Goal: Information Seeking & Learning: Find specific fact

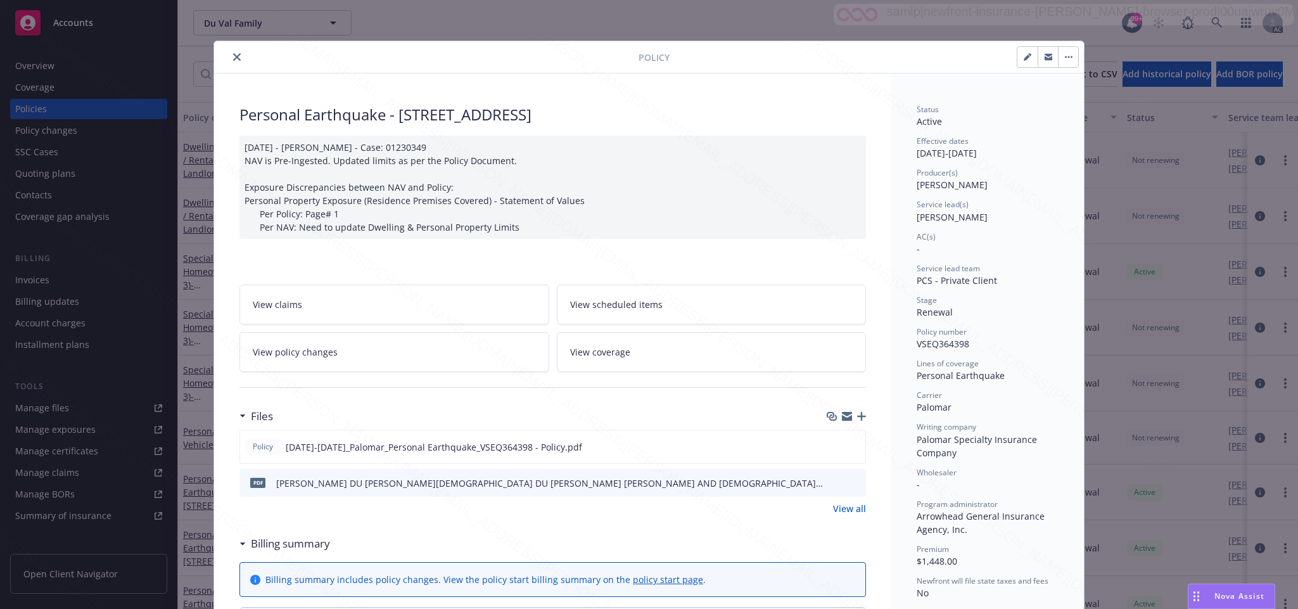
click at [233, 57] on icon "close" at bounding box center [237, 57] width 8 height 8
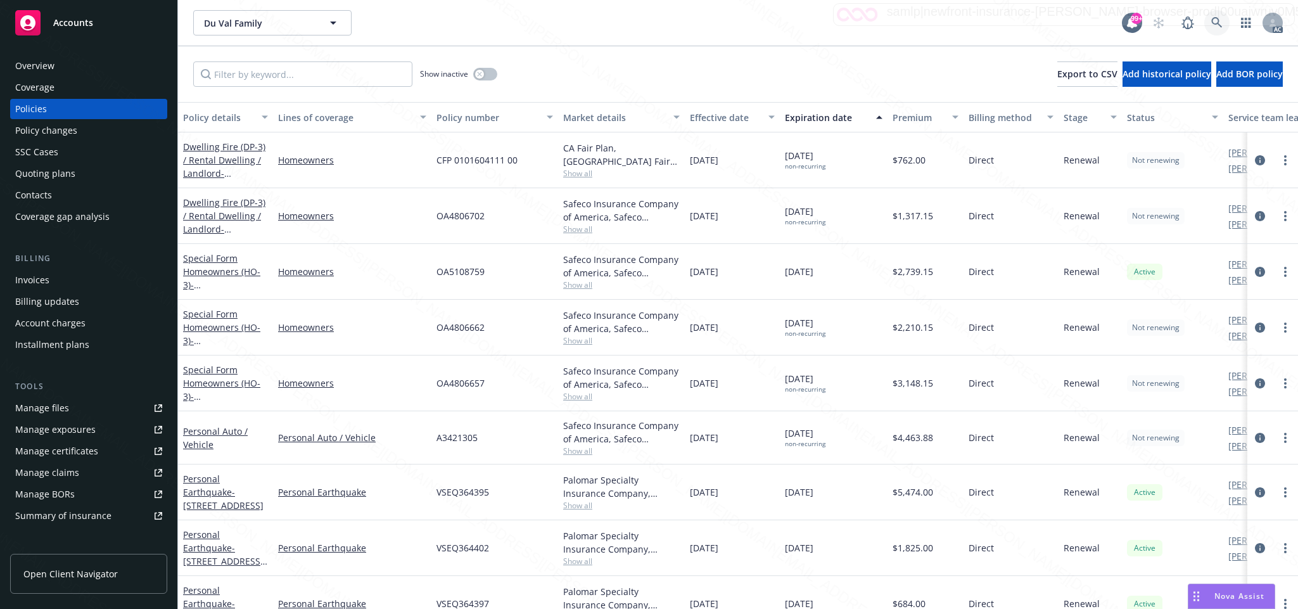
click at [1213, 20] on icon at bounding box center [1216, 22] width 11 height 11
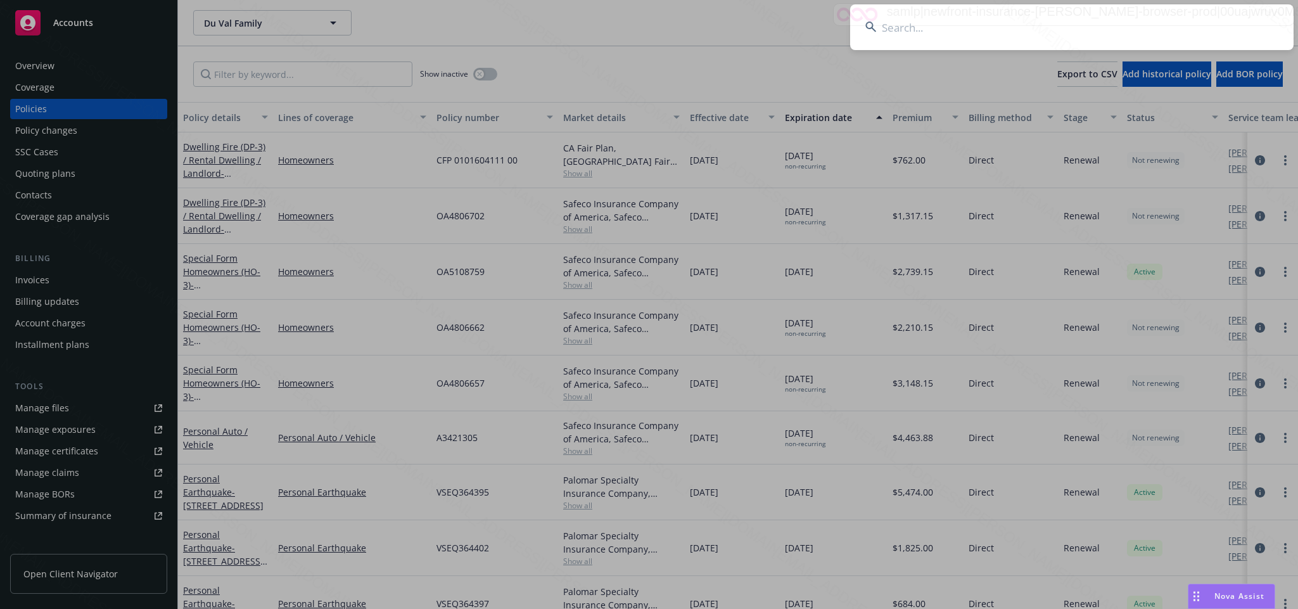
click at [928, 23] on input at bounding box center [1072, 27] width 444 height 46
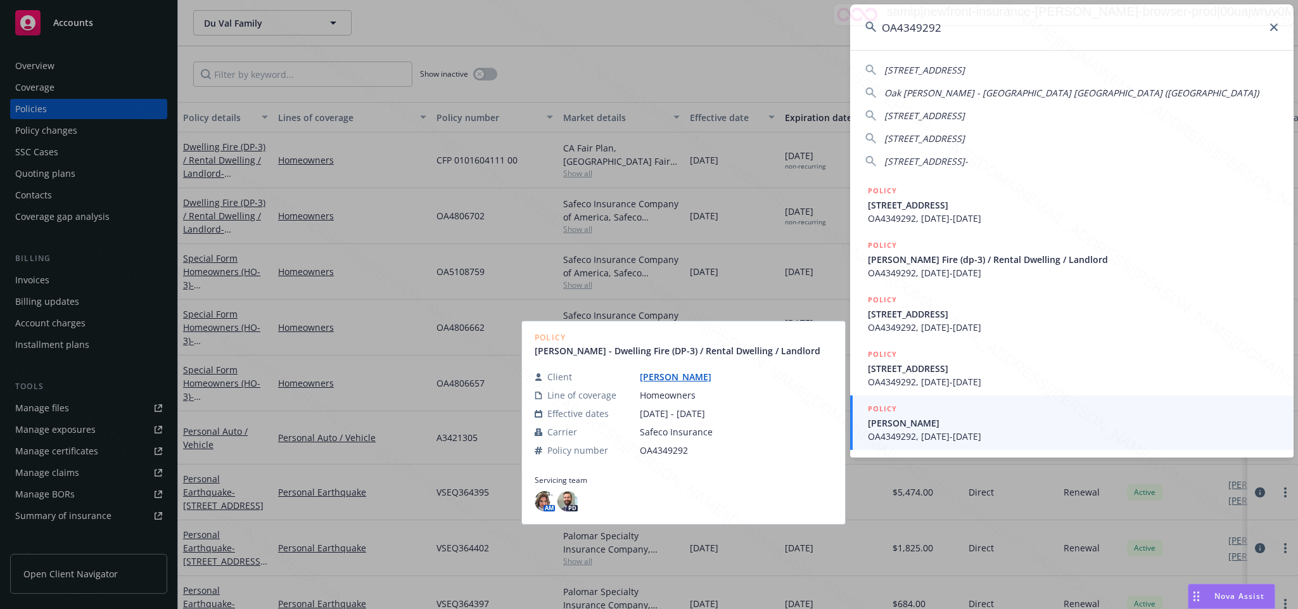
click at [964, 37] on input "OA4349292" at bounding box center [1072, 27] width 444 height 46
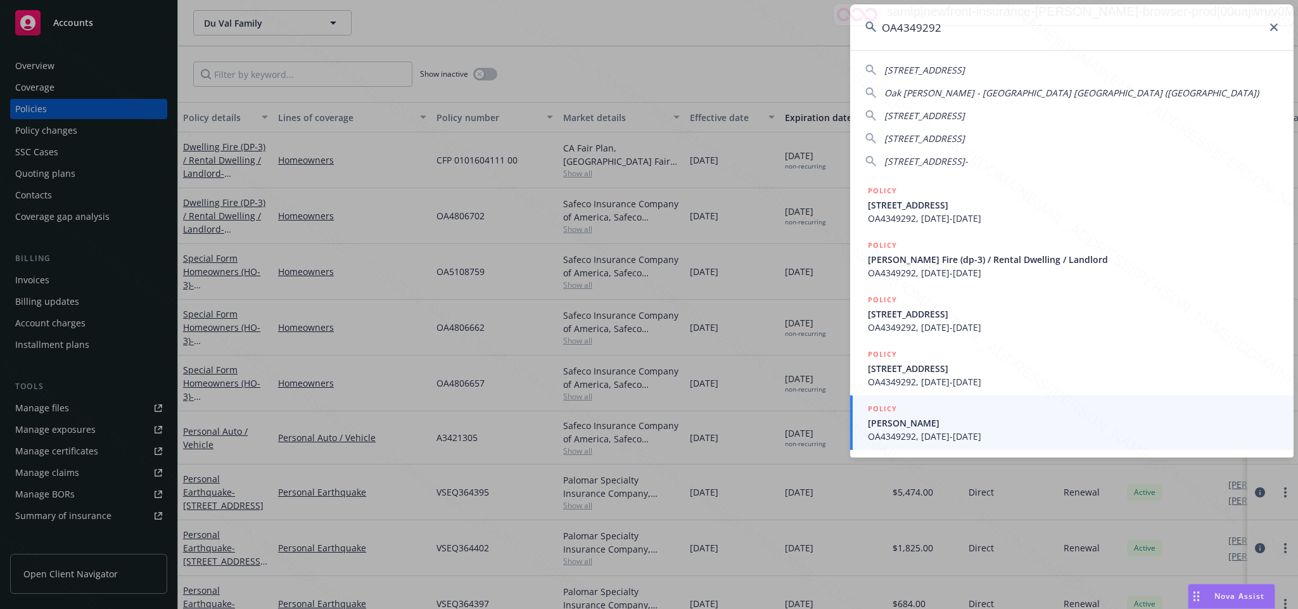
drag, startPoint x: 961, startPoint y: 32, endPoint x: 839, endPoint y: 23, distance: 122.0
click at [839, 23] on div "OA4349292 [STREET_ADDRESS]-2623 [GEOGRAPHIC_DATA][PERSON_NAME] - [GEOGRAPHIC_DA…" at bounding box center [649, 304] width 1298 height 609
type input "e1b86b2e-dd9a-4127-b7bb-7dcead42b387"
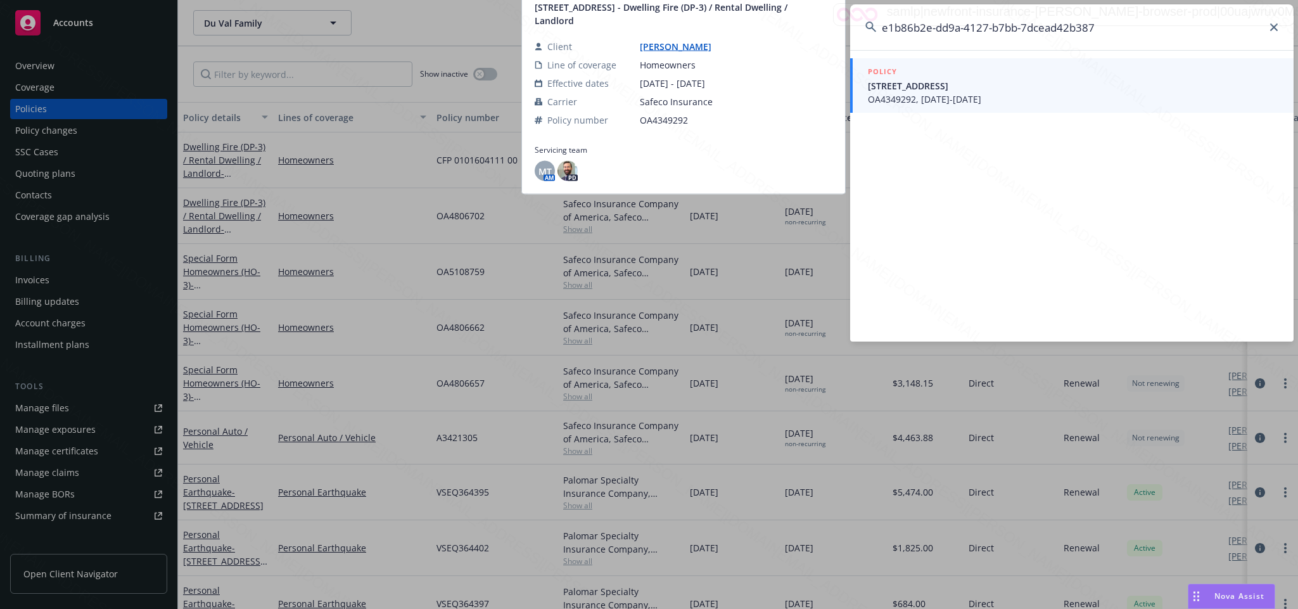
click at [942, 96] on span "OA4349292, [DATE]-[DATE]" at bounding box center [1073, 99] width 411 height 13
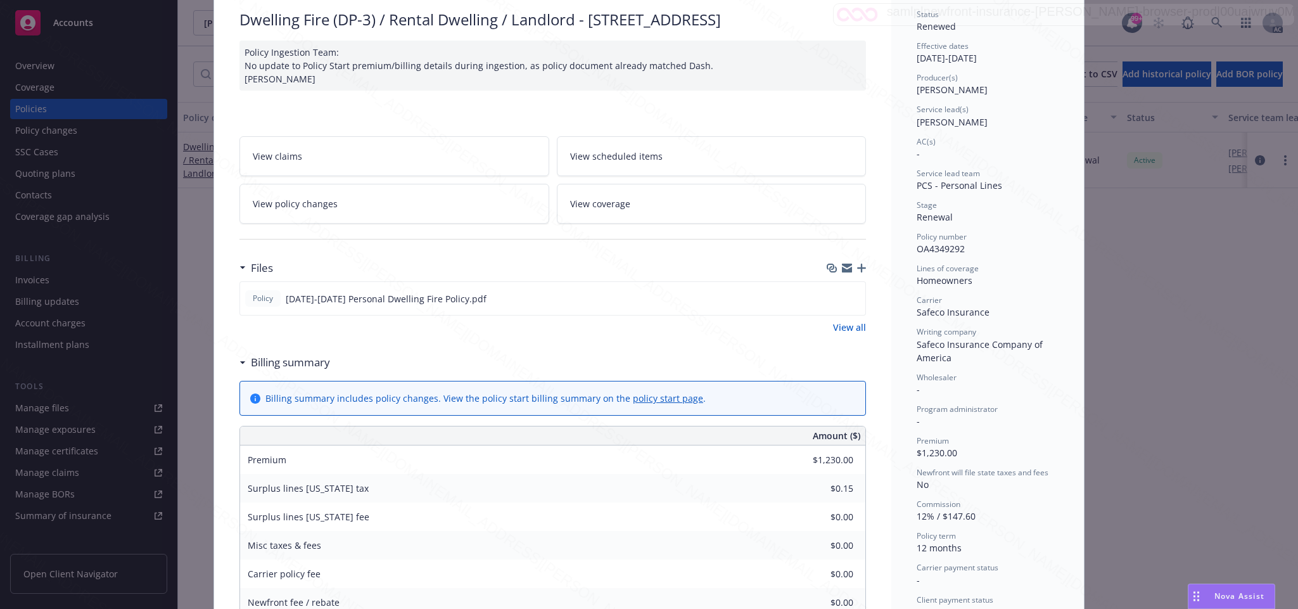
scroll to position [190, 0]
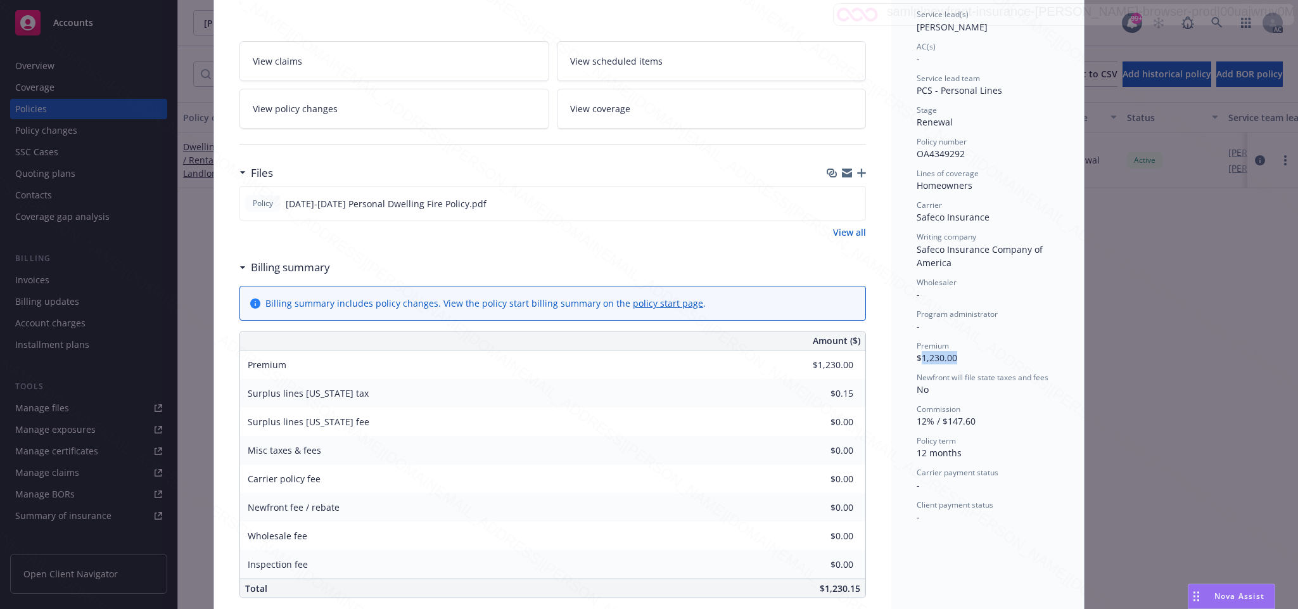
drag, startPoint x: 915, startPoint y: 356, endPoint x: 966, endPoint y: 356, distance: 51.3
click at [966, 356] on div "Premium $1,230.00" at bounding box center [988, 352] width 142 height 24
copy span "1,230.00"
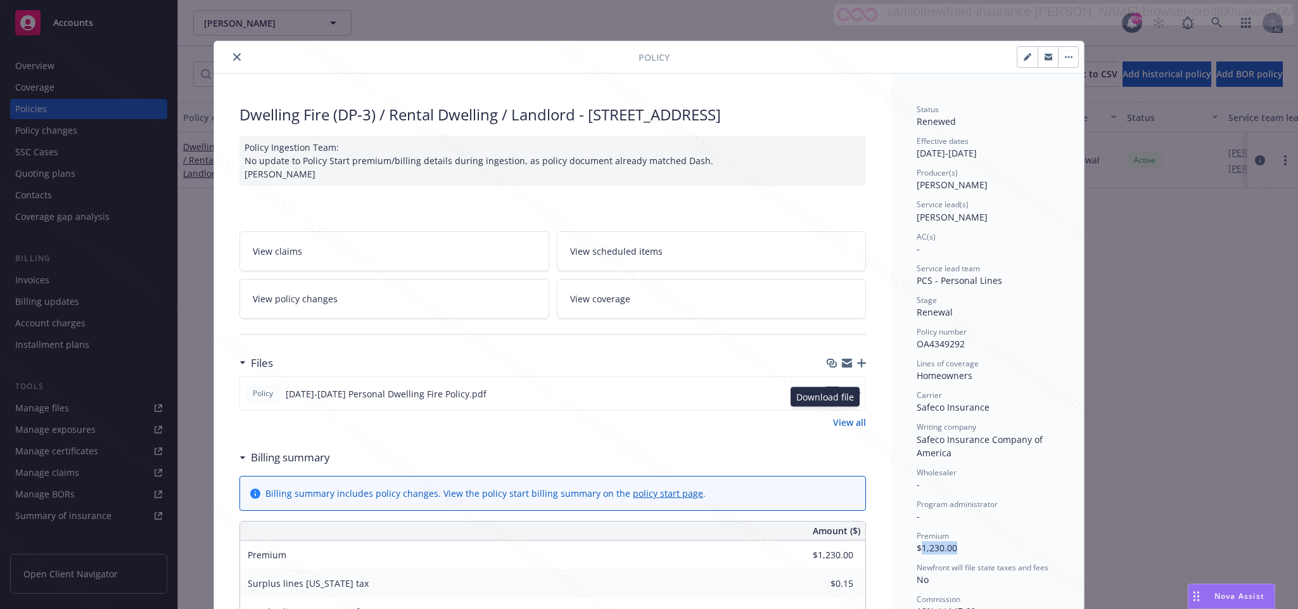
click at [827, 398] on icon "download file" at bounding box center [832, 393] width 10 height 10
click at [233, 56] on icon "close" at bounding box center [237, 57] width 8 height 8
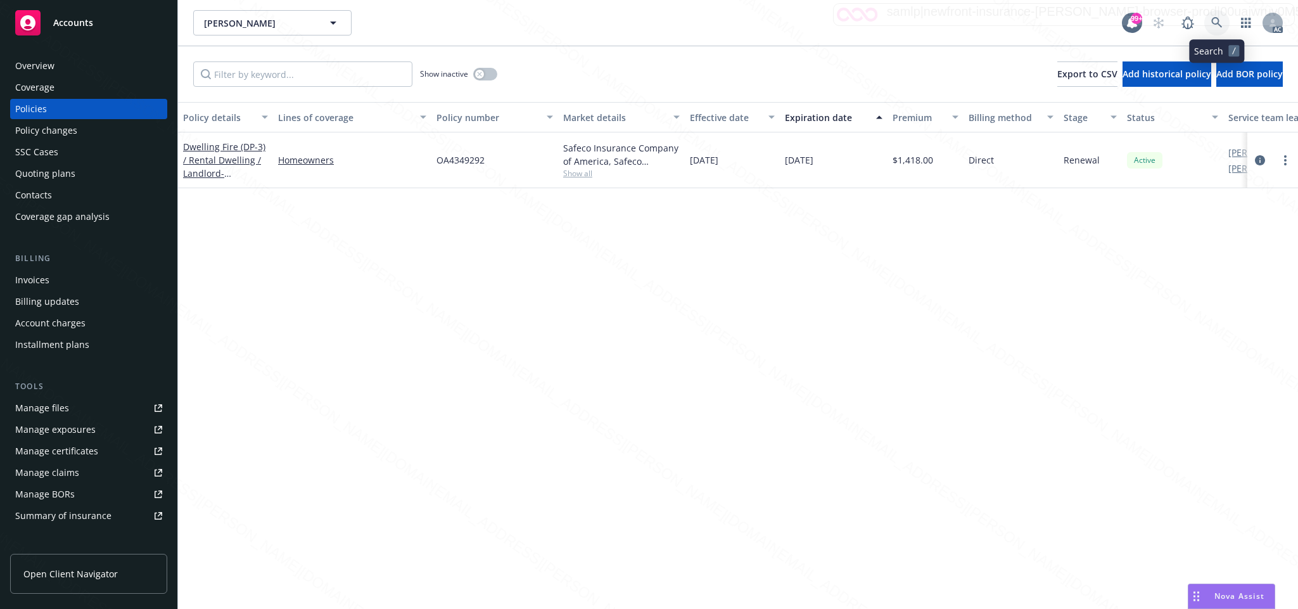
click at [1213, 22] on icon at bounding box center [1216, 22] width 11 height 11
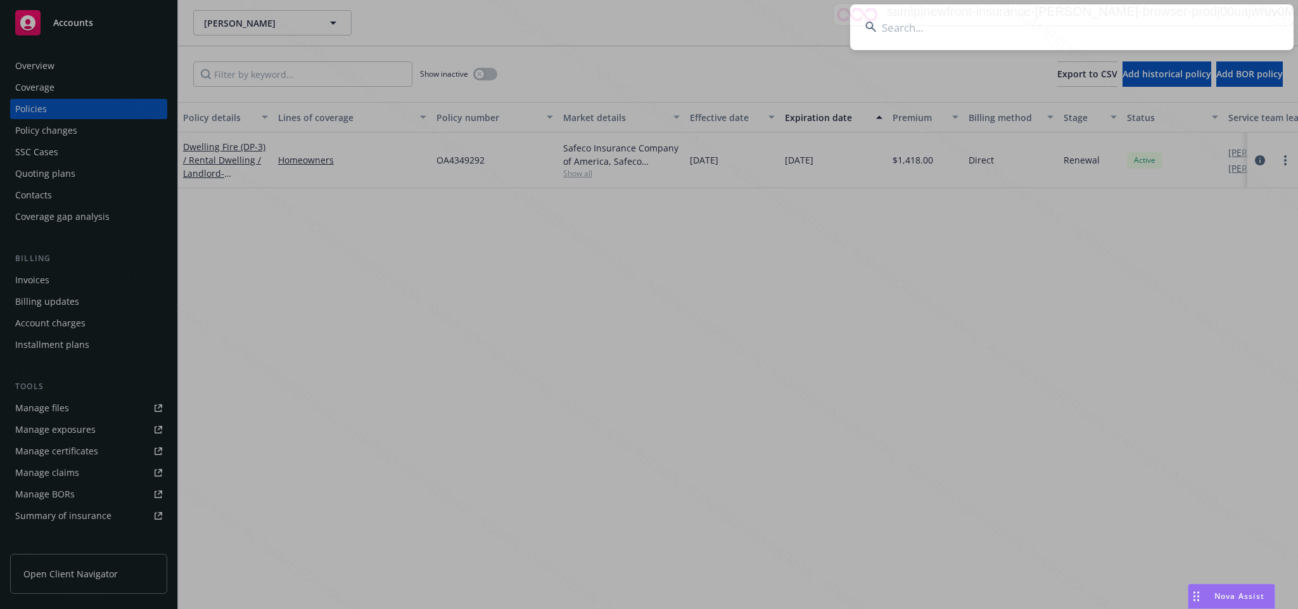
click at [923, 29] on input at bounding box center [1072, 27] width 444 height 46
type input "07b5a3b1-80c4-47bf-ab0f-6ebc011073fa"
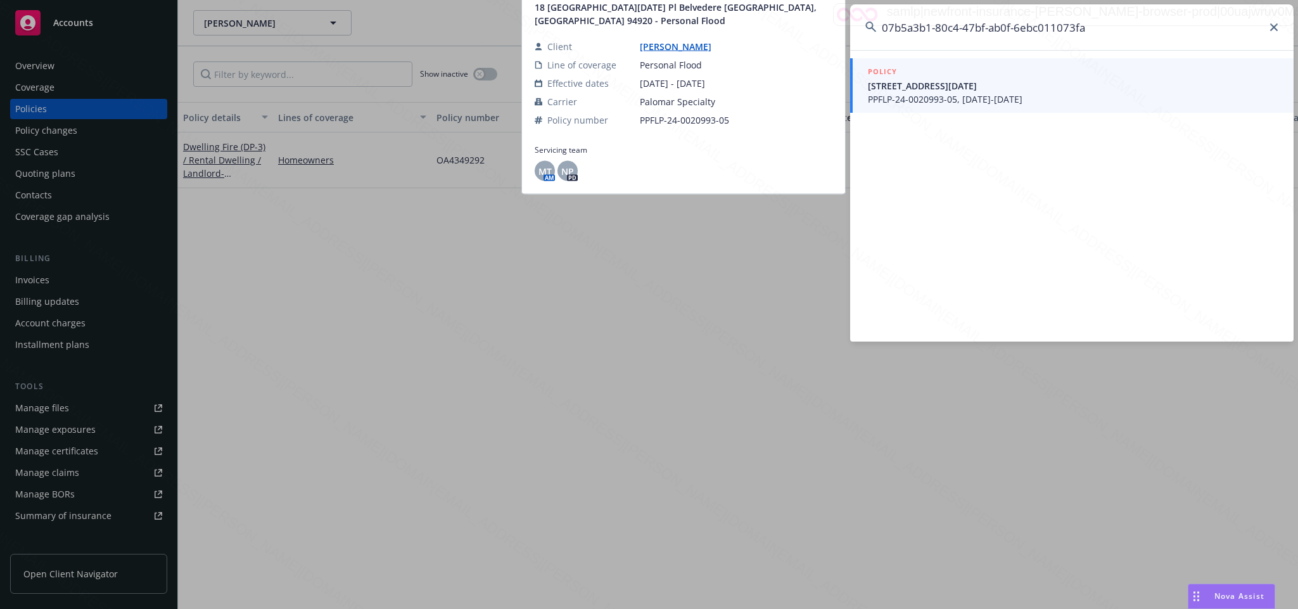
click at [929, 95] on span "PPFLP-24-0020993-05, [DATE]-[DATE]" at bounding box center [1073, 99] width 411 height 13
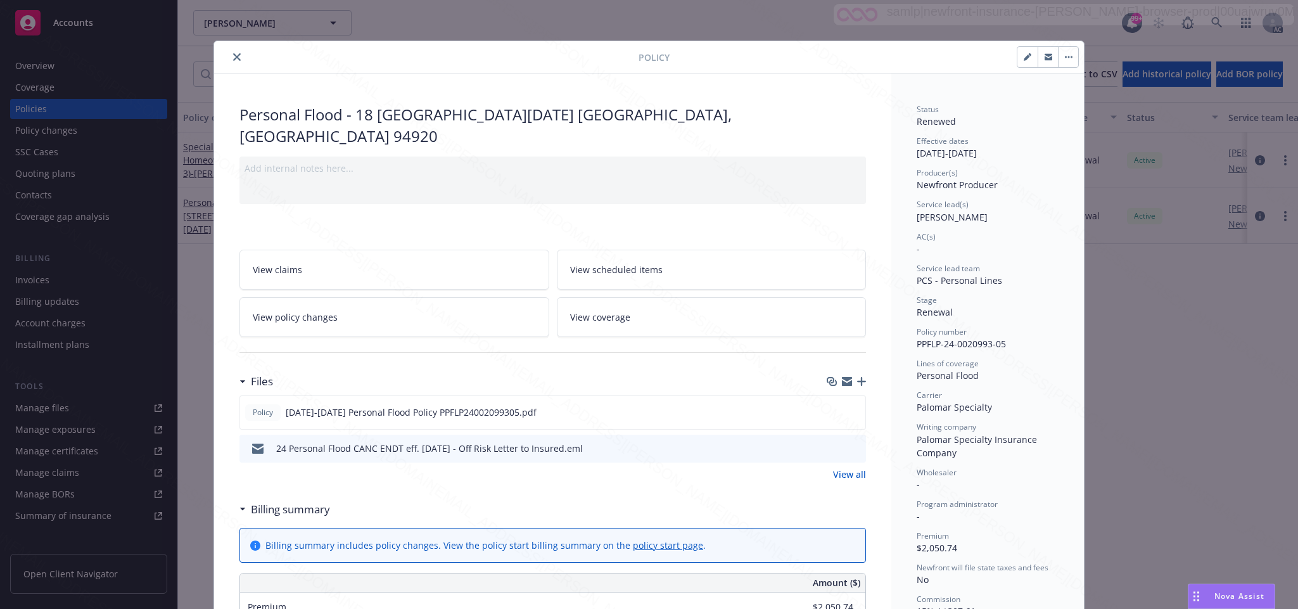
click at [233, 57] on icon "close" at bounding box center [237, 57] width 8 height 8
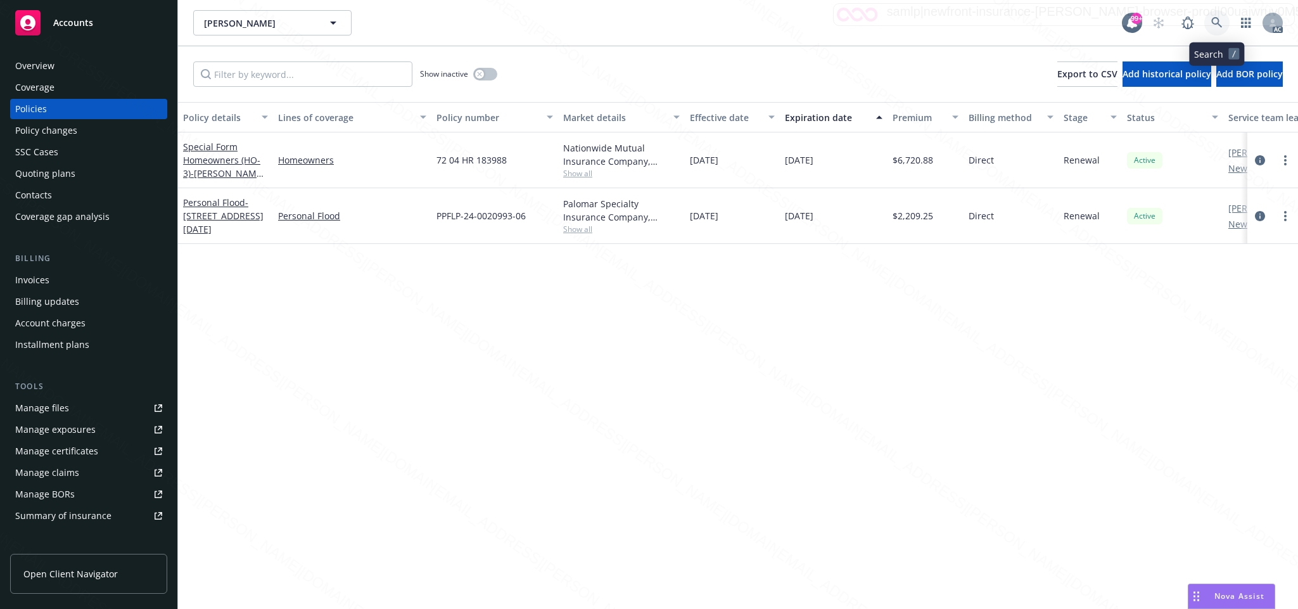
click at [1215, 23] on icon at bounding box center [1216, 22] width 11 height 11
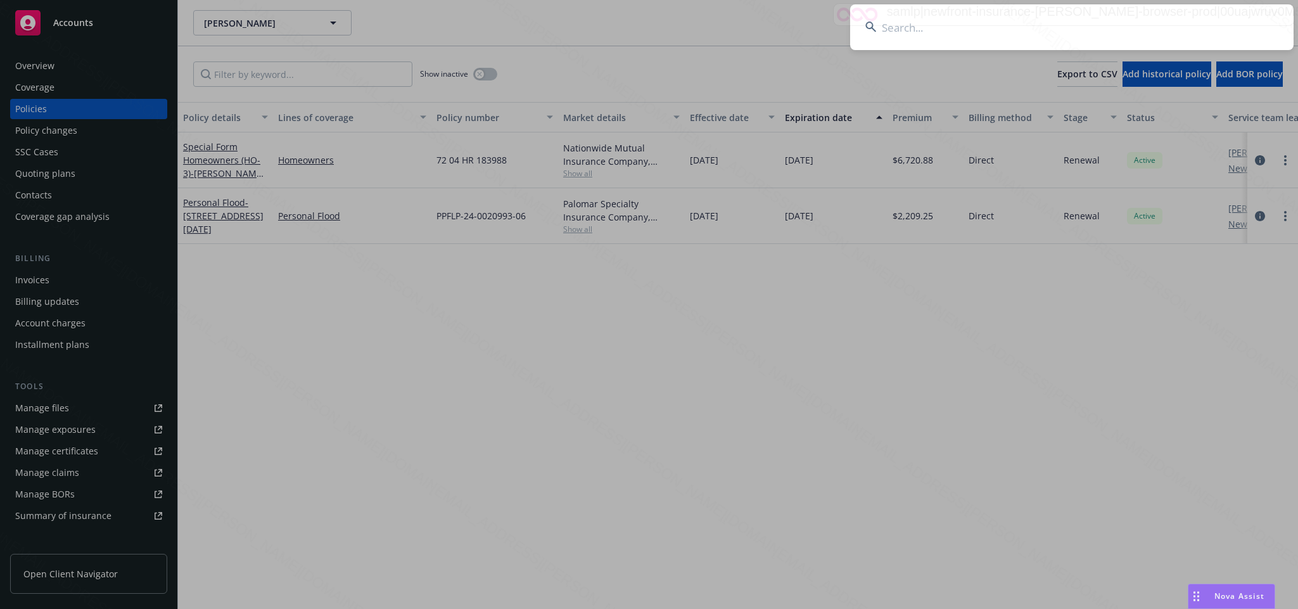
click at [948, 37] on input at bounding box center [1072, 27] width 444 height 46
type input "0c271057-fd65-4266-b521-6391cb647bb1"
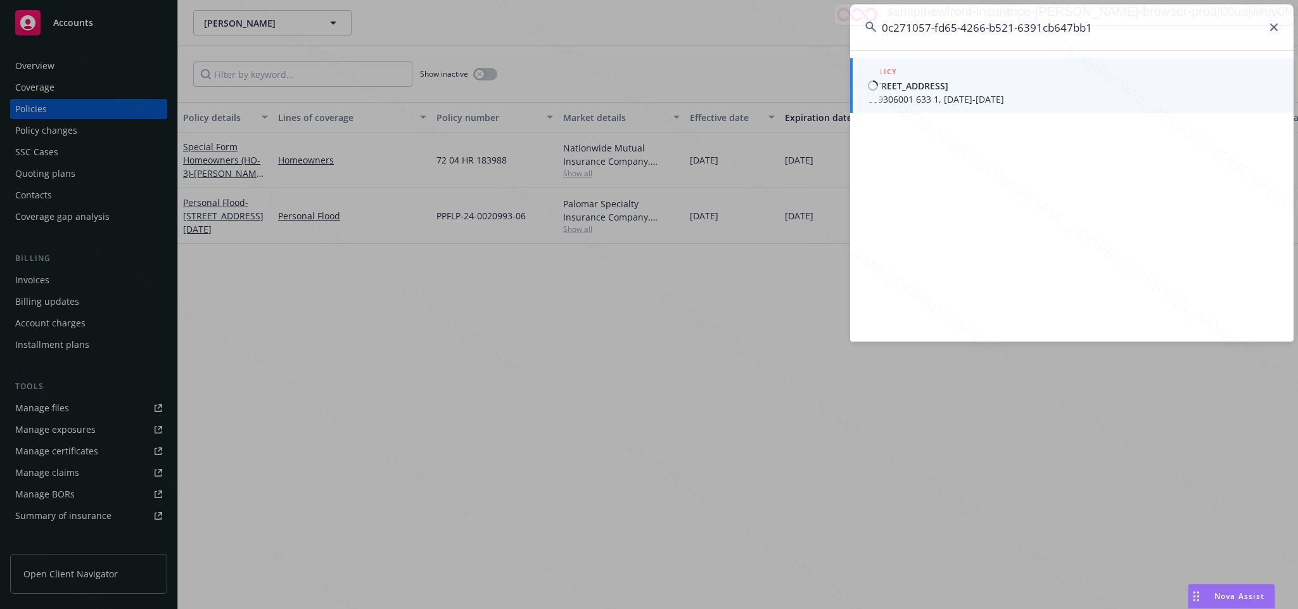
click at [962, 98] on span "609306001 633 1, [DATE]-[DATE]" at bounding box center [1073, 99] width 411 height 13
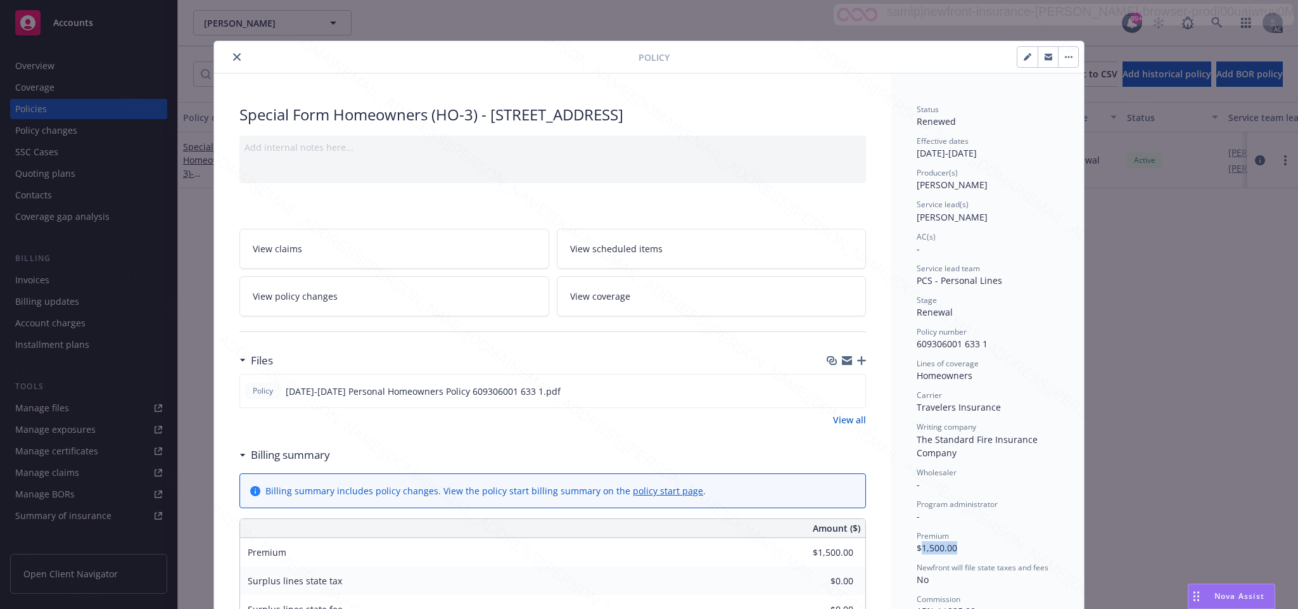
drag, startPoint x: 913, startPoint y: 547, endPoint x: 966, endPoint y: 546, distance: 53.3
click at [964, 546] on div "Premium $1,500.00" at bounding box center [988, 542] width 142 height 24
copy span "1,500.00"
click at [233, 56] on icon "close" at bounding box center [237, 57] width 8 height 8
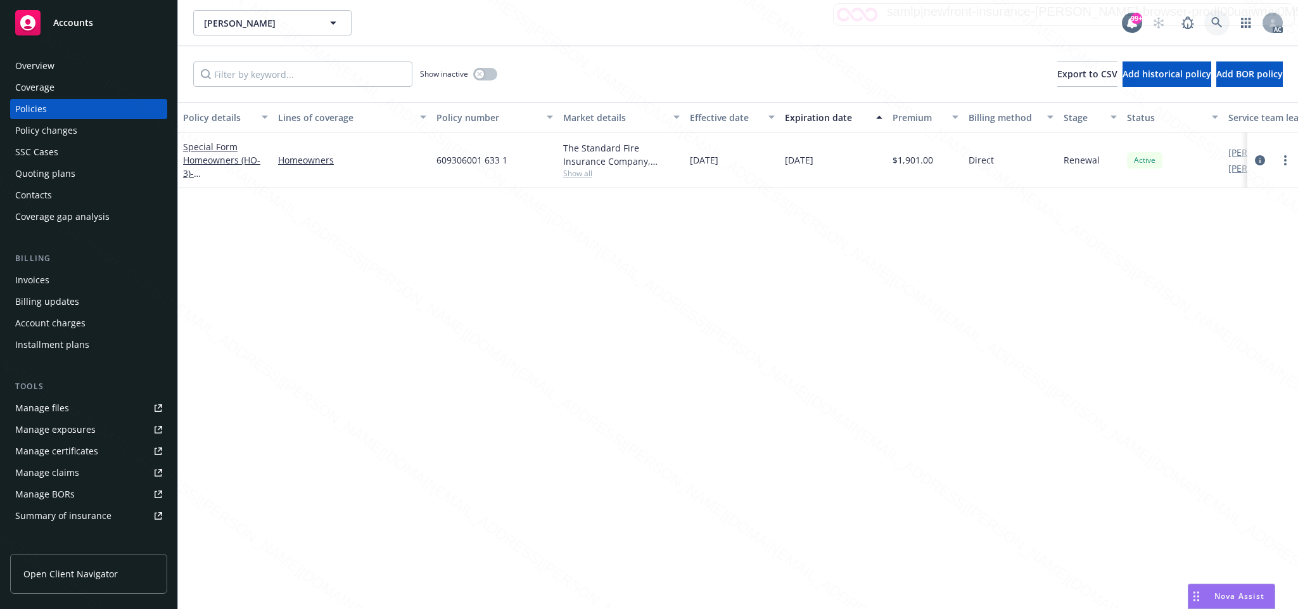
click at [1215, 19] on icon at bounding box center [1216, 22] width 11 height 11
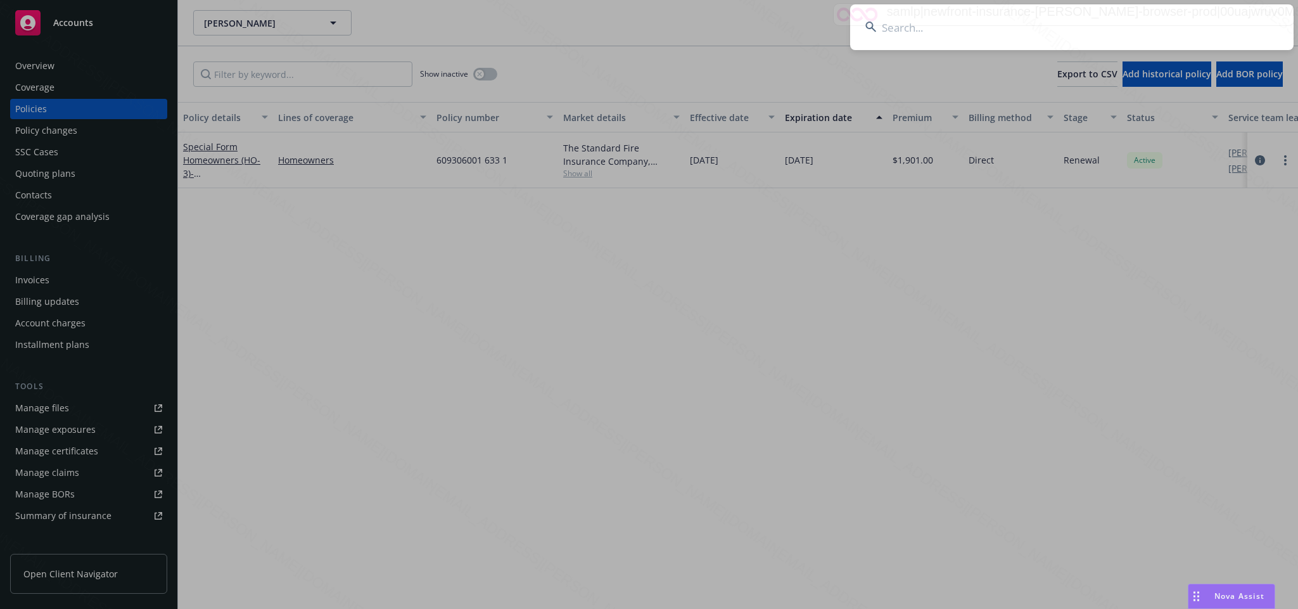
click at [892, 27] on input at bounding box center [1072, 27] width 444 height 46
type input "02439784-f1ca-4682-9133-6c529abcd066"
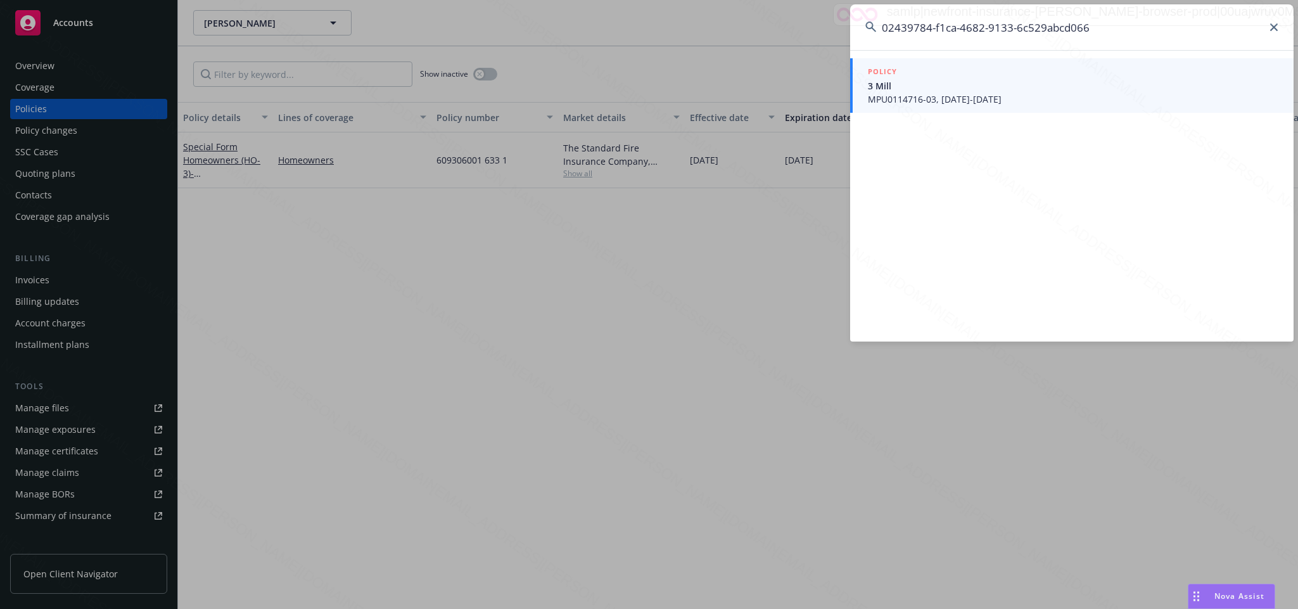
click at [930, 90] on span "3 Mill" at bounding box center [1073, 85] width 411 height 13
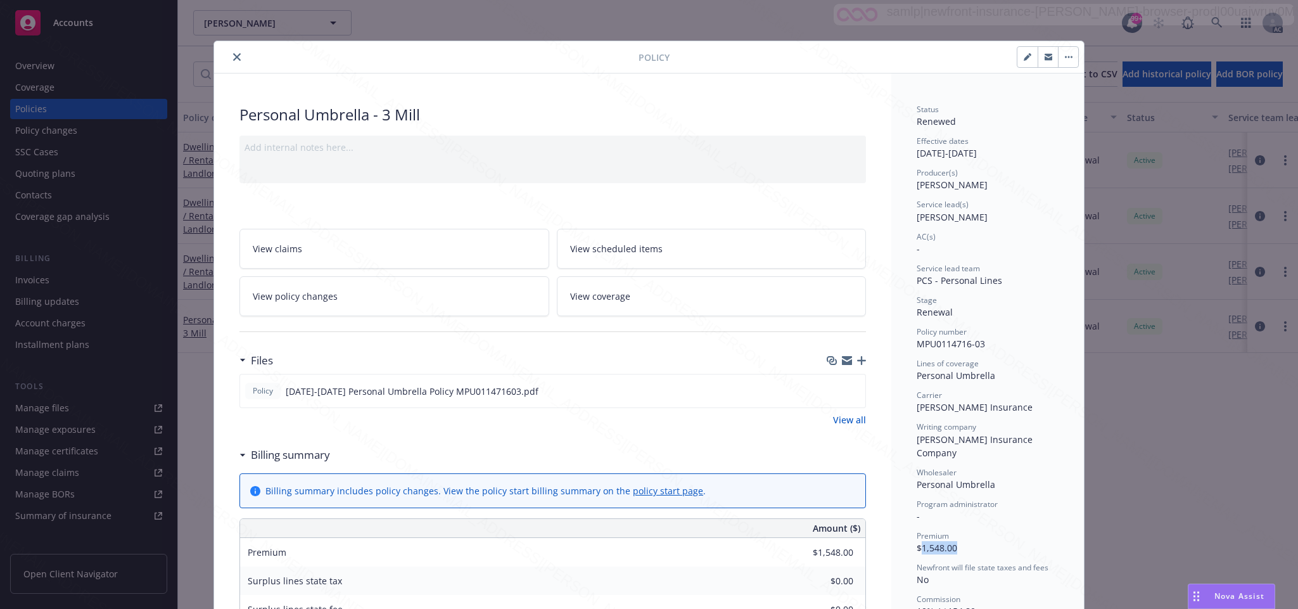
drag, startPoint x: 913, startPoint y: 533, endPoint x: 960, endPoint y: 529, distance: 47.0
click at [960, 530] on div "Premium $1,548.00" at bounding box center [988, 542] width 142 height 24
copy span "1,548.00"
click at [233, 58] on icon "close" at bounding box center [237, 57] width 8 height 8
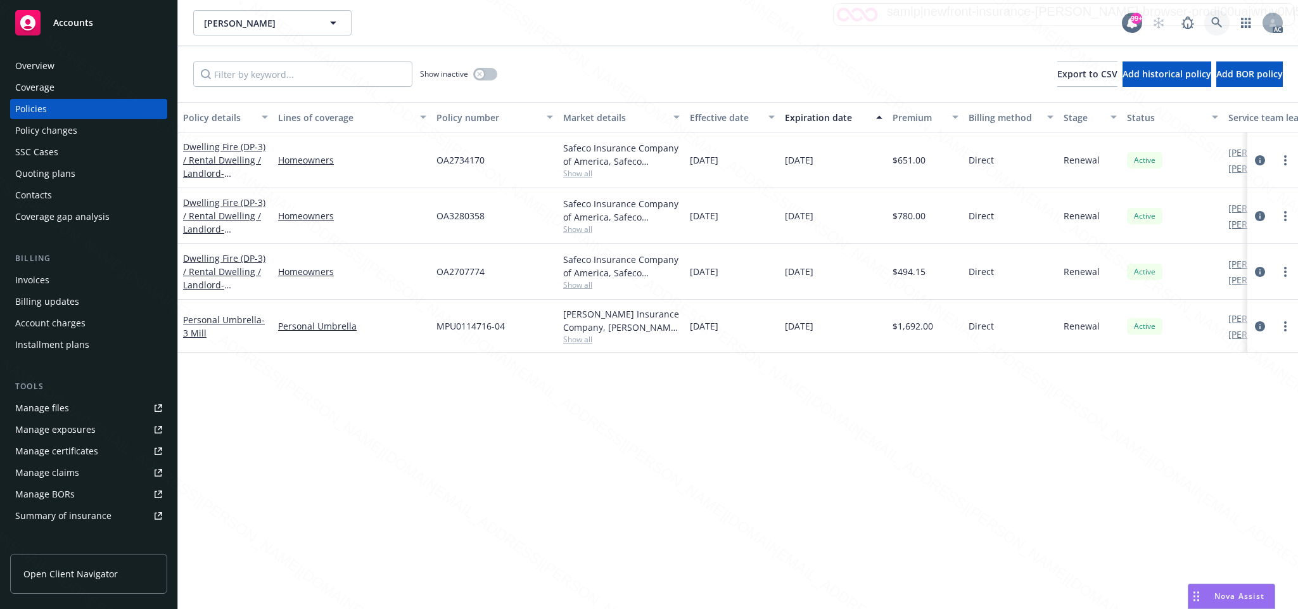
click at [1217, 20] on icon at bounding box center [1216, 22] width 11 height 11
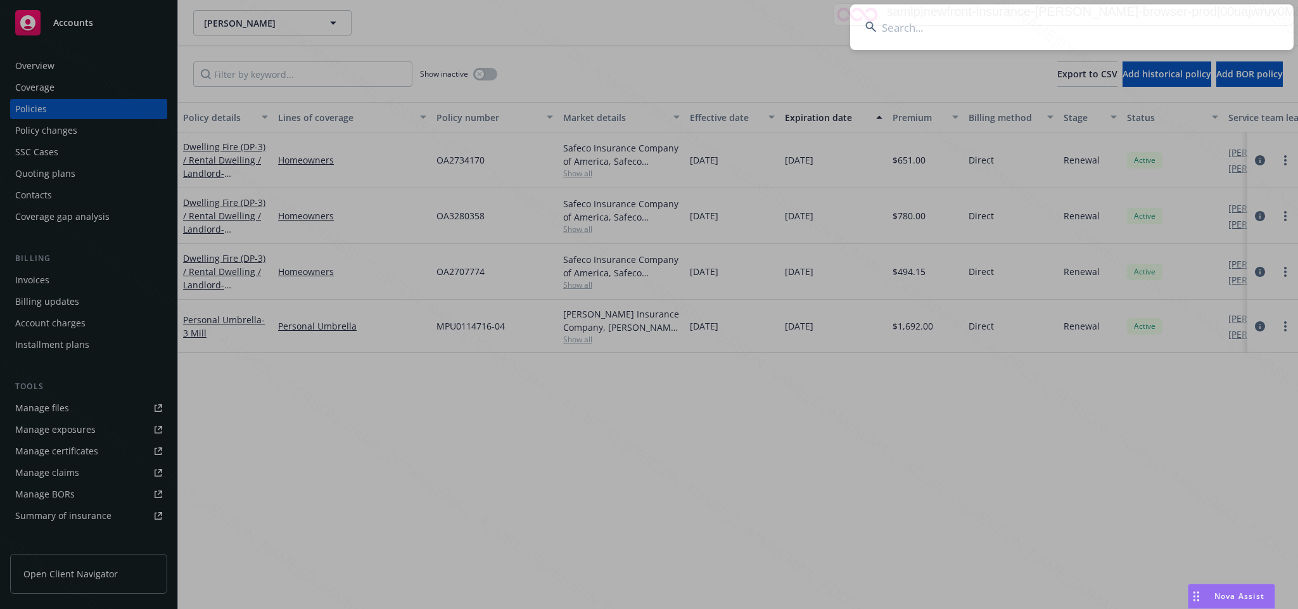
click at [902, 27] on input at bounding box center [1072, 27] width 444 height 46
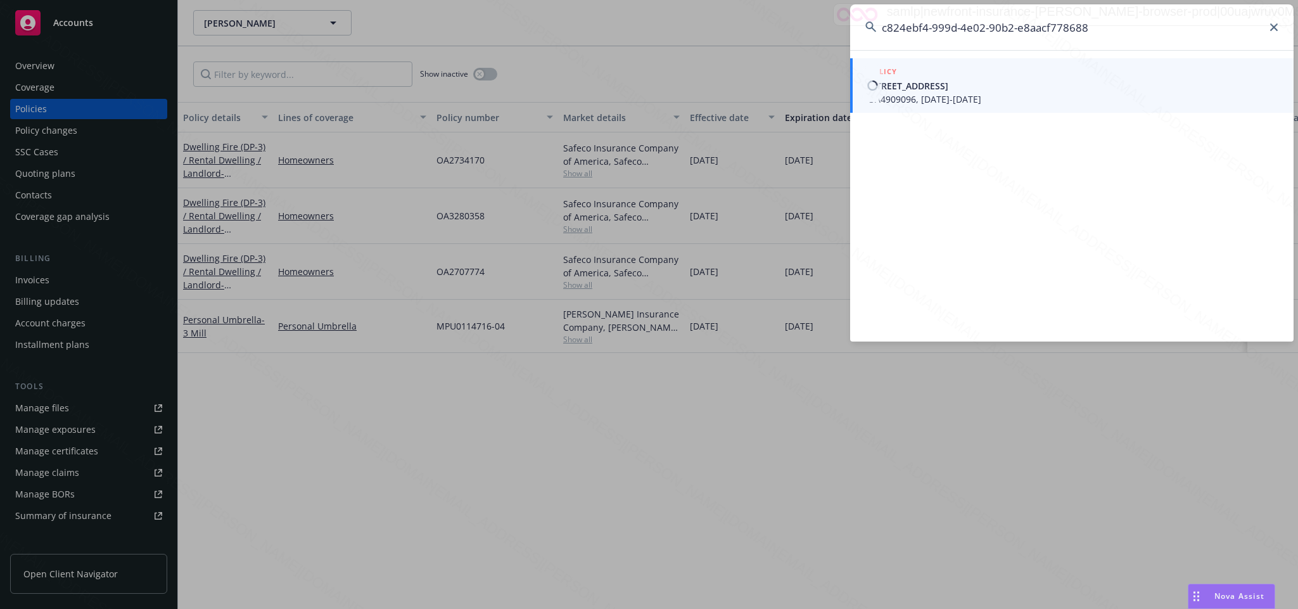
type input "c824ebf4-999d-4e02-90b2-e8aacf778688"
click at [951, 93] on span "OA4909096, 08/16/2024-08/16/2025" at bounding box center [1073, 99] width 411 height 13
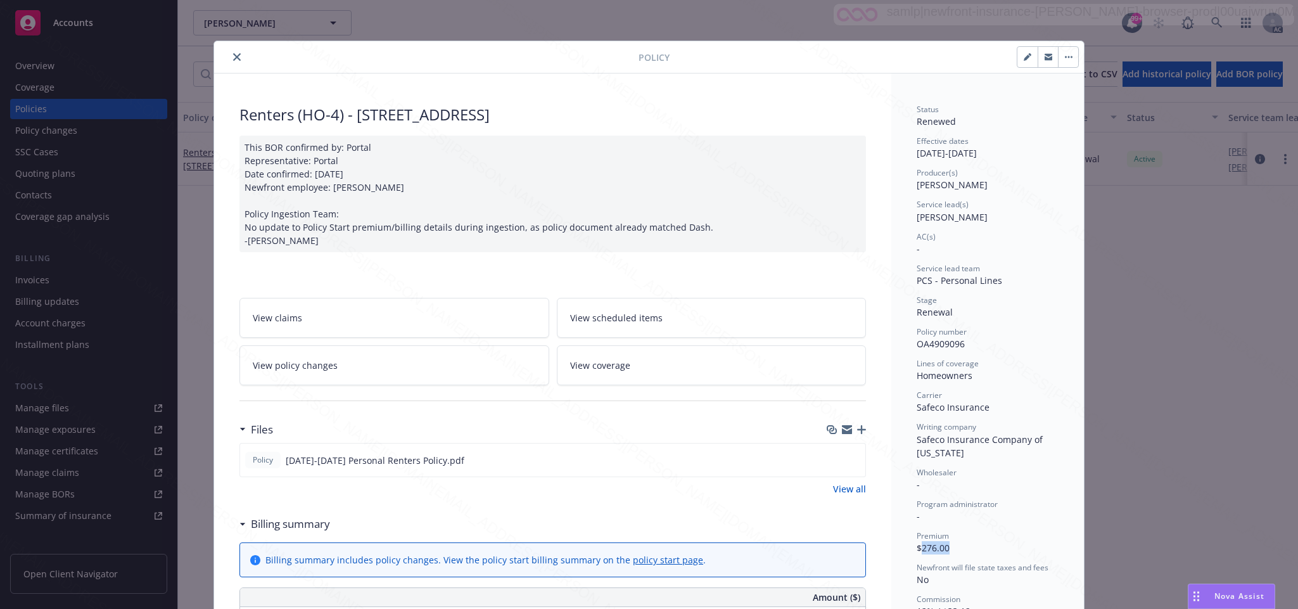
drag, startPoint x: 914, startPoint y: 546, endPoint x: 947, endPoint y: 546, distance: 33.0
click at [947, 546] on div "Premium $276.00" at bounding box center [988, 542] width 142 height 24
copy span "276.00"
click at [233, 56] on icon "close" at bounding box center [237, 57] width 8 height 8
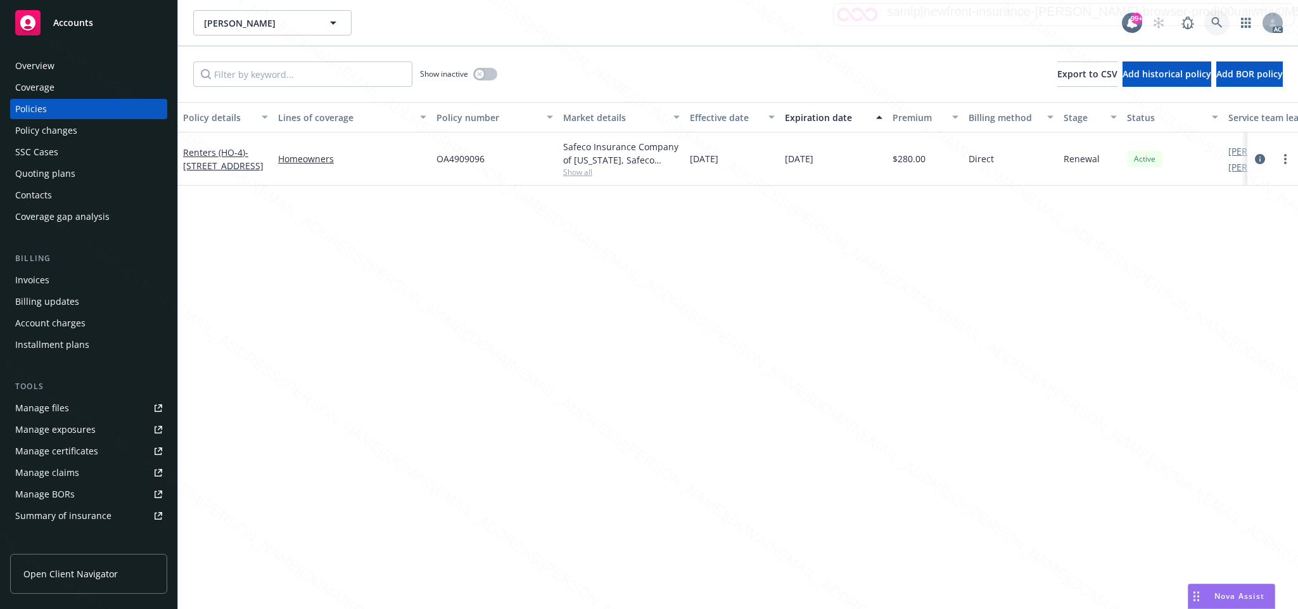
click at [1216, 20] on icon at bounding box center [1216, 22] width 11 height 11
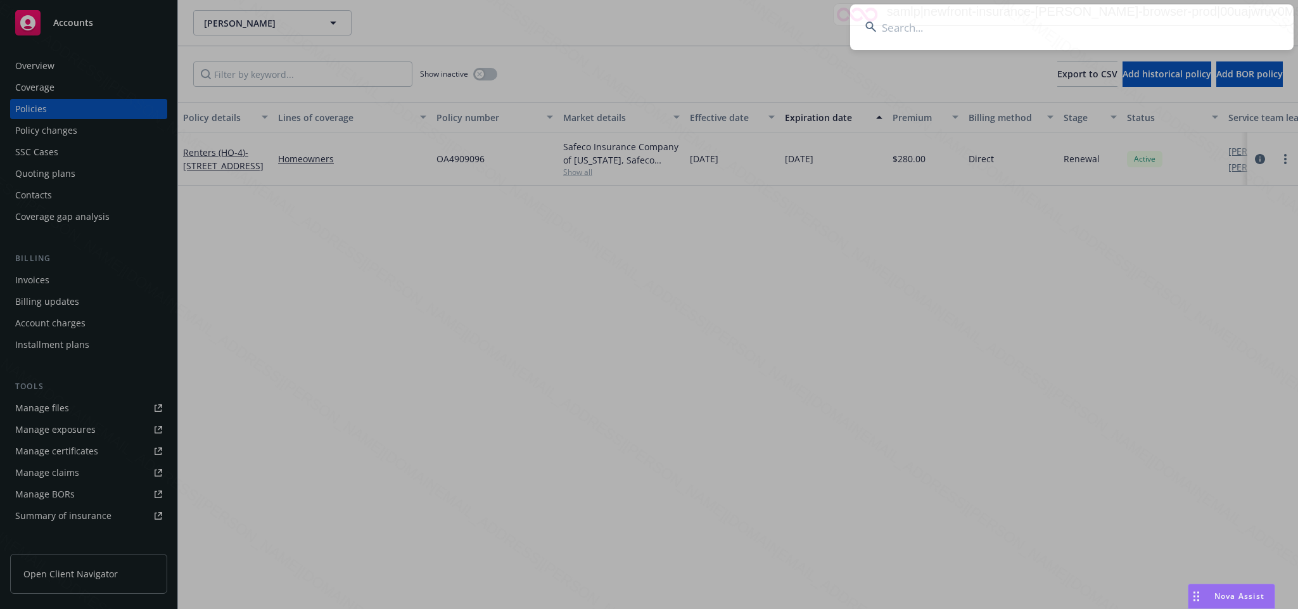
click at [900, 25] on input at bounding box center [1072, 27] width 444 height 46
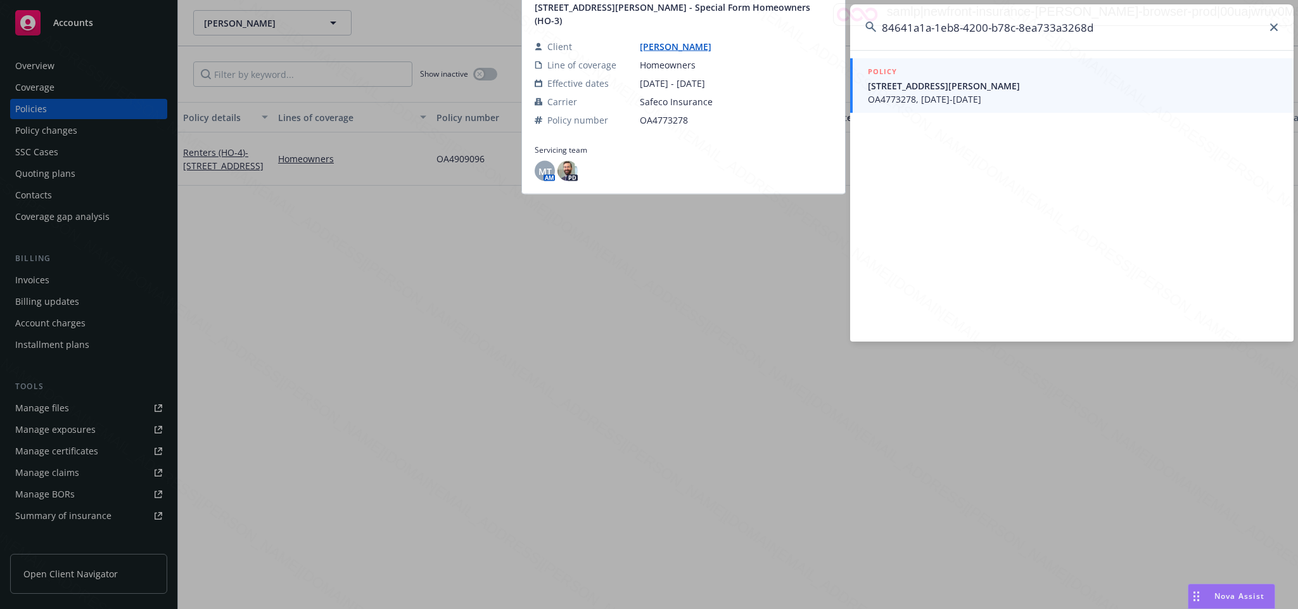
type input "84641a1a-1eb8-4200-b78c-8ea733a3268d"
click at [948, 88] on span "428 W LA JOLLA DR TEMPE, AZ 85282-4809" at bounding box center [1073, 85] width 411 height 13
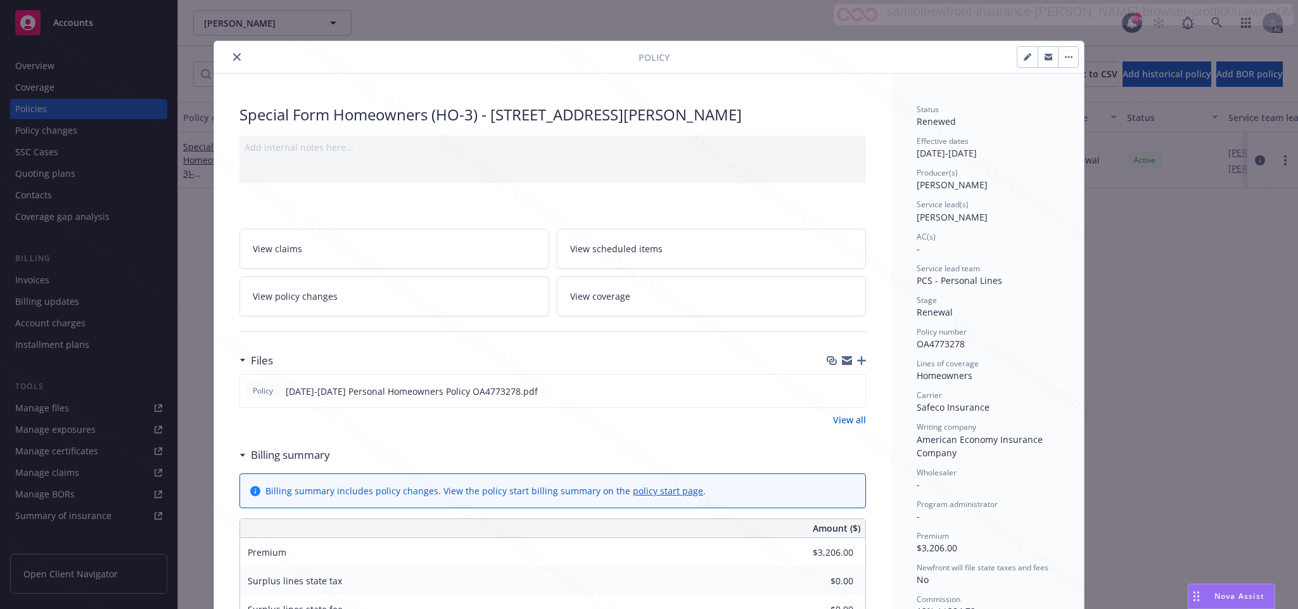
click at [233, 57] on icon "close" at bounding box center [237, 57] width 8 height 8
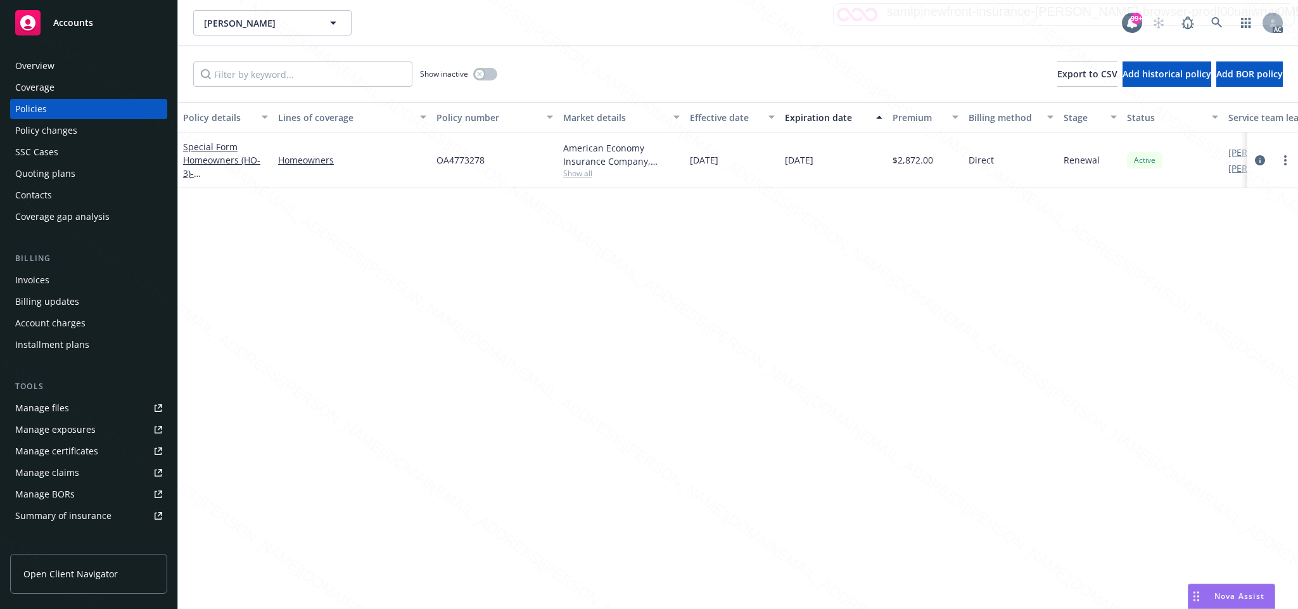
click at [46, 63] on div "Overview" at bounding box center [34, 66] width 39 height 20
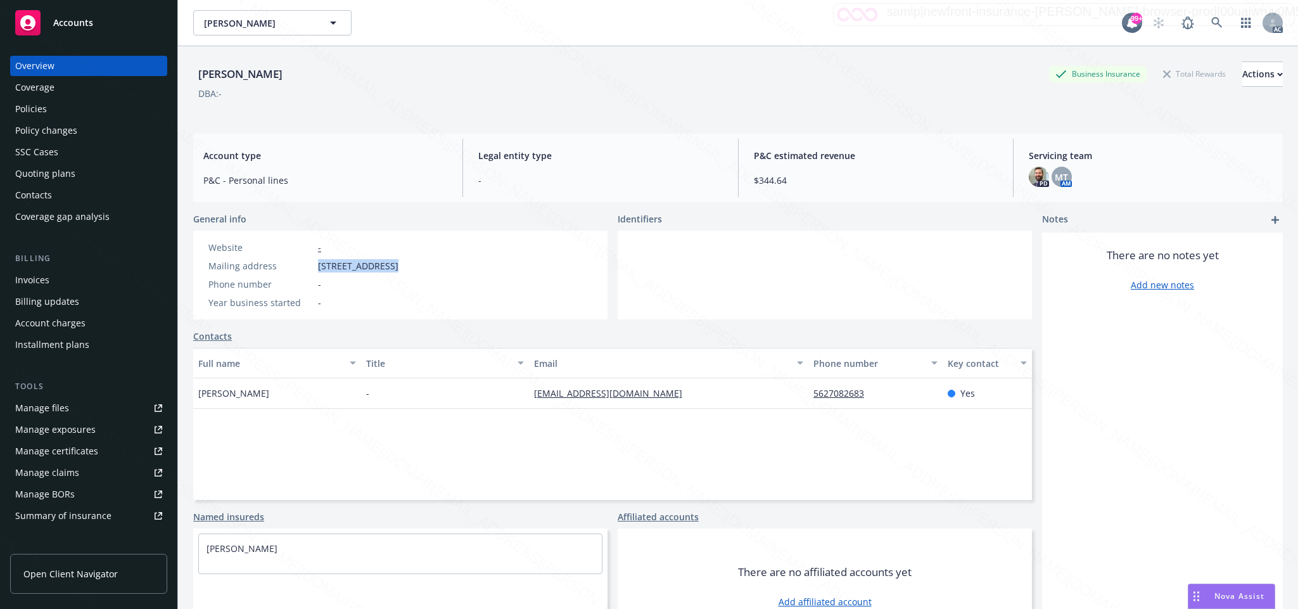
drag, startPoint x: 317, startPoint y: 264, endPoint x: 384, endPoint y: 271, distance: 66.8
click at [384, 271] on span "428 W La Jolla Dr, Tempe, AZ, 85282" at bounding box center [358, 265] width 80 height 13
copy span "428 W La Jolla D"
click at [41, 108] on div "Policies" at bounding box center [31, 109] width 32 height 20
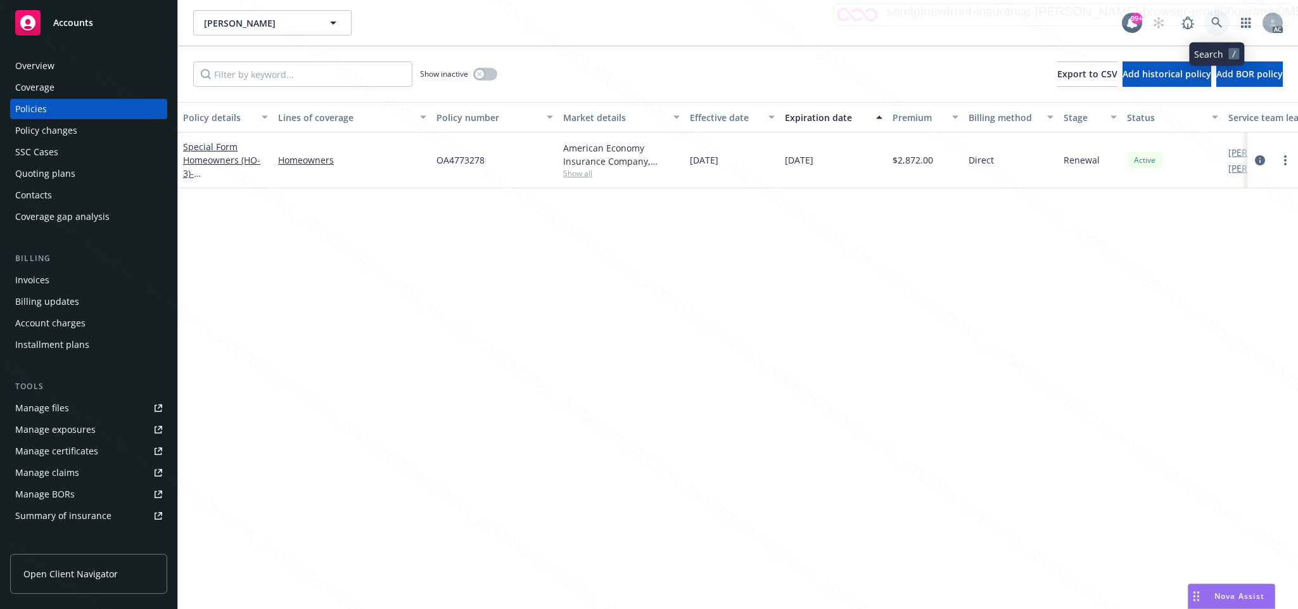
click at [1215, 22] on icon at bounding box center [1216, 22] width 11 height 11
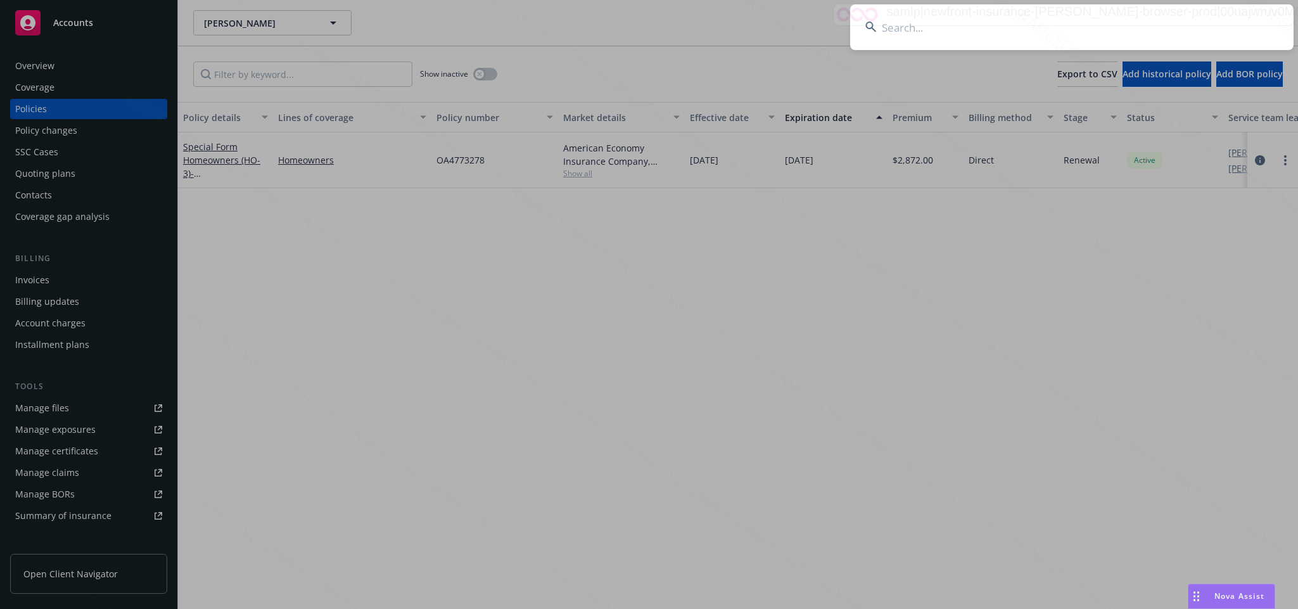
click at [902, 32] on input at bounding box center [1072, 27] width 444 height 46
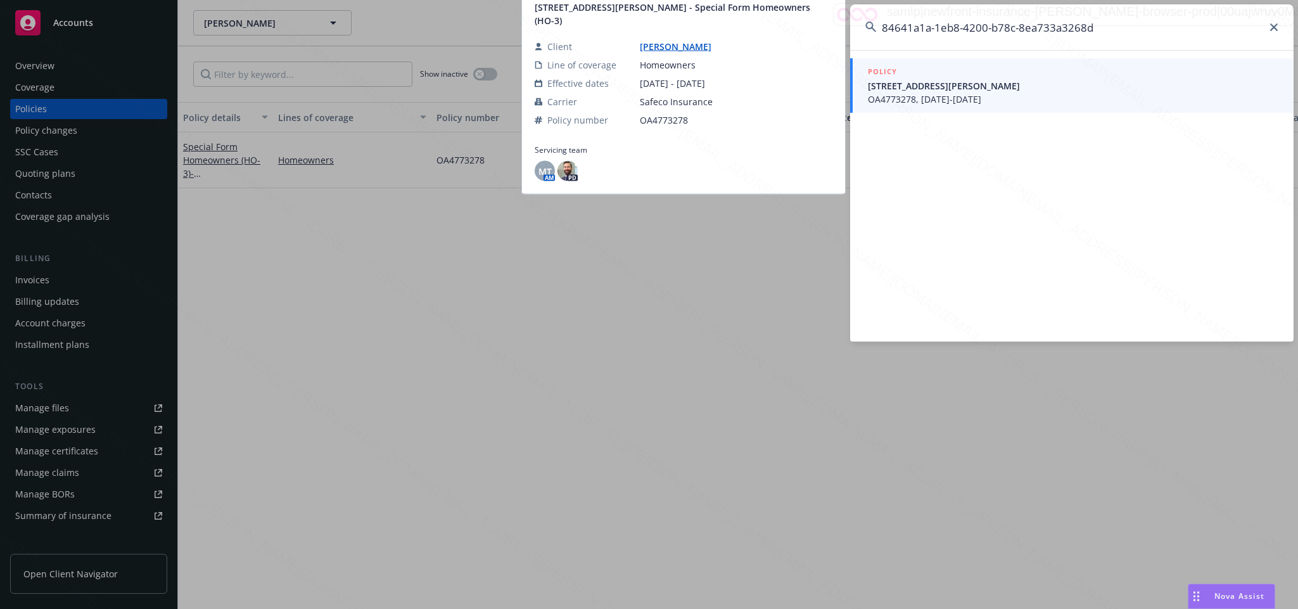
type input "84641a1a-1eb8-4200-b78c-8ea733a3268d"
click at [947, 98] on span "OA4773278, 08/17/2024-08/17/2025" at bounding box center [1073, 99] width 411 height 13
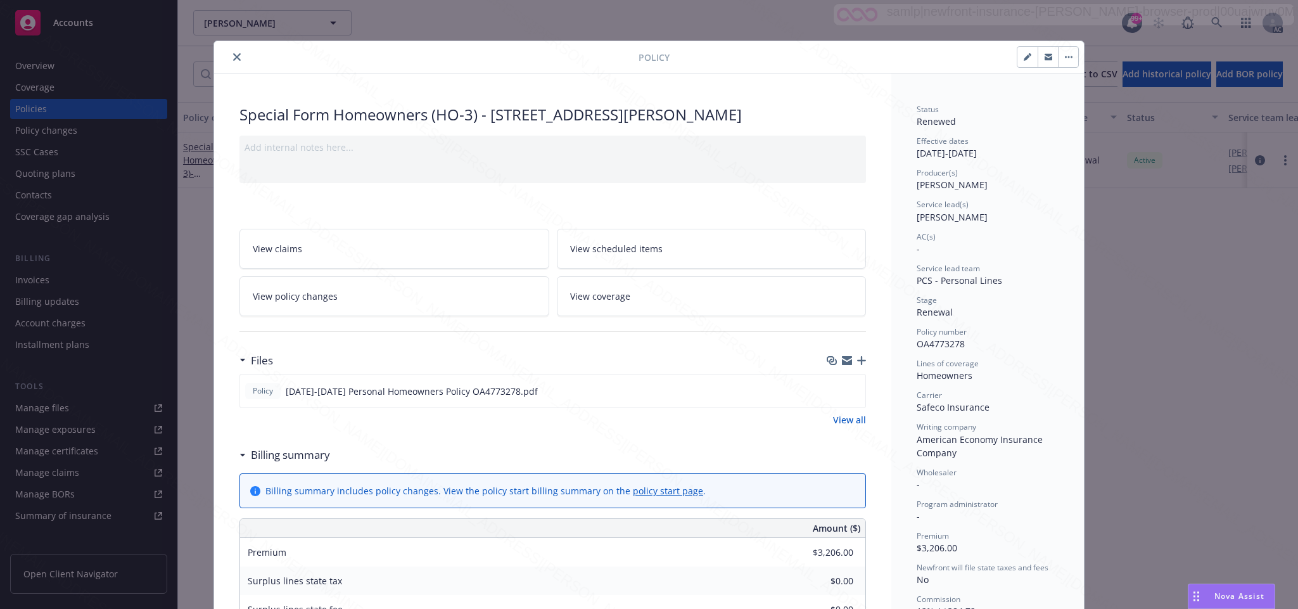
scroll to position [38, 0]
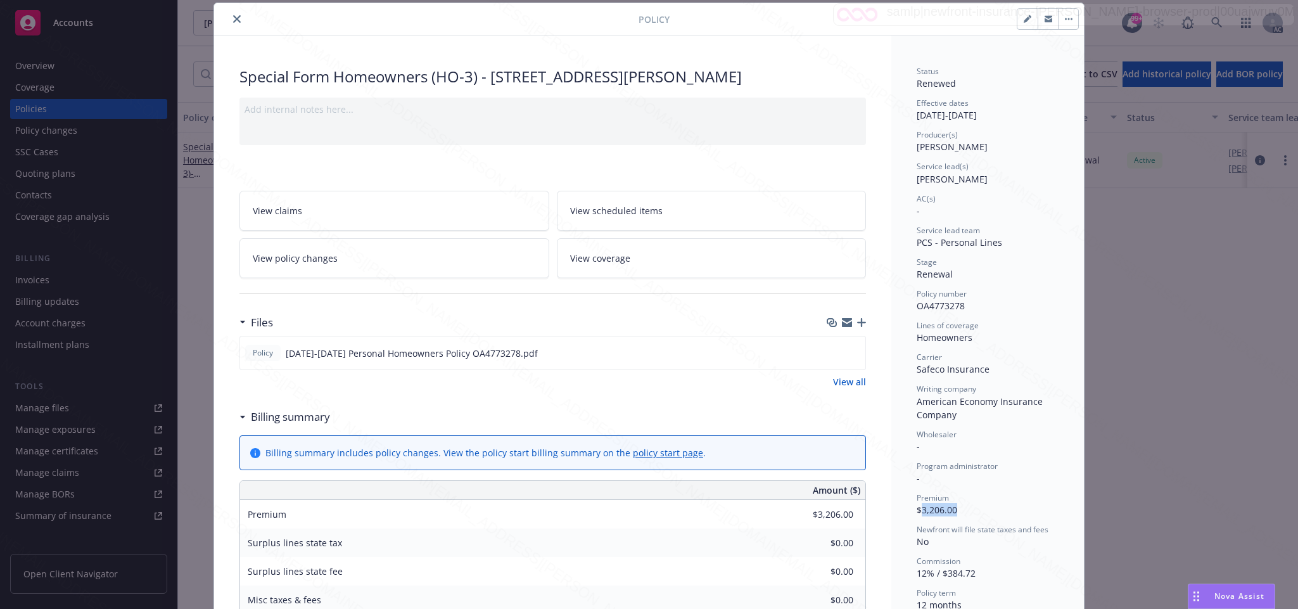
drag, startPoint x: 914, startPoint y: 511, endPoint x: 968, endPoint y: 509, distance: 53.9
click at [968, 509] on div "Premium $3,206.00" at bounding box center [988, 504] width 142 height 24
copy span "3,206.00"
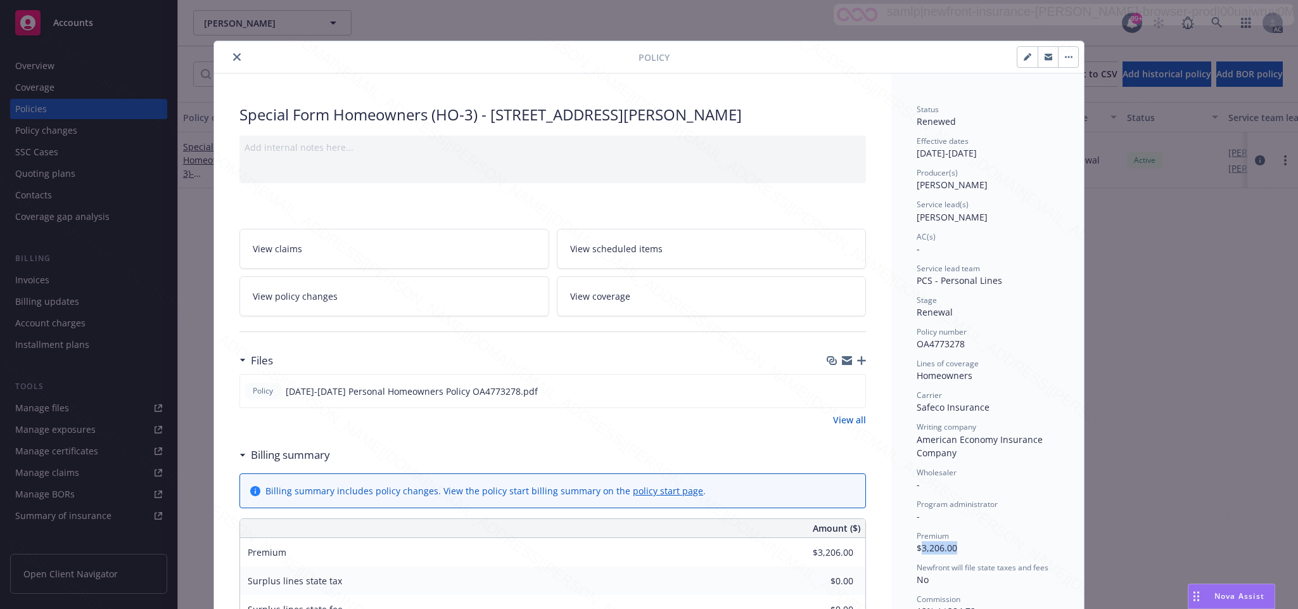
click at [233, 60] on icon "close" at bounding box center [237, 57] width 8 height 8
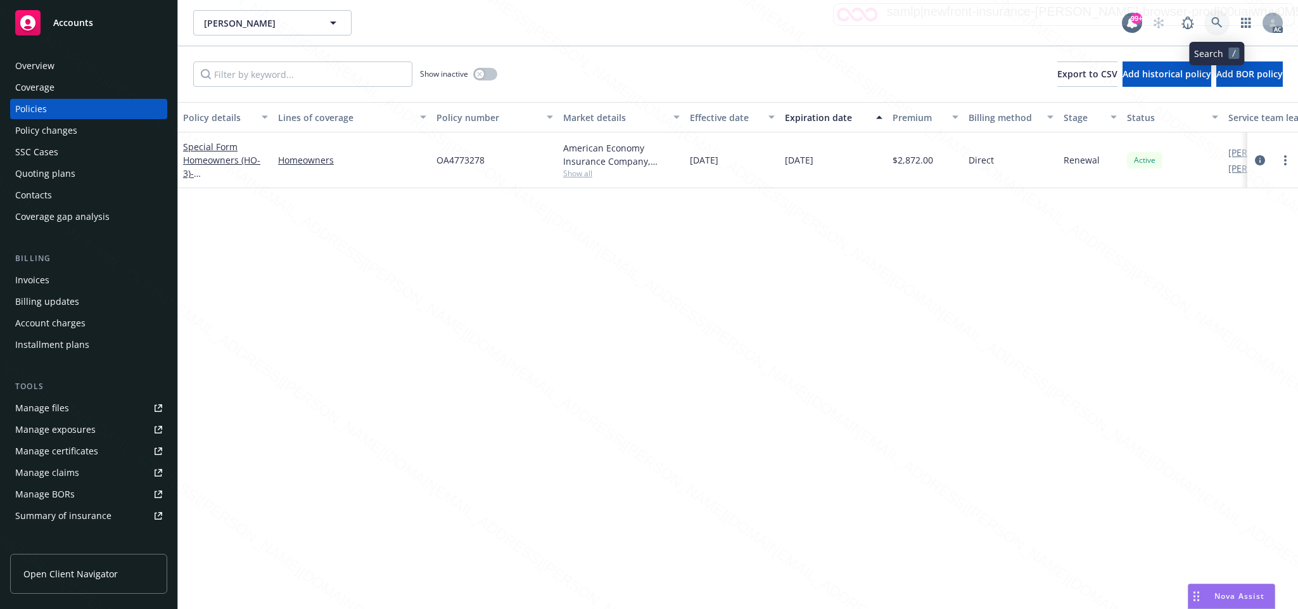
click at [1213, 17] on icon at bounding box center [1216, 22] width 11 height 11
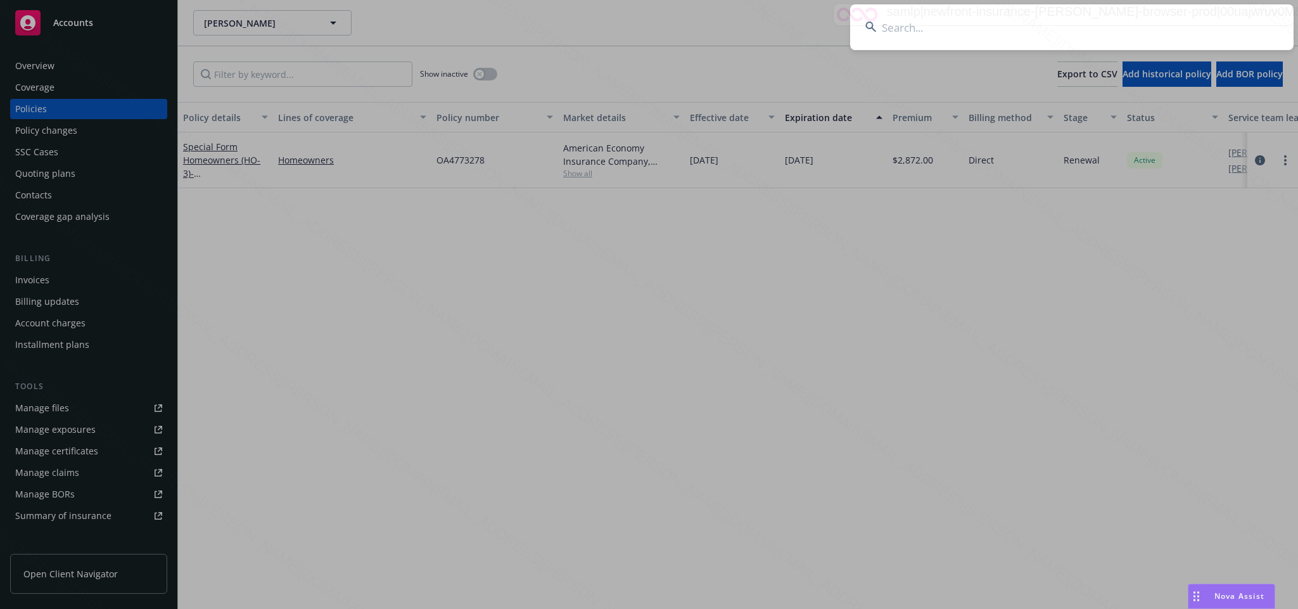
click at [907, 27] on input at bounding box center [1072, 27] width 444 height 46
type input "7407392d-a61b-4d7e-b148-f143d130956f"
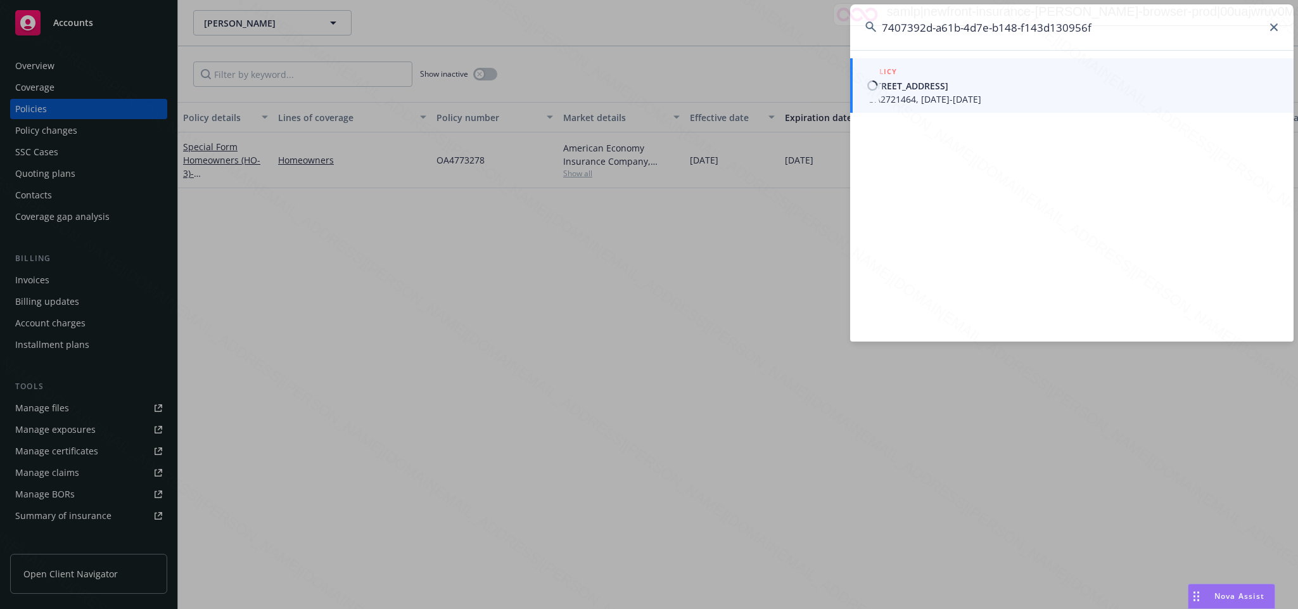
click at [967, 91] on span "4202 MAYBANK AVE LAKEWOOD, CA 90712-3910" at bounding box center [1073, 85] width 411 height 13
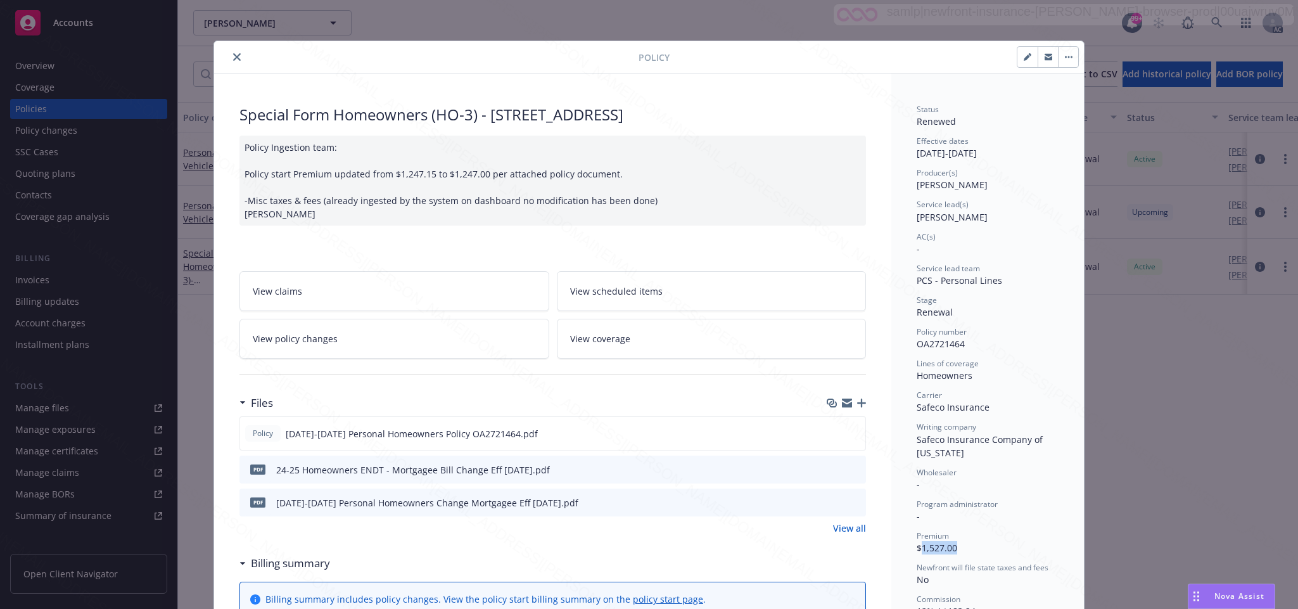
drag, startPoint x: 914, startPoint y: 547, endPoint x: 964, endPoint y: 544, distance: 50.2
click at [964, 544] on div "Premium $1,527.00" at bounding box center [988, 542] width 142 height 24
copy span "1,527.00"
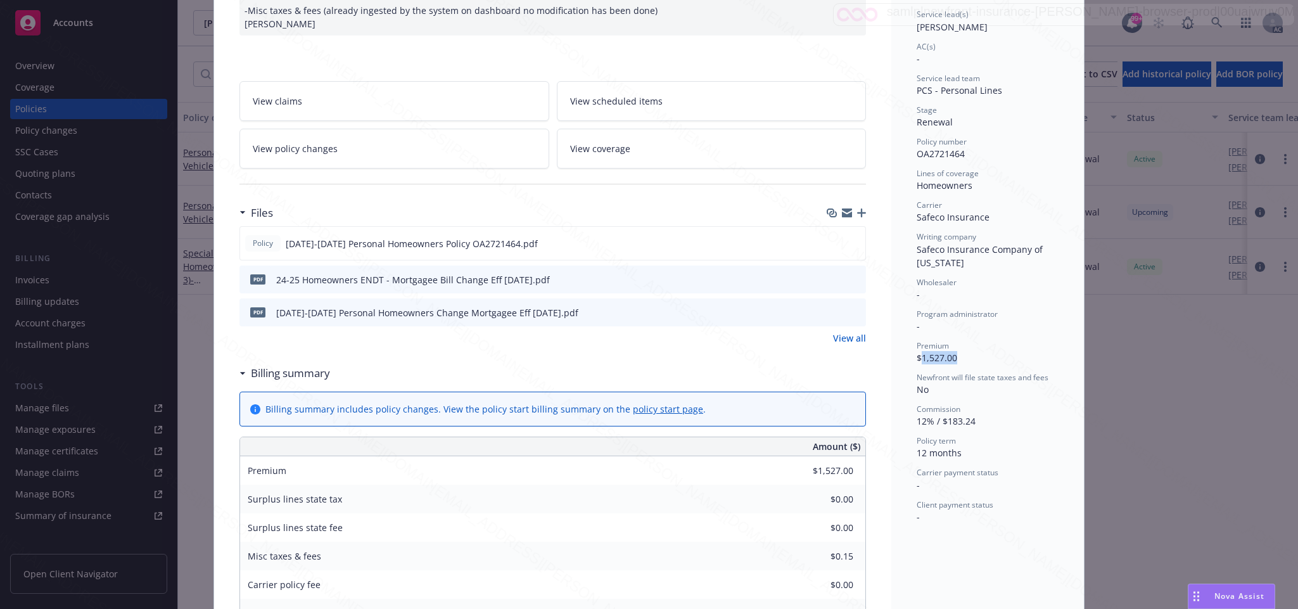
click at [297, 147] on span "View policy changes" at bounding box center [295, 148] width 85 height 13
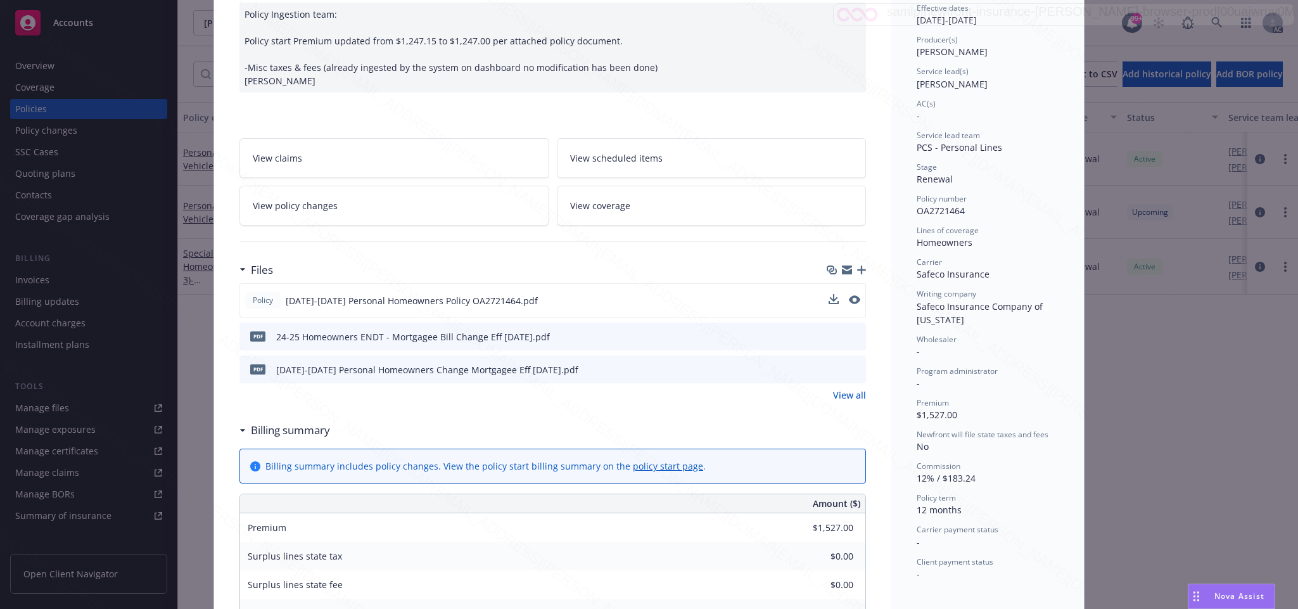
scroll to position [228, 0]
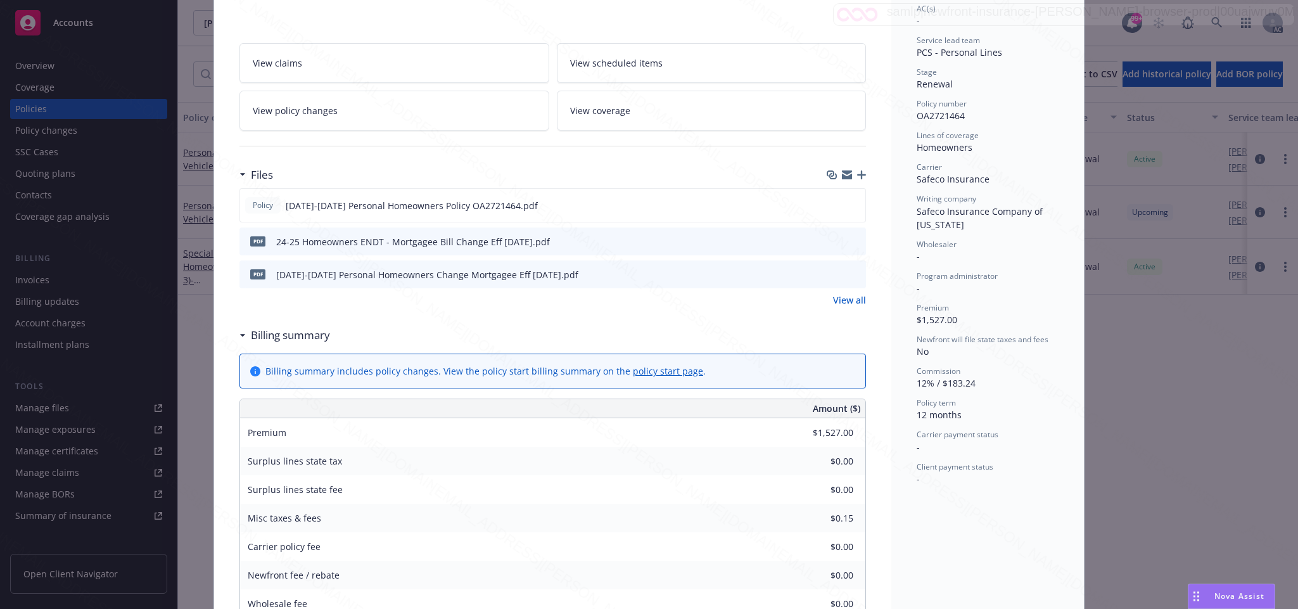
click at [300, 112] on span "View policy changes" at bounding box center [295, 110] width 85 height 13
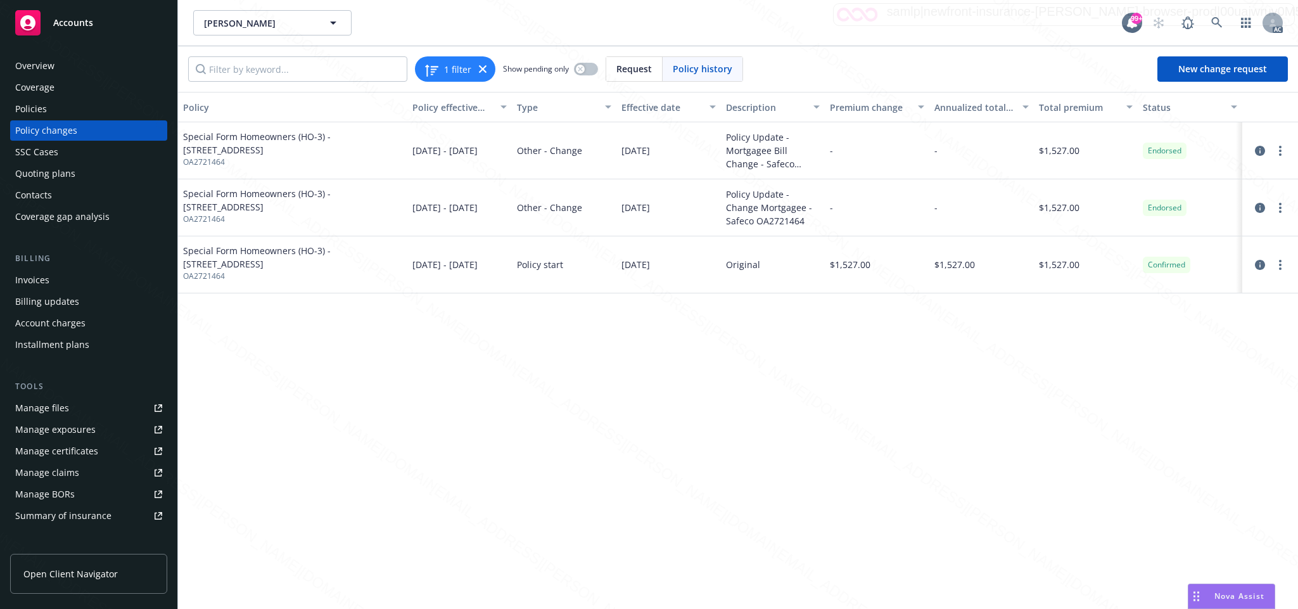
drag, startPoint x: 620, startPoint y: 210, endPoint x: 672, endPoint y: 209, distance: 52.0
click at [672, 209] on div "08/19/2024" at bounding box center [668, 207] width 105 height 57
copy span "08/19/2024"
drag, startPoint x: 723, startPoint y: 193, endPoint x: 810, endPoint y: 224, distance: 93.0
click at [810, 224] on div "Policy Update - Change Mortgagee - Safeco OA2721464" at bounding box center [773, 207] width 105 height 57
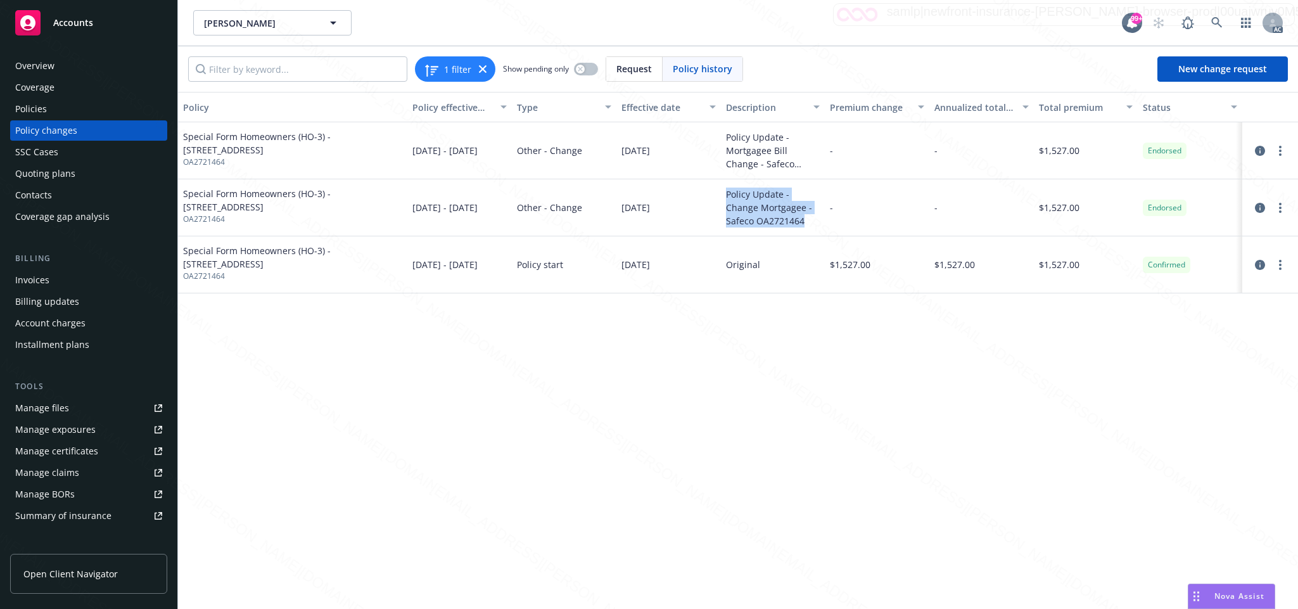
copy div "Policy Update - Change Mortgagee - Safeco OA2721464"
drag, startPoint x: 618, startPoint y: 151, endPoint x: 679, endPoint y: 149, distance: 60.2
click at [679, 149] on div "09/18/2024" at bounding box center [668, 150] width 105 height 57
copy span "09/18/2024"
drag, startPoint x: 747, startPoint y: 144, endPoint x: 814, endPoint y: 166, distance: 70.5
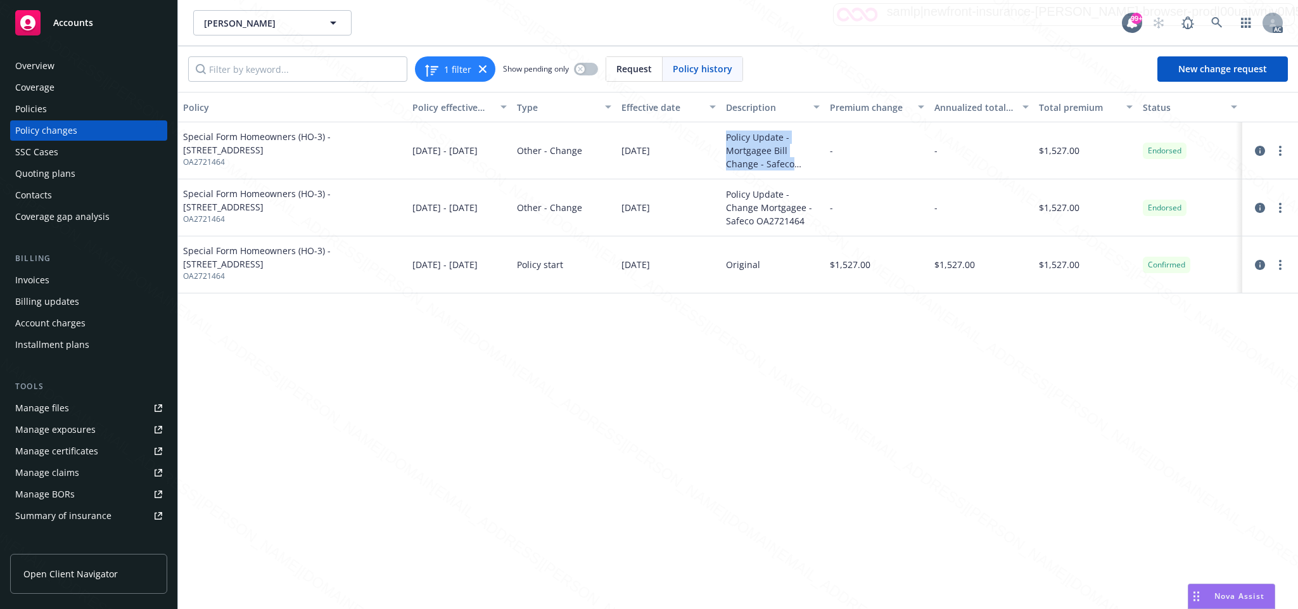
click at [814, 166] on div "Policy Update - Mortgagee Bill Change - Safeco OA2721464" at bounding box center [773, 151] width 94 height 40
copy div "Policy Update - Mortgagee Bill Change - Safeco OA2721464"
click at [1216, 19] on icon at bounding box center [1216, 22] width 11 height 11
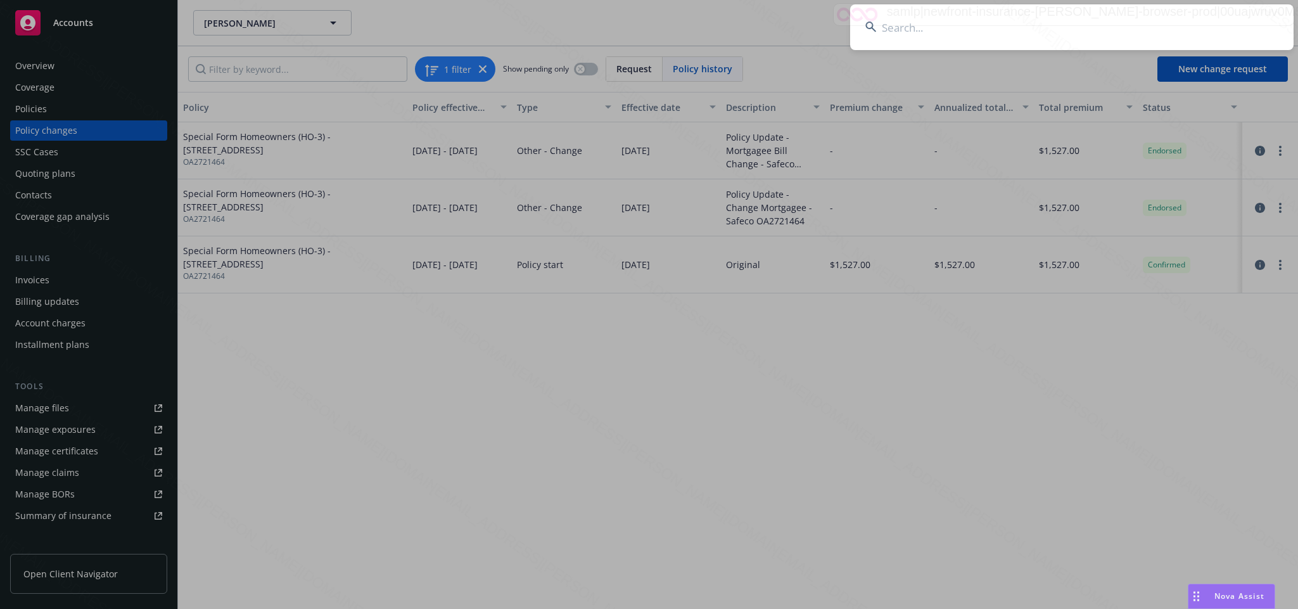
click at [905, 27] on input at bounding box center [1072, 27] width 444 height 46
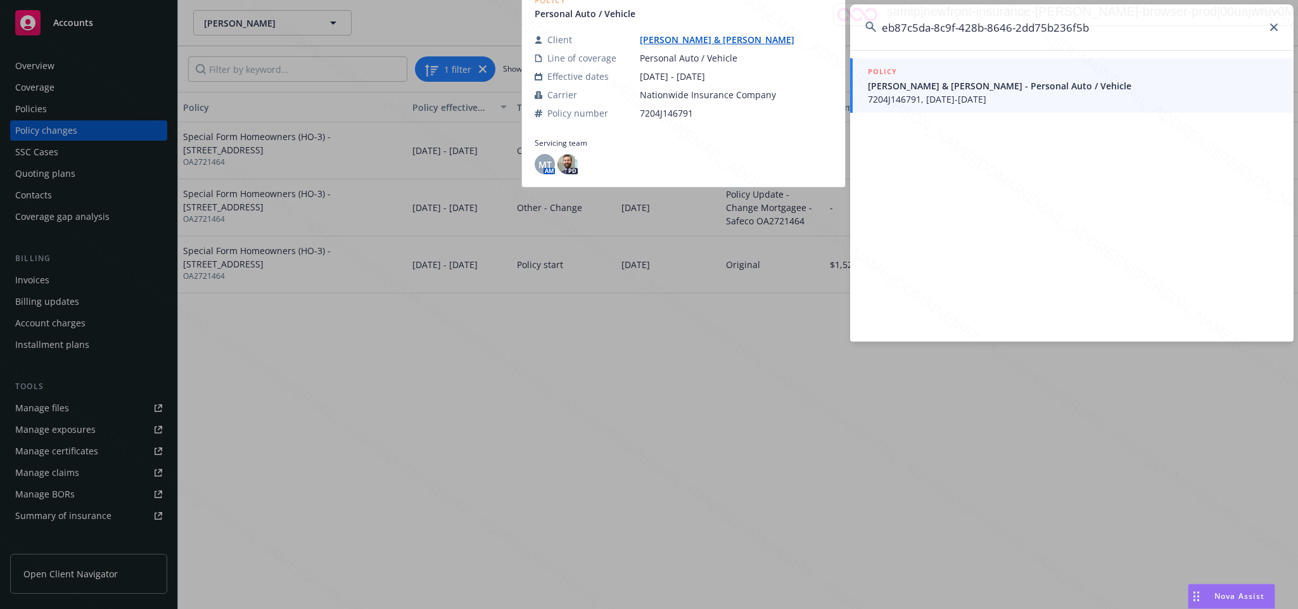
type input "eb87c5da-8c9f-428b-8646-2dd75b236f5b"
click at [928, 86] on span "Eric & Nancy Sue Skarin - Personal Auto / Vehicle" at bounding box center [1073, 85] width 411 height 13
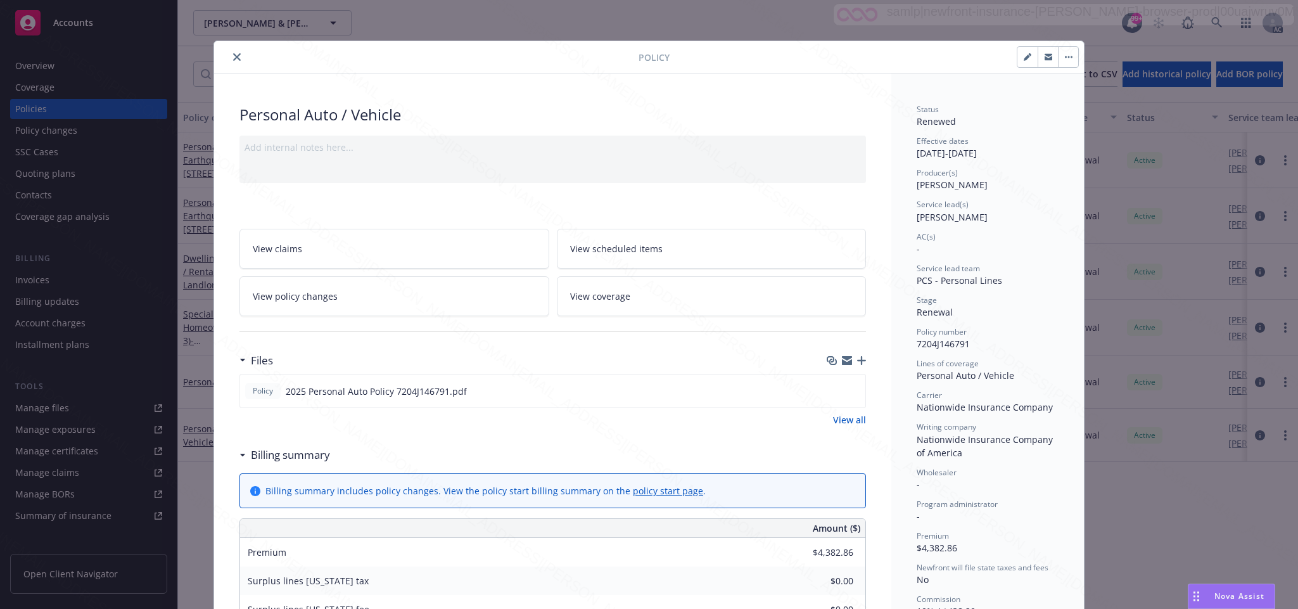
click at [233, 60] on icon "close" at bounding box center [237, 57] width 8 height 8
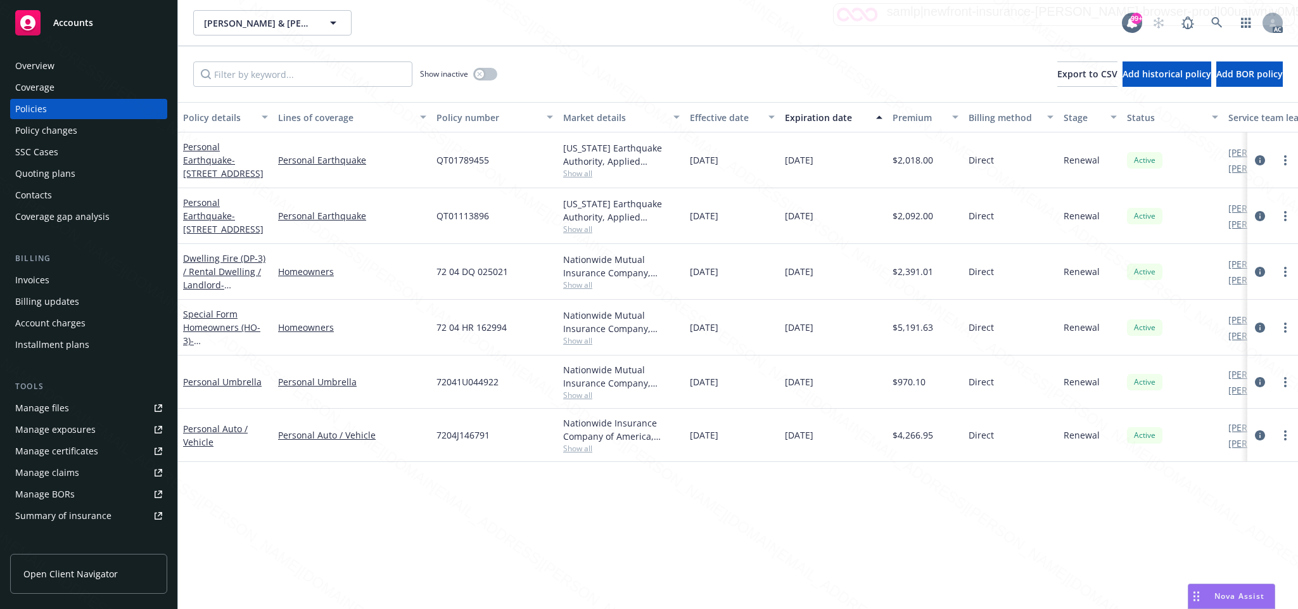
click at [65, 67] on div "Overview" at bounding box center [88, 66] width 147 height 20
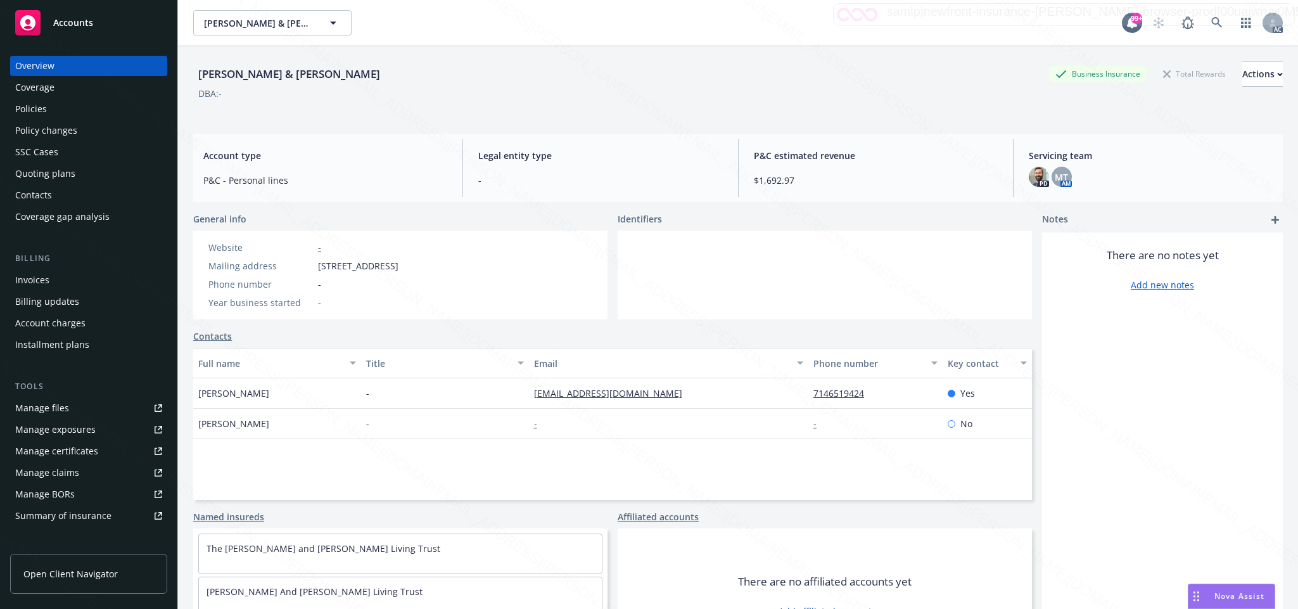
drag, startPoint x: 319, startPoint y: 266, endPoint x: 409, endPoint y: 270, distance: 90.0
click at [399, 270] on span "2613 W Juniper St Apt 1, Santa Ana, CA, 92704" at bounding box center [358, 265] width 80 height 13
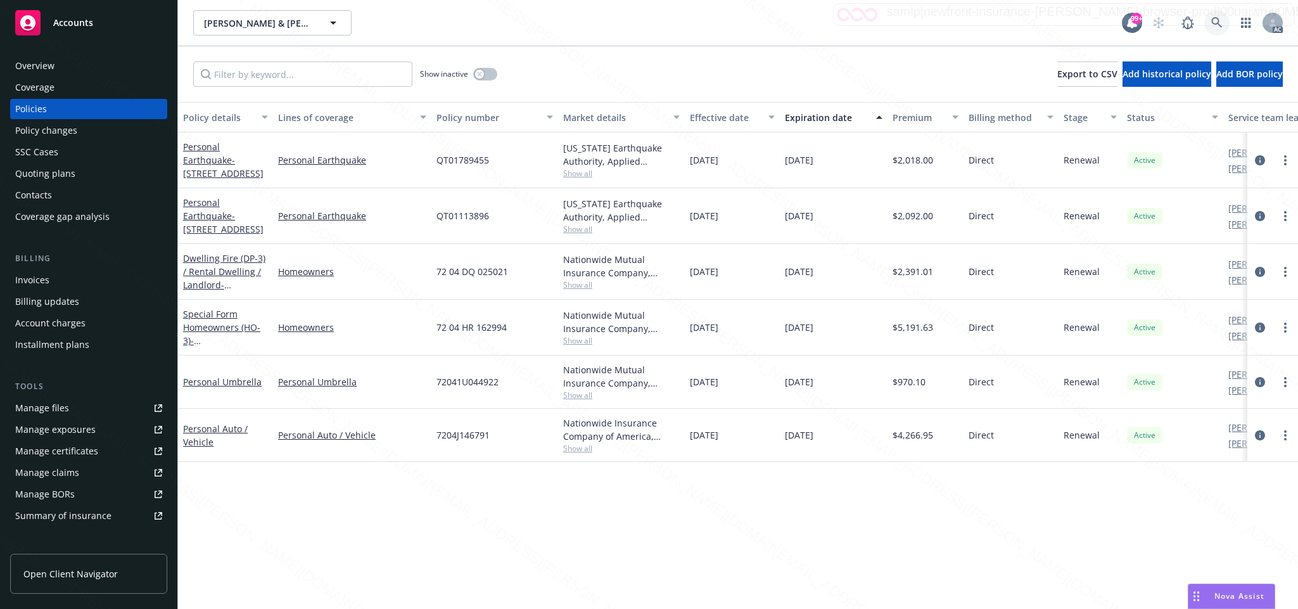
click at [1215, 19] on icon at bounding box center [1216, 22] width 11 height 11
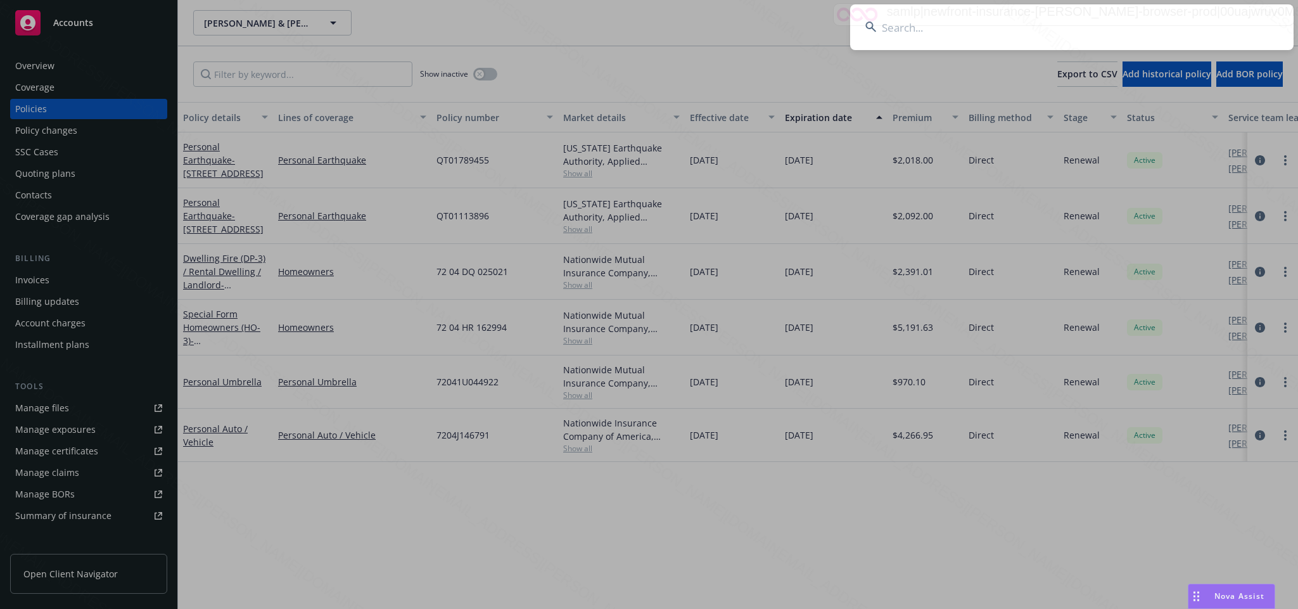
click at [907, 27] on input at bounding box center [1072, 27] width 444 height 46
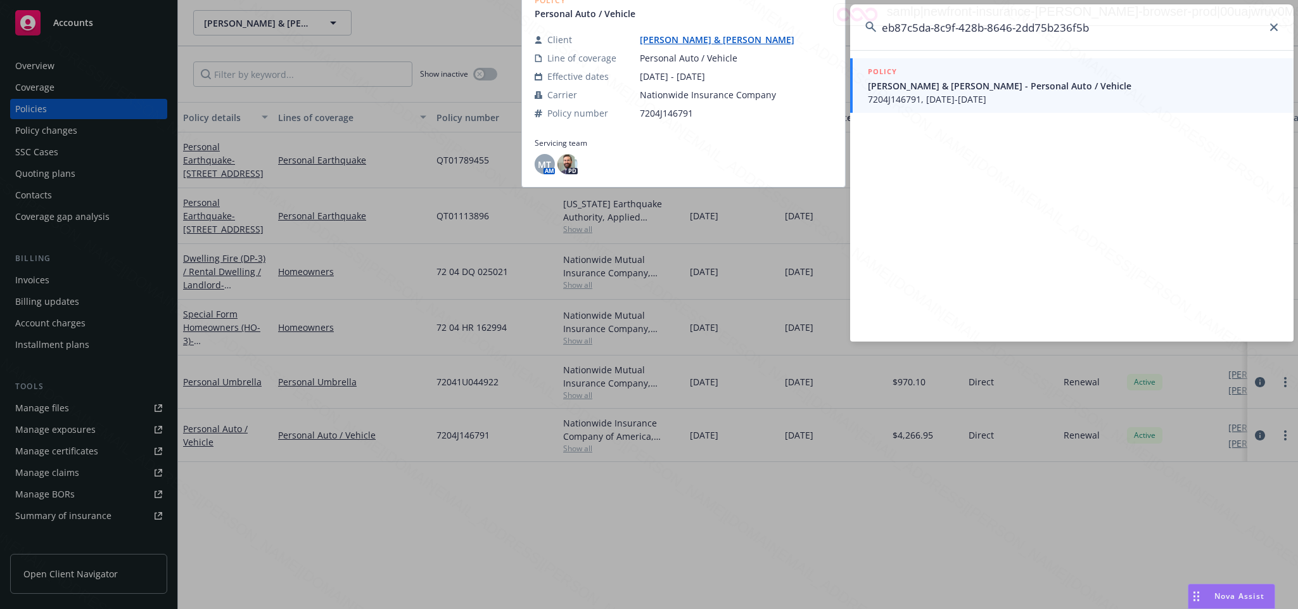
type input "eb87c5da-8c9f-428b-8646-2dd75b236f5b"
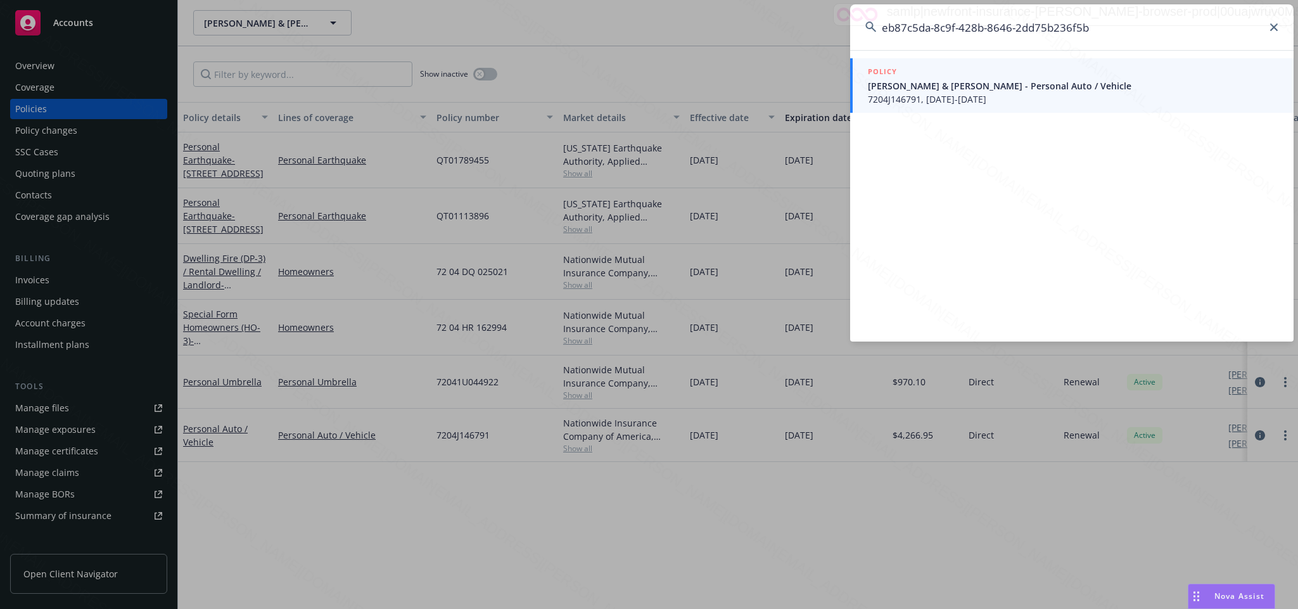
click at [930, 98] on span "7204J146791, 02/17/2025-08/17/2025" at bounding box center [1073, 99] width 411 height 13
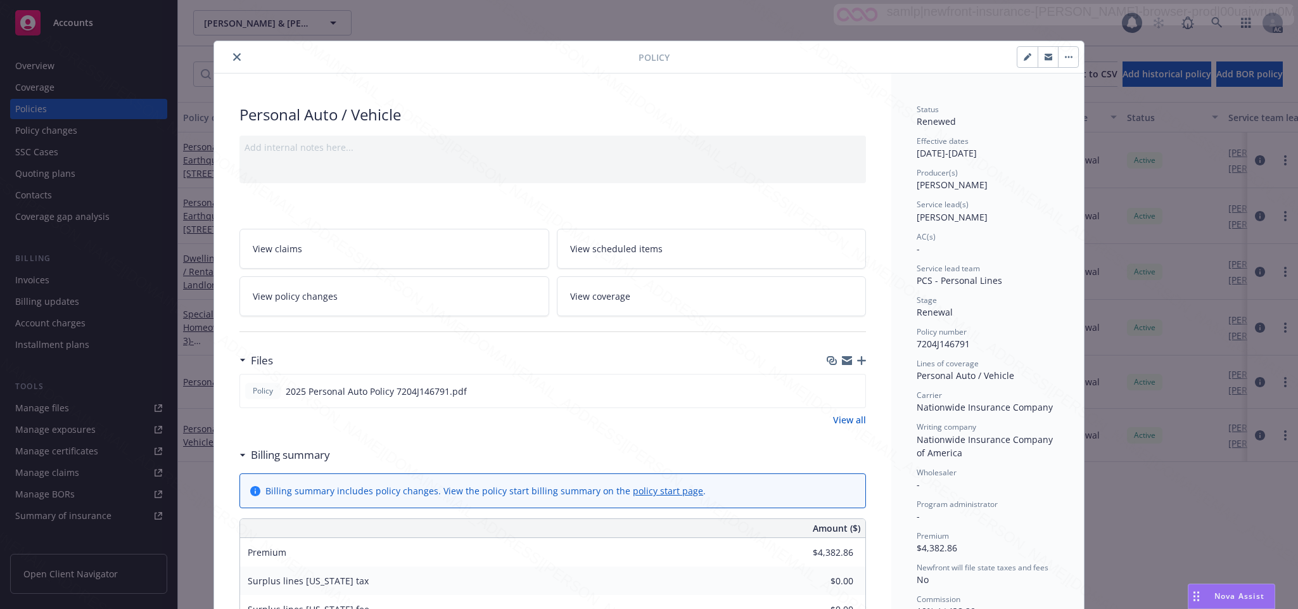
scroll to position [38, 0]
click at [233, 55] on icon "close" at bounding box center [237, 57] width 8 height 8
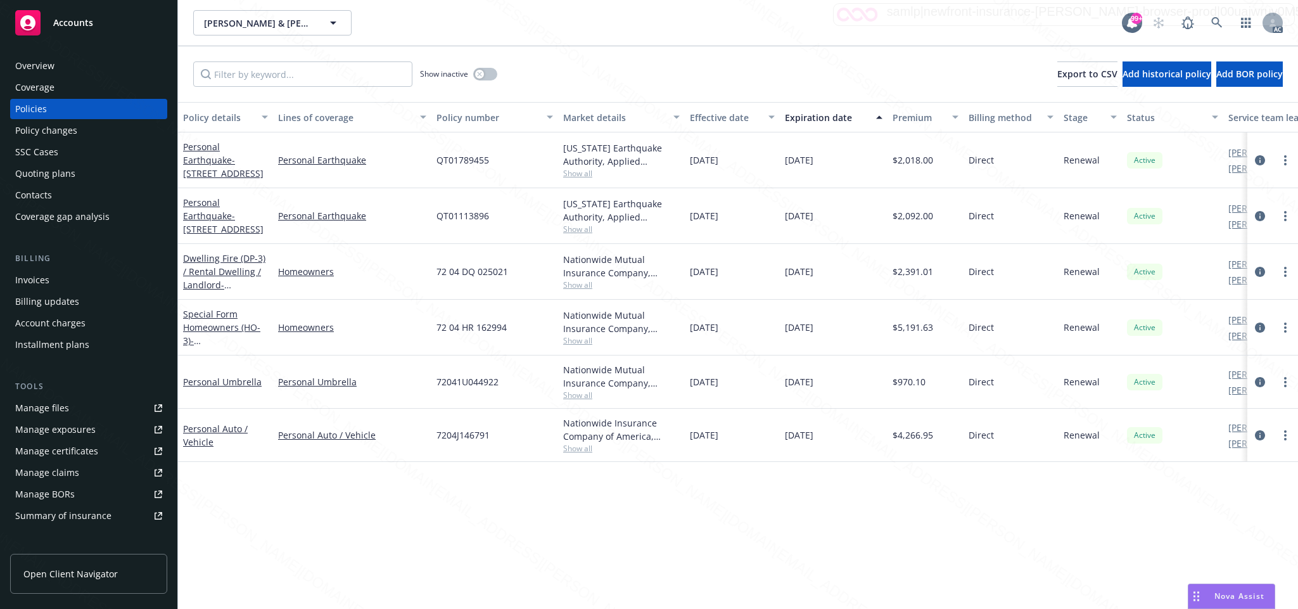
click at [50, 63] on div "Overview" at bounding box center [34, 66] width 39 height 20
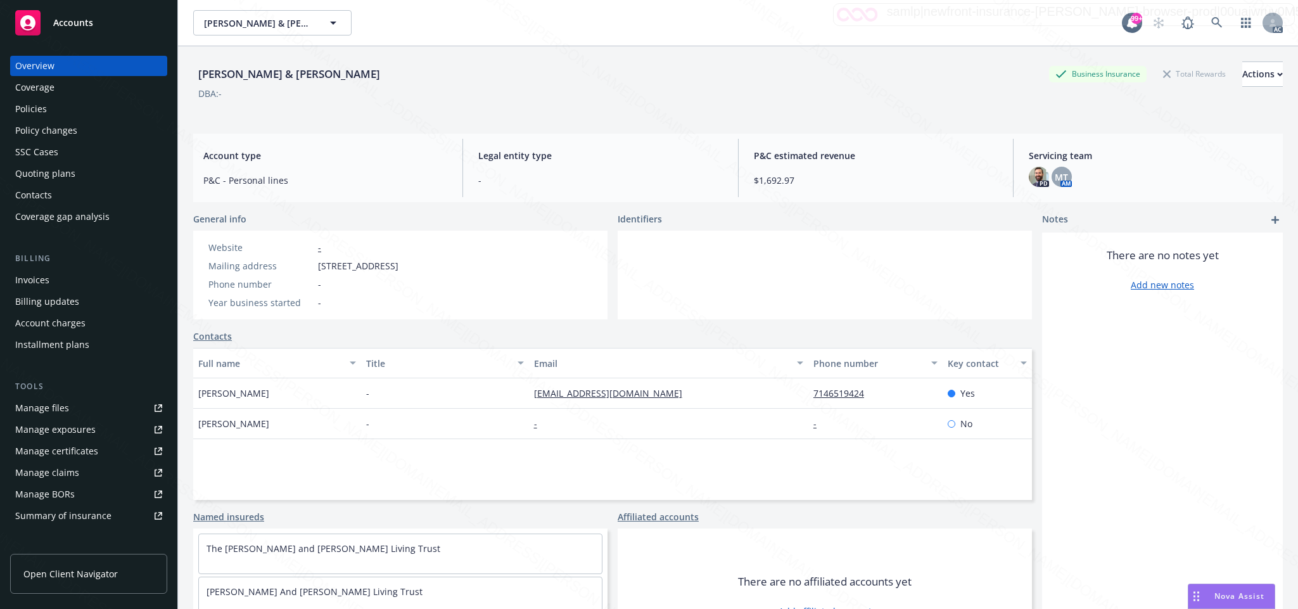
drag, startPoint x: 312, startPoint y: 263, endPoint x: 409, endPoint y: 272, distance: 97.3
click at [404, 272] on div "Mailing address 2613 W Juniper St Apt 1, Santa Ana, CA, 92704" at bounding box center [303, 265] width 200 height 13
copy div "2613 W Juniper St Apt"
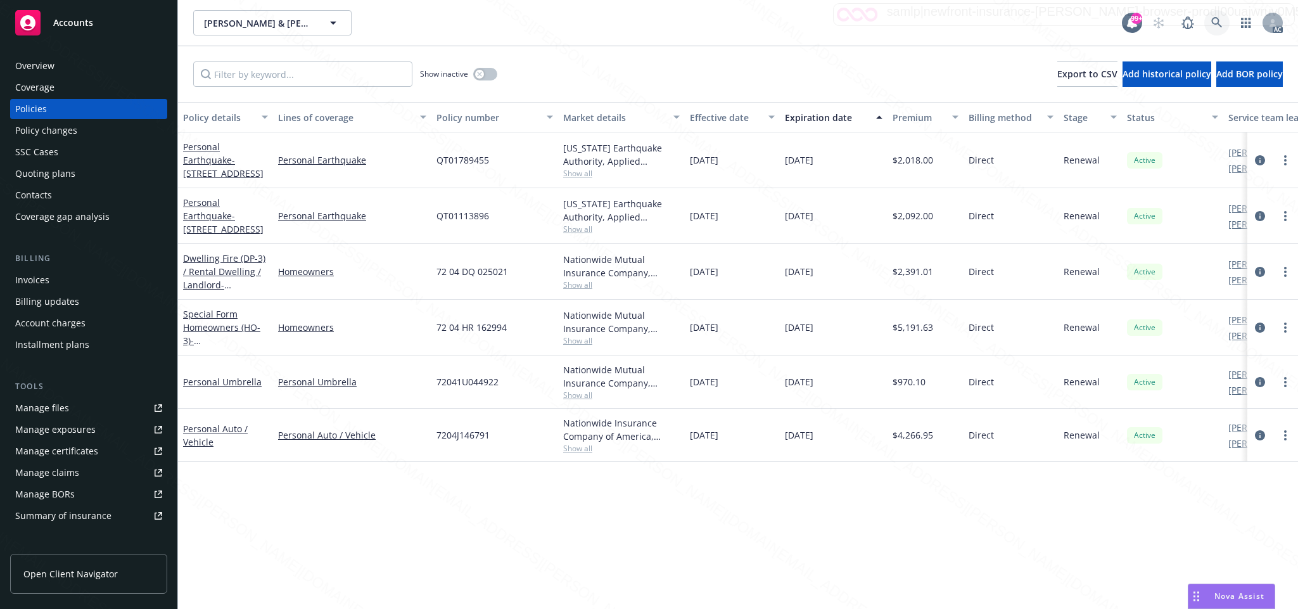
click at [1213, 21] on icon at bounding box center [1216, 22] width 11 height 11
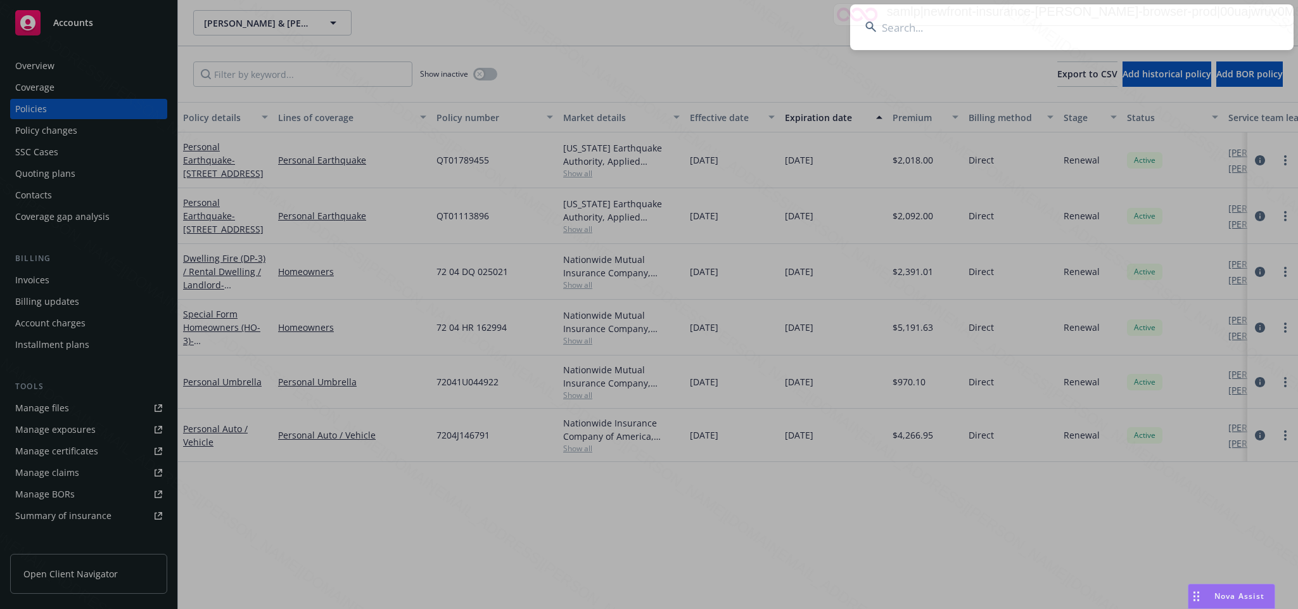
click at [898, 20] on input at bounding box center [1072, 27] width 444 height 46
type input "eb87c5da-8c9f-428b-8646-2dd75b236f5b"
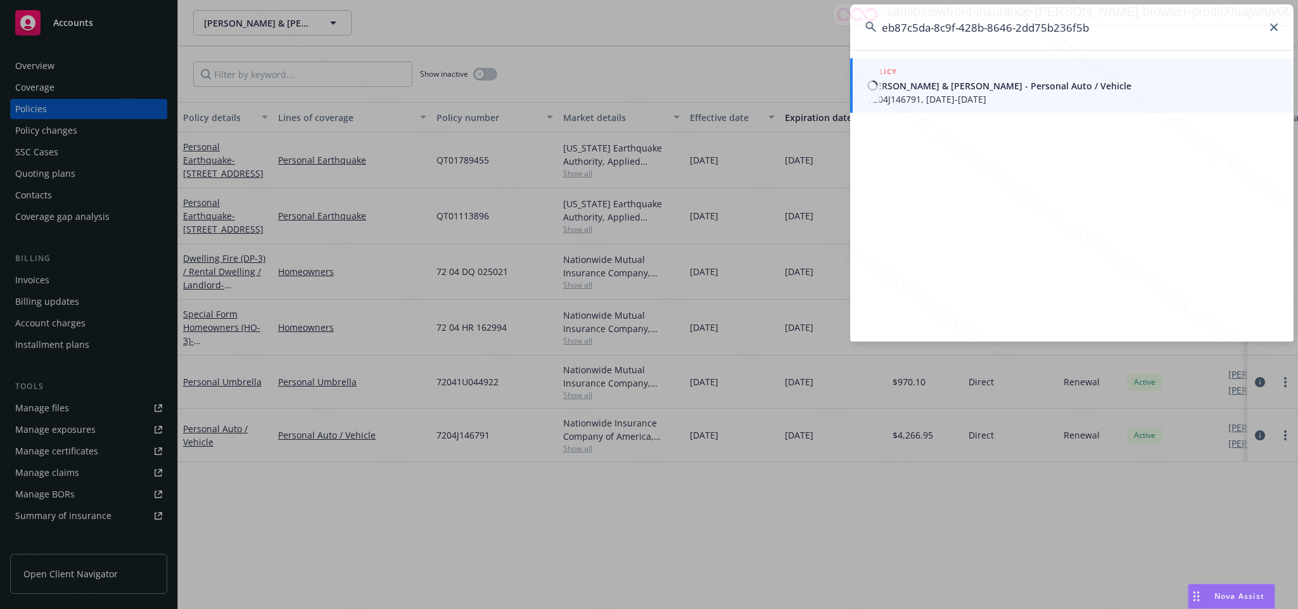
click at [899, 84] on span "Eric & Nancy Sue Skarin - Personal Auto / Vehicle" at bounding box center [1073, 85] width 411 height 13
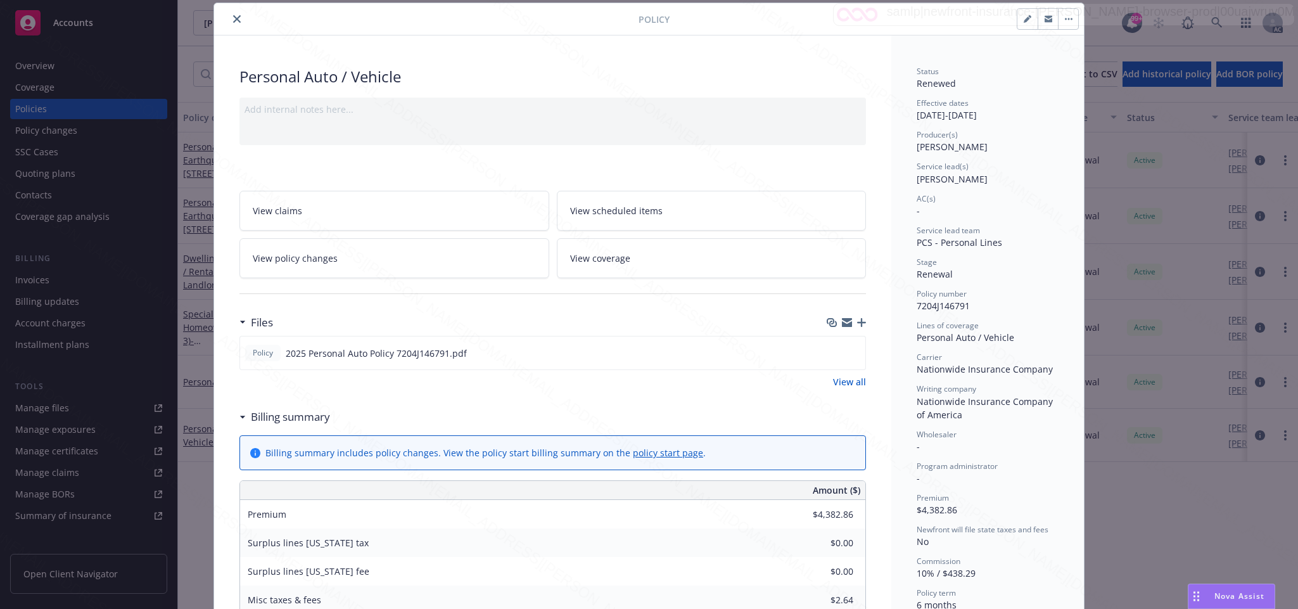
scroll to position [133, 0]
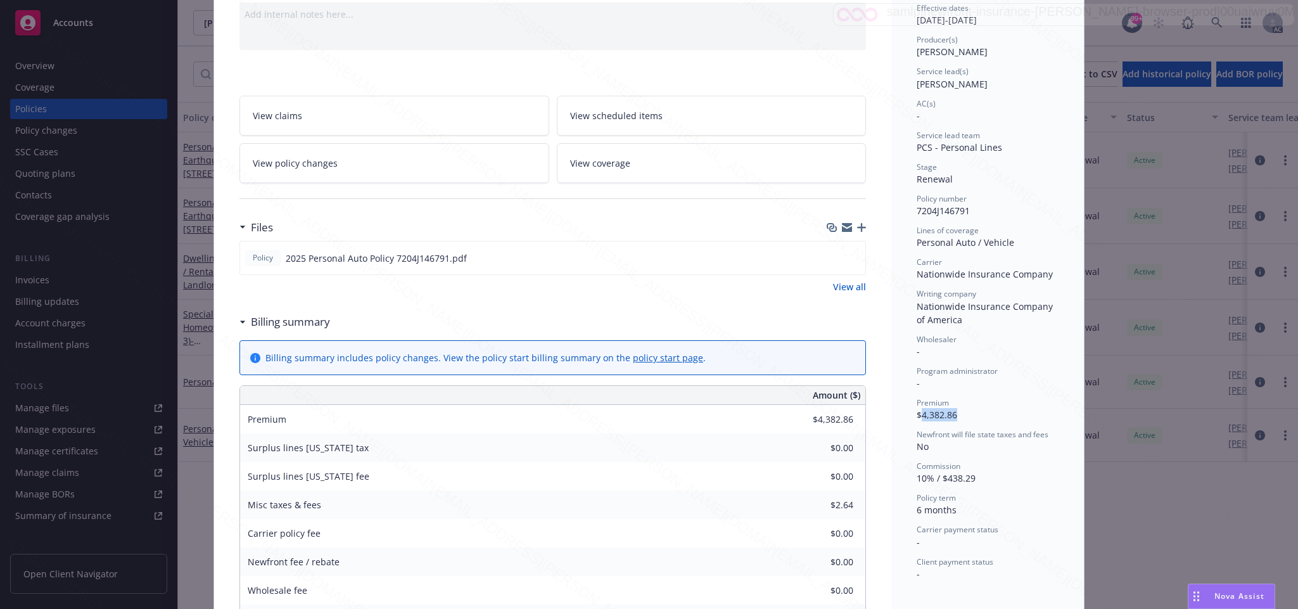
drag, startPoint x: 913, startPoint y: 418, endPoint x: 964, endPoint y: 418, distance: 50.7
click at [962, 418] on div "Premium $4,382.86" at bounding box center [988, 409] width 142 height 24
copy span "4,382.86"
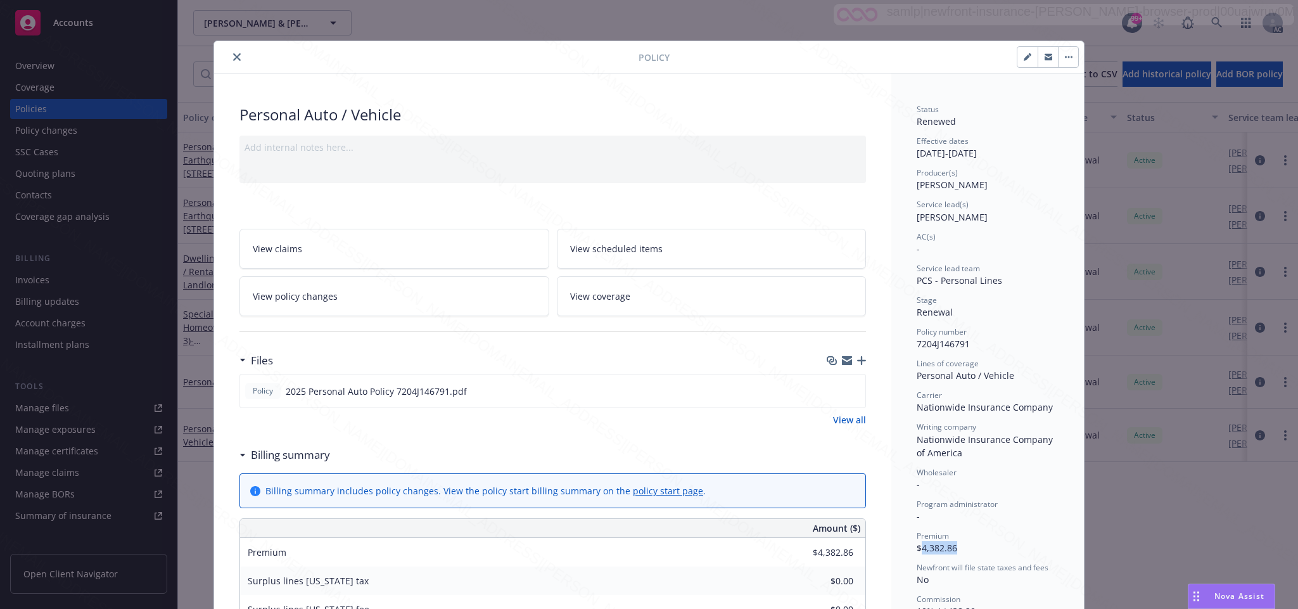
click at [233, 59] on icon "close" at bounding box center [237, 57] width 8 height 8
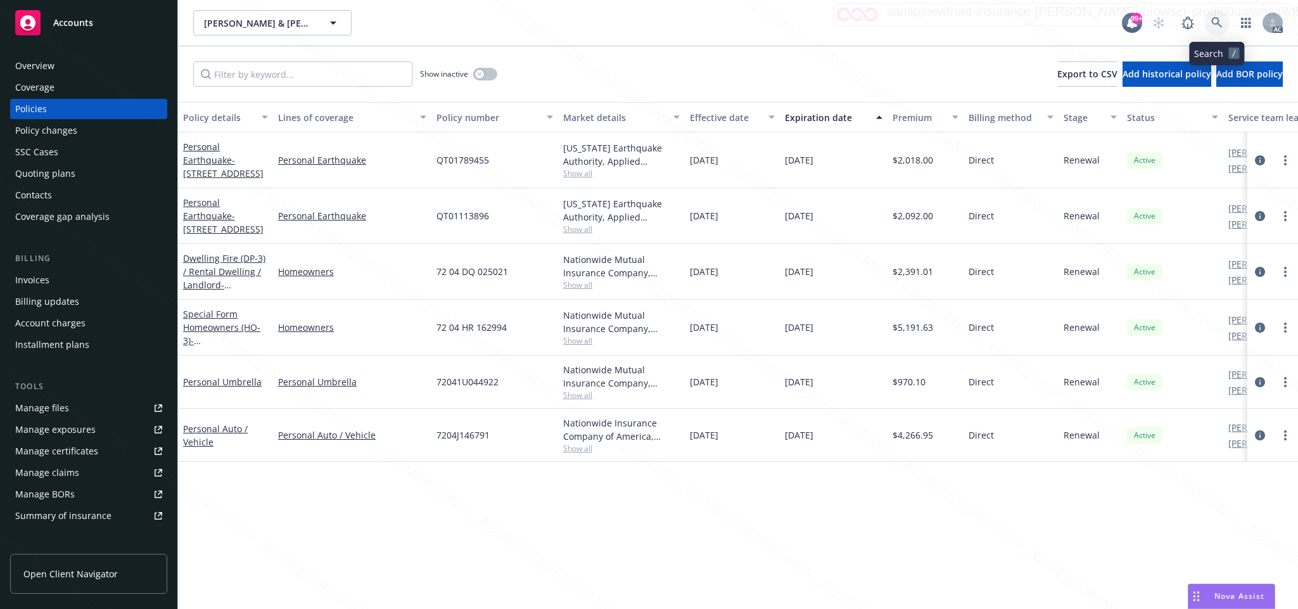
click at [1215, 22] on icon at bounding box center [1216, 22] width 11 height 11
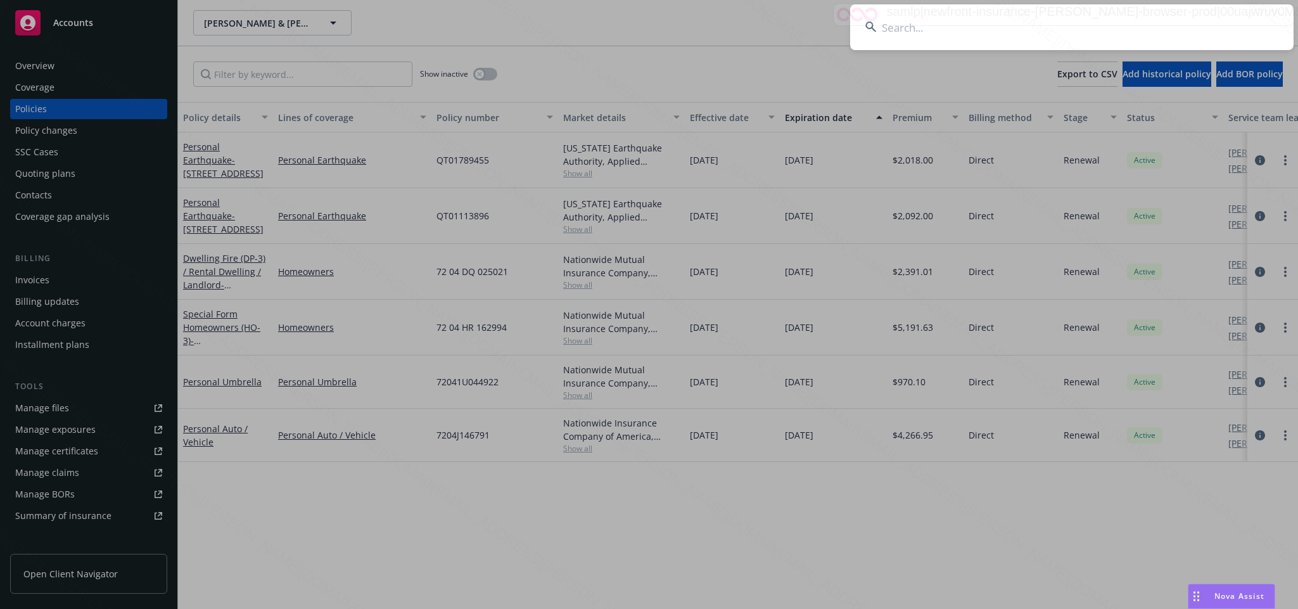
click at [905, 29] on input at bounding box center [1072, 27] width 444 height 46
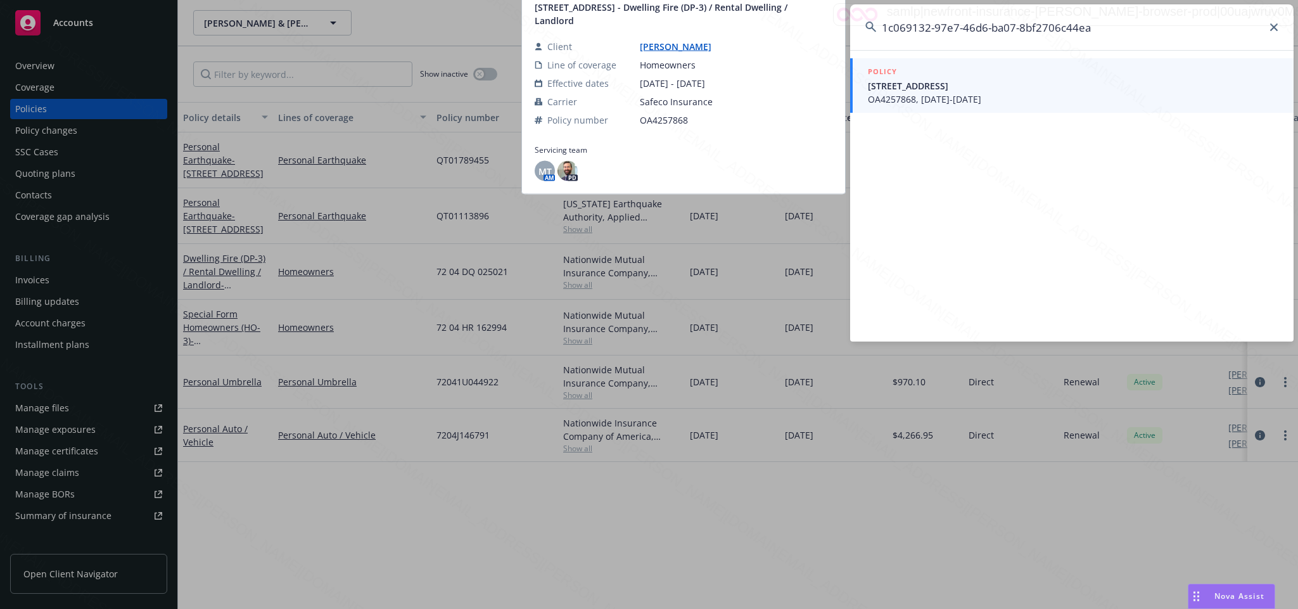
type input "1c069132-97e7-46d6-ba07-8bf2706c44ea"
click at [966, 96] on span "OA4257868, 08/17/2024-08/17/2025" at bounding box center [1073, 99] width 411 height 13
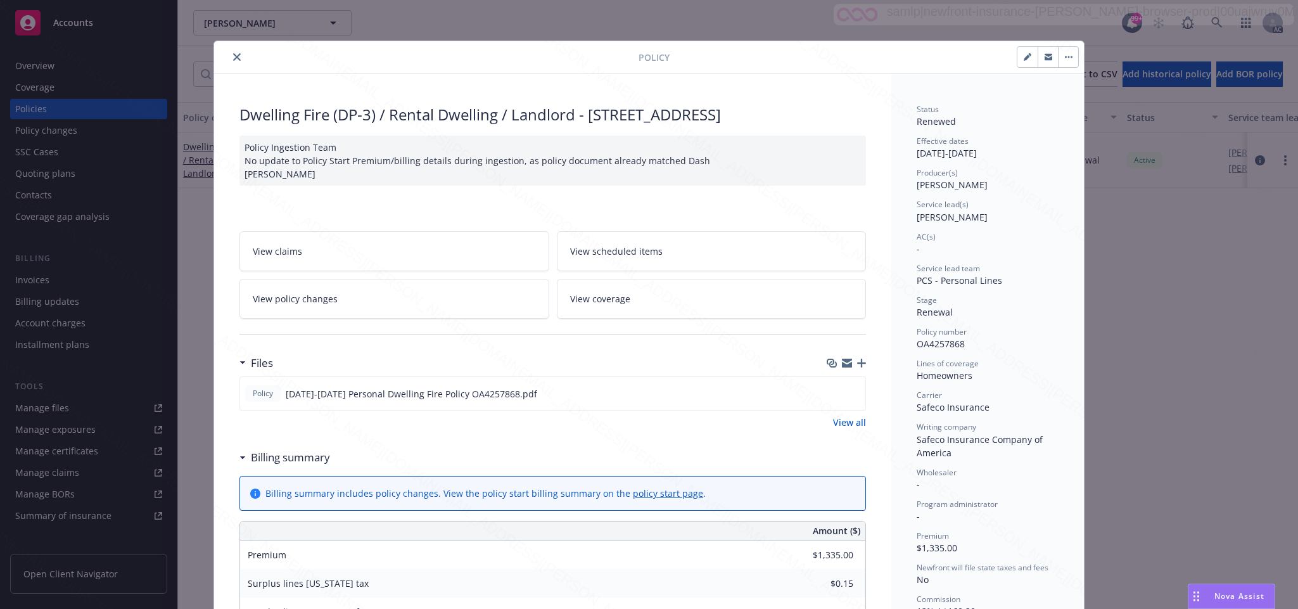
click at [233, 57] on icon "close" at bounding box center [237, 57] width 8 height 8
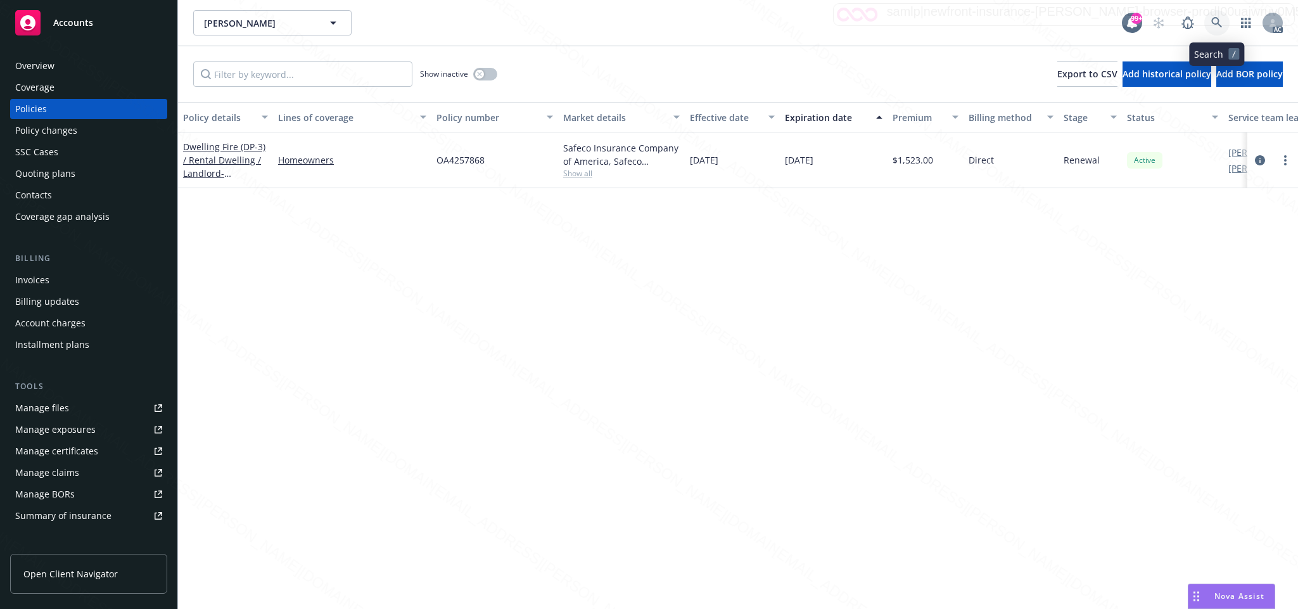
click at [1215, 19] on icon at bounding box center [1216, 22] width 11 height 11
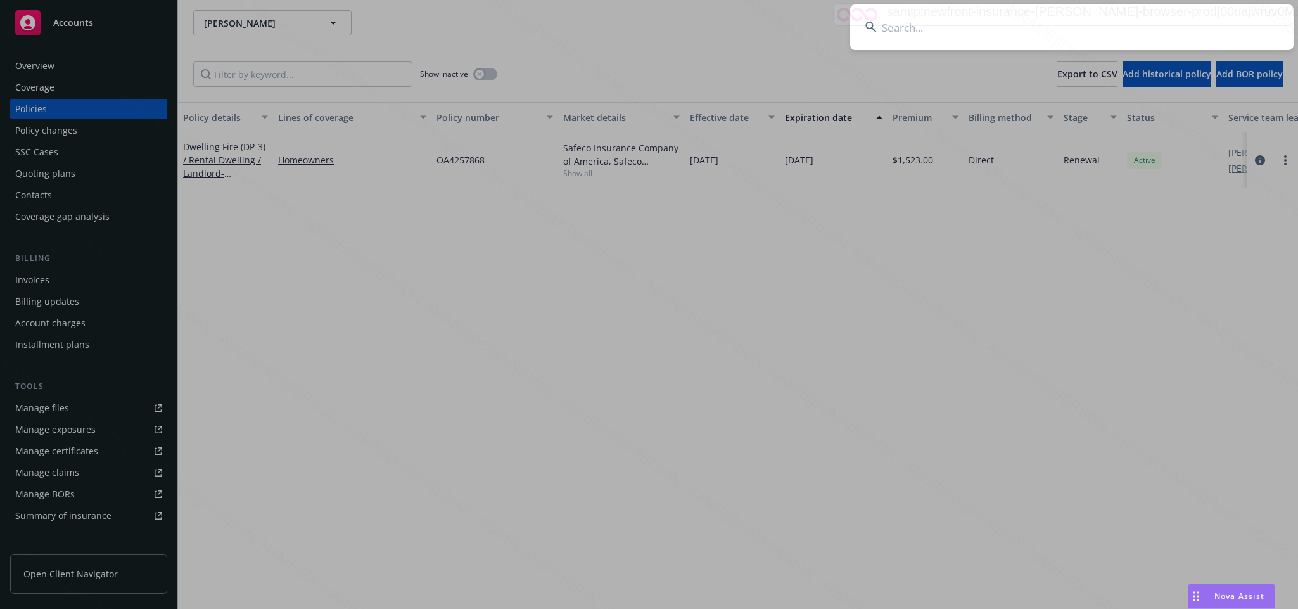
click at [896, 29] on input at bounding box center [1072, 27] width 444 height 46
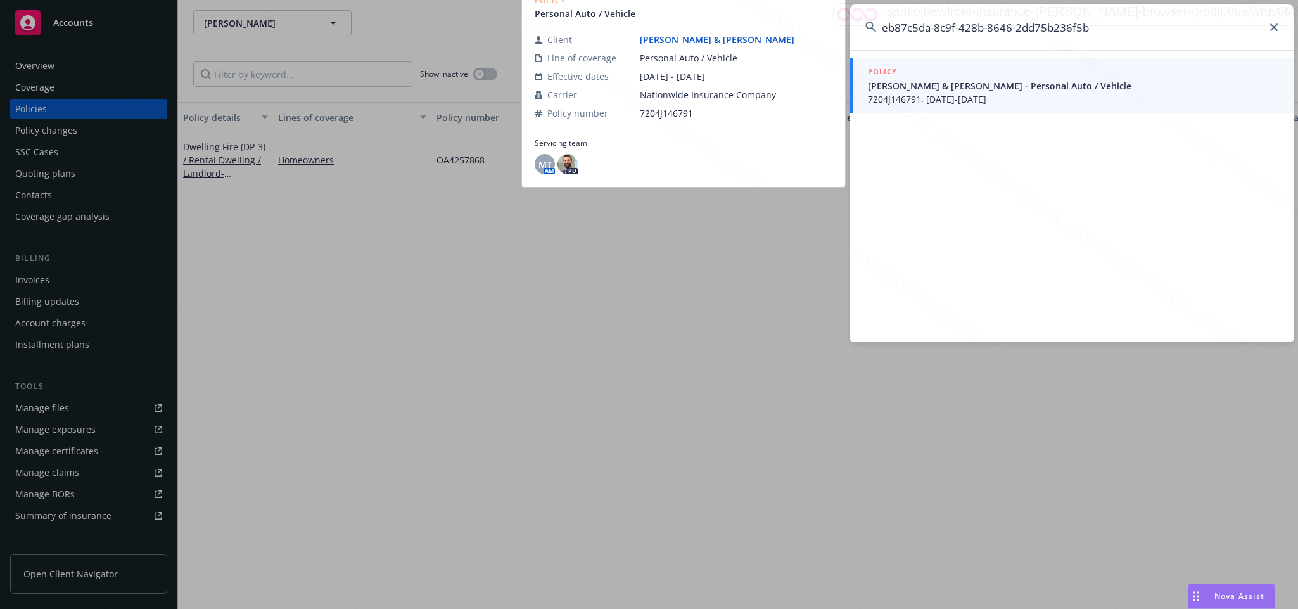
type input "eb87c5da-8c9f-428b-8646-2dd75b236f5b"
click at [936, 98] on span "7204J146791, 02/17/2025-08/17/2025" at bounding box center [1073, 99] width 411 height 13
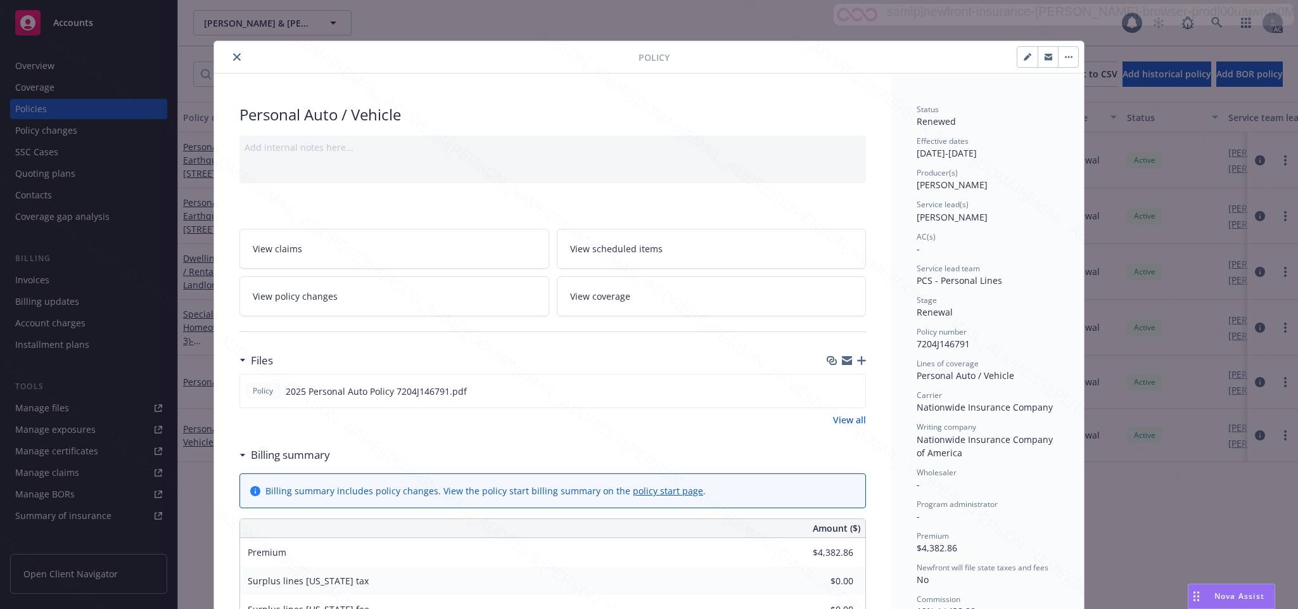
scroll to position [38, 0]
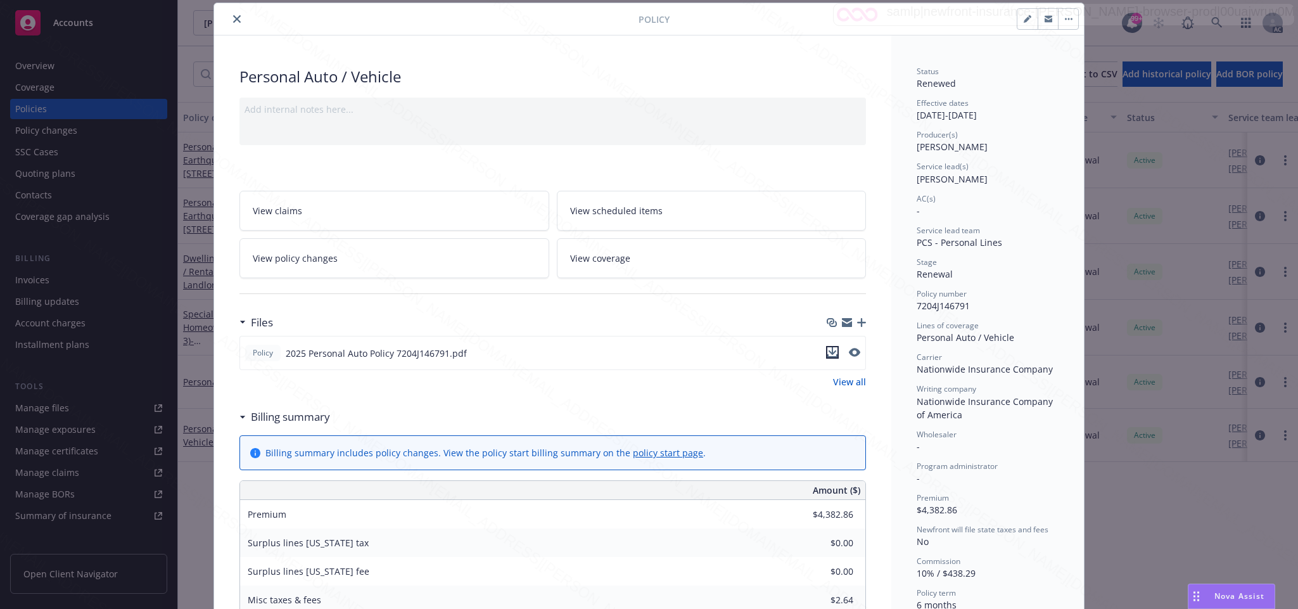
click at [829, 355] on icon "download file" at bounding box center [833, 351] width 8 height 8
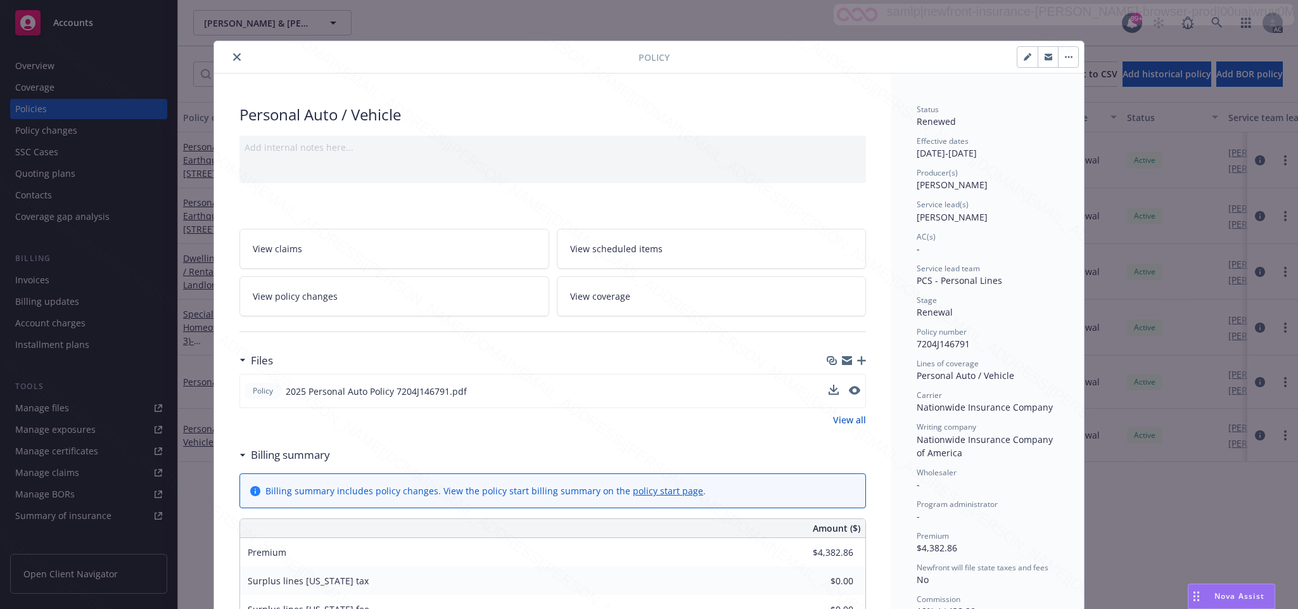
click at [1059, 55] on button "button" at bounding box center [1068, 57] width 20 height 20
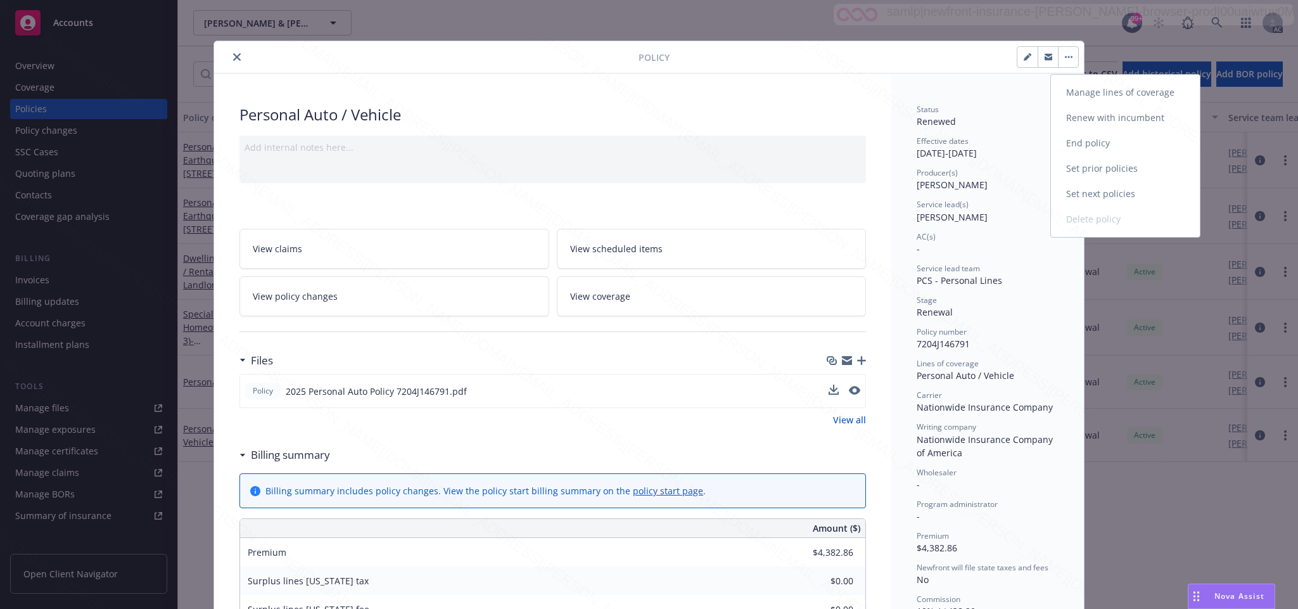
click at [1076, 141] on link "End policy" at bounding box center [1125, 143] width 149 height 25
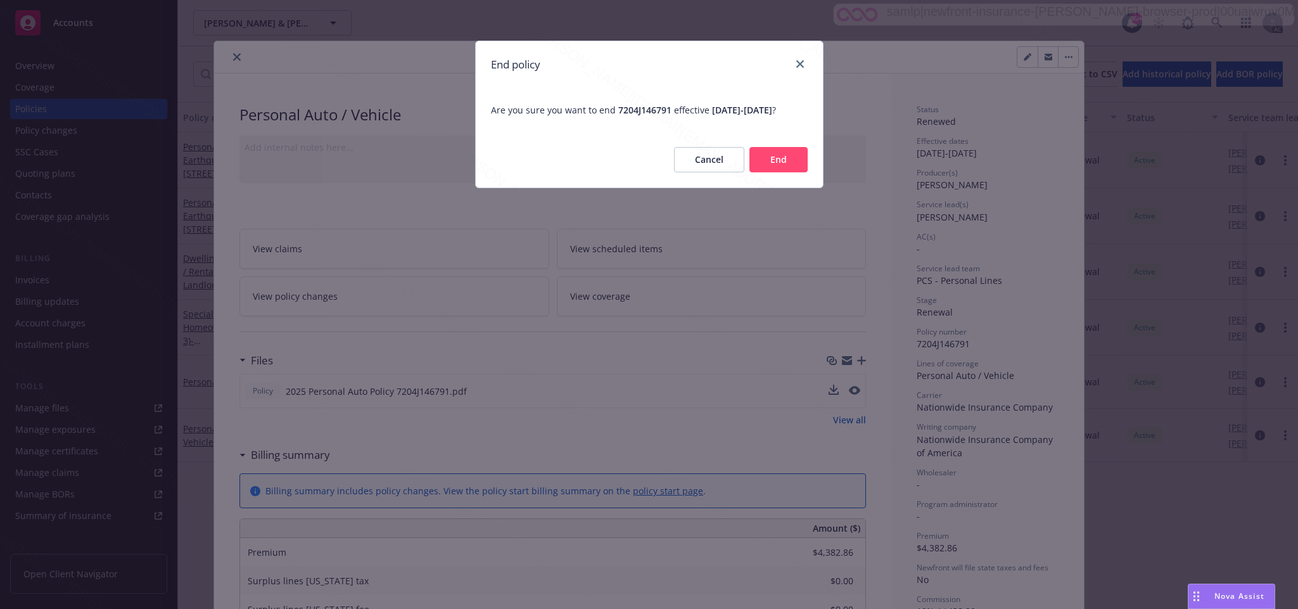
click at [788, 172] on button "End" at bounding box center [779, 159] width 58 height 25
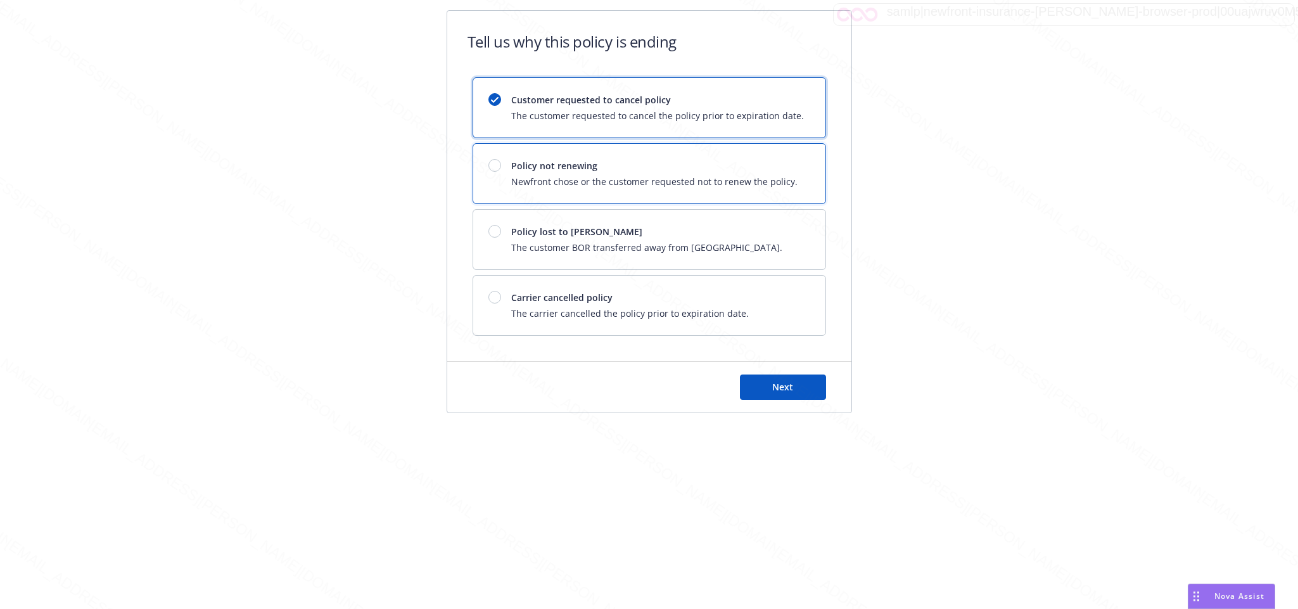
click at [492, 170] on div at bounding box center [494, 165] width 13 height 13
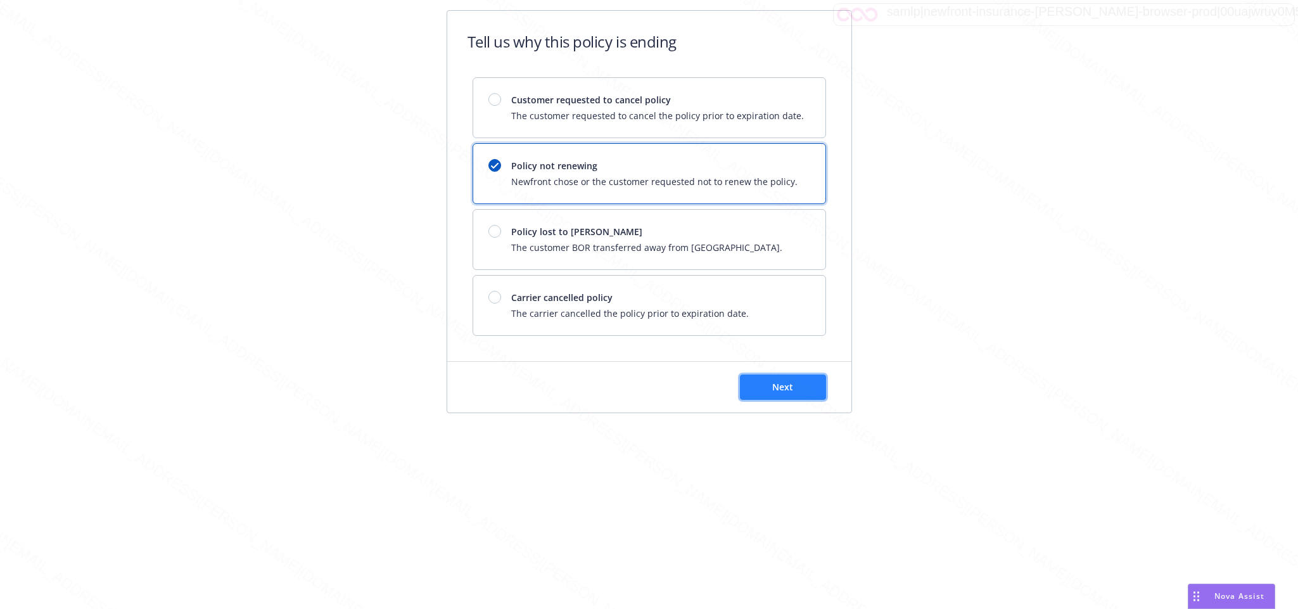
click at [782, 392] on span "Next" at bounding box center [782, 387] width 21 height 12
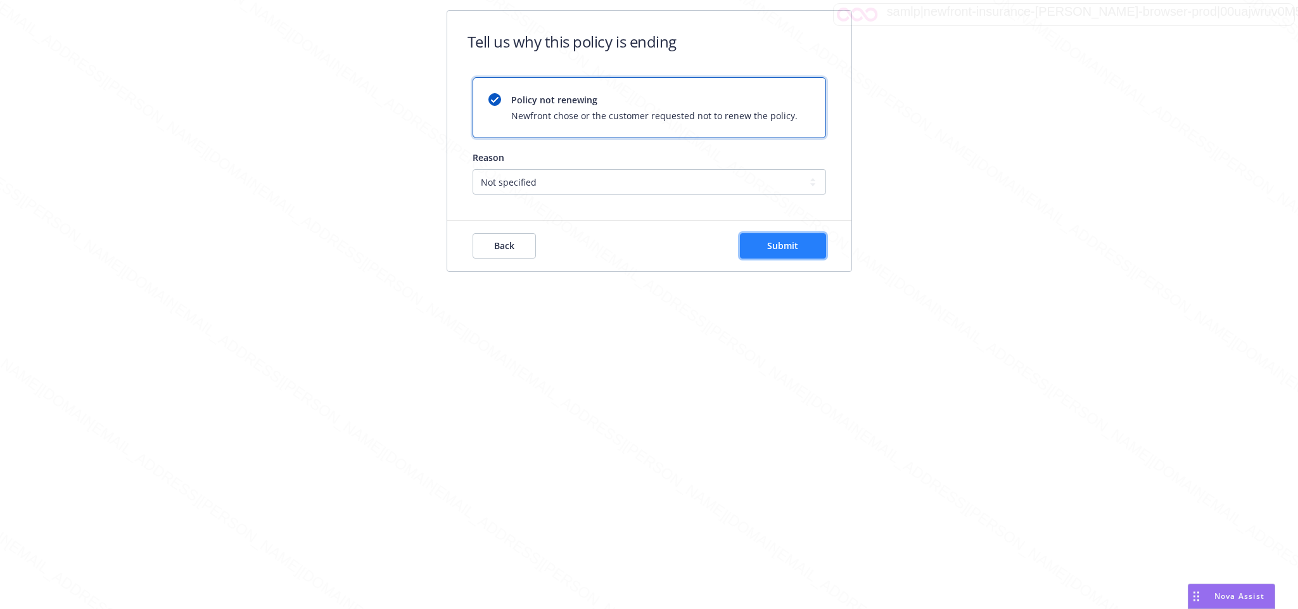
click at [791, 248] on span "Submit" at bounding box center [782, 245] width 31 height 12
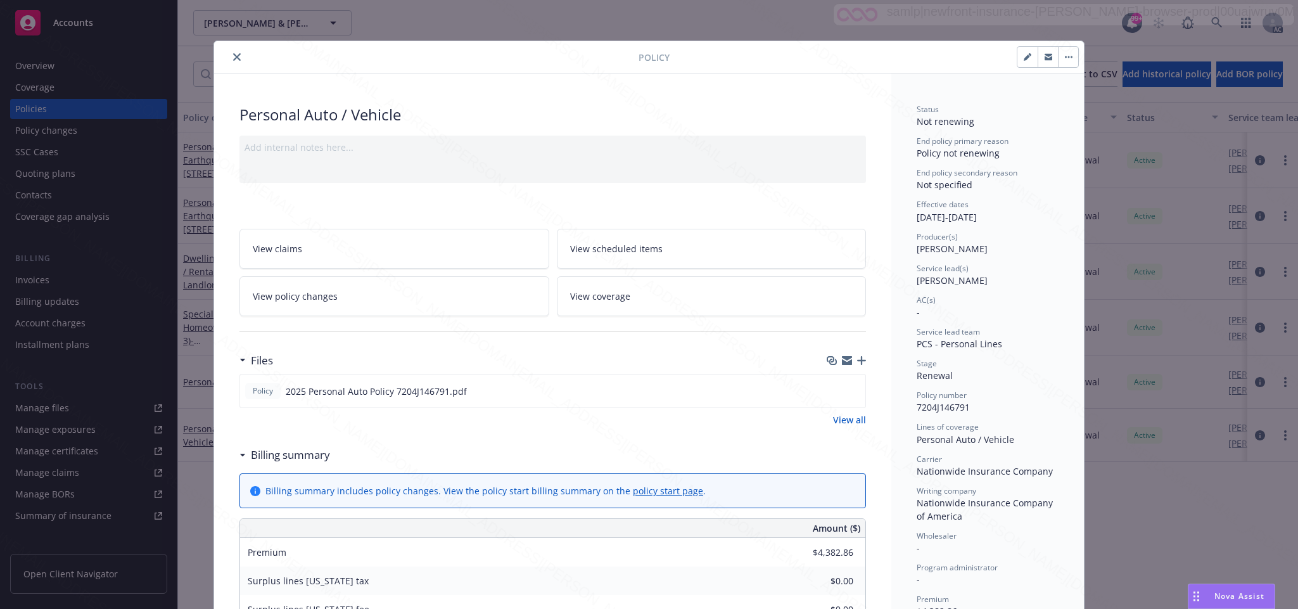
click at [233, 55] on icon "close" at bounding box center [237, 57] width 8 height 8
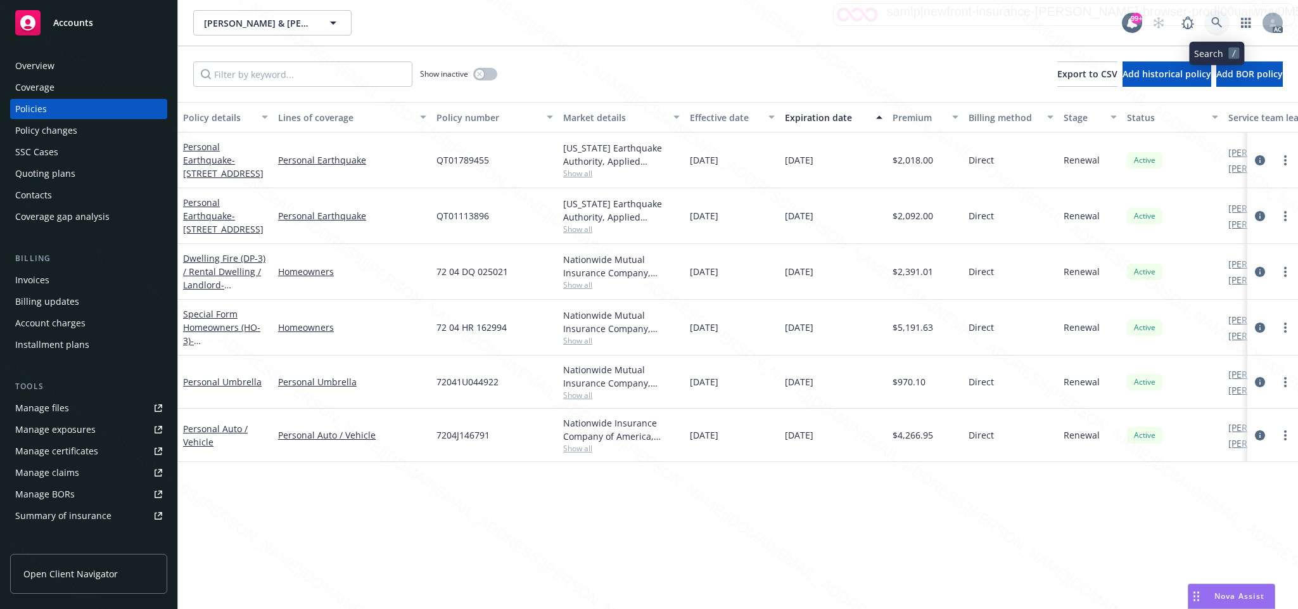
click at [1213, 21] on icon at bounding box center [1216, 22] width 11 height 11
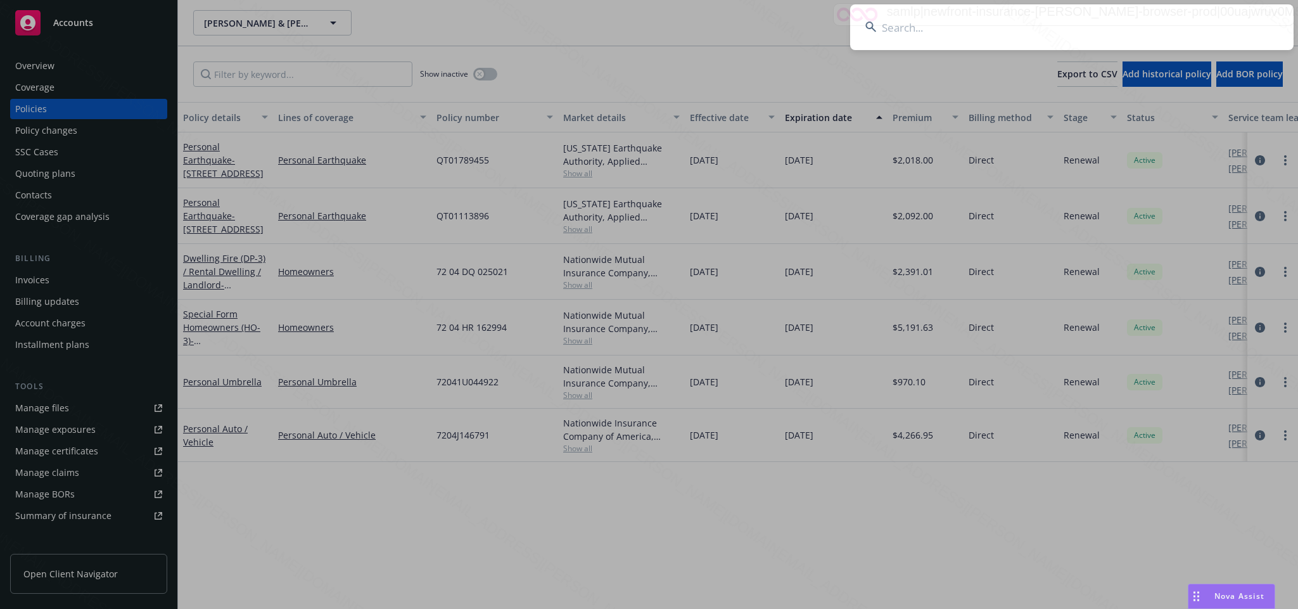
click at [893, 25] on input at bounding box center [1072, 27] width 444 height 46
type input "1c069132-97e7-46d6-ba07-8bf2706c44ea"
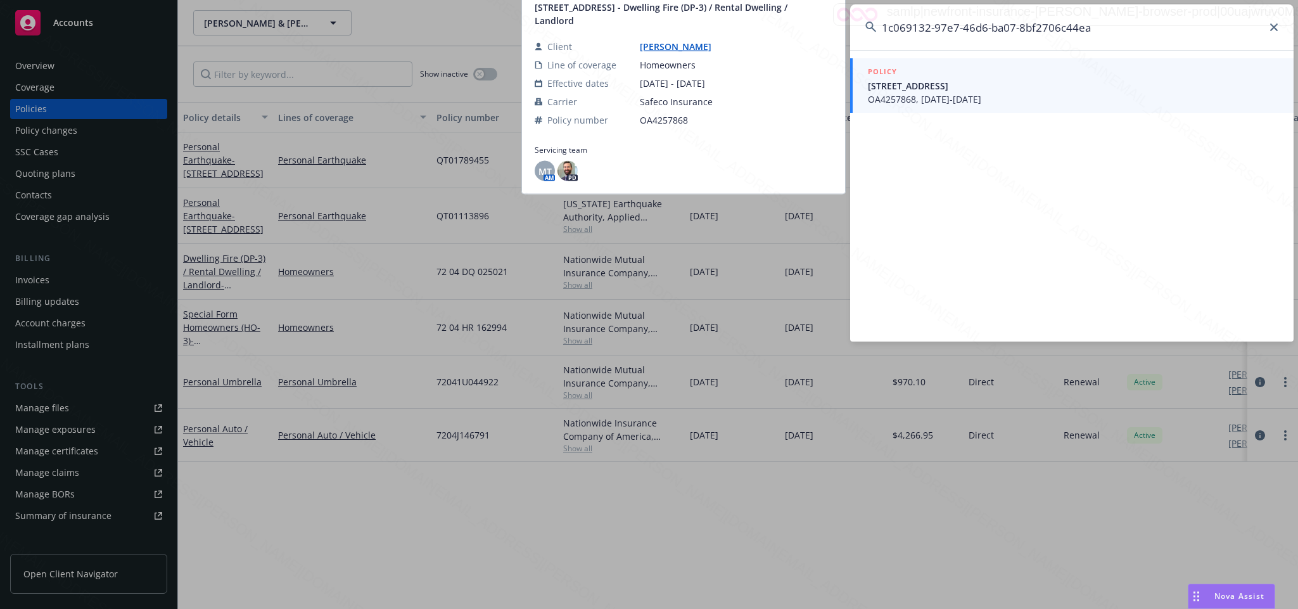
click at [949, 97] on span "OA4257868, 08/17/2024-08/17/2025" at bounding box center [1073, 99] width 411 height 13
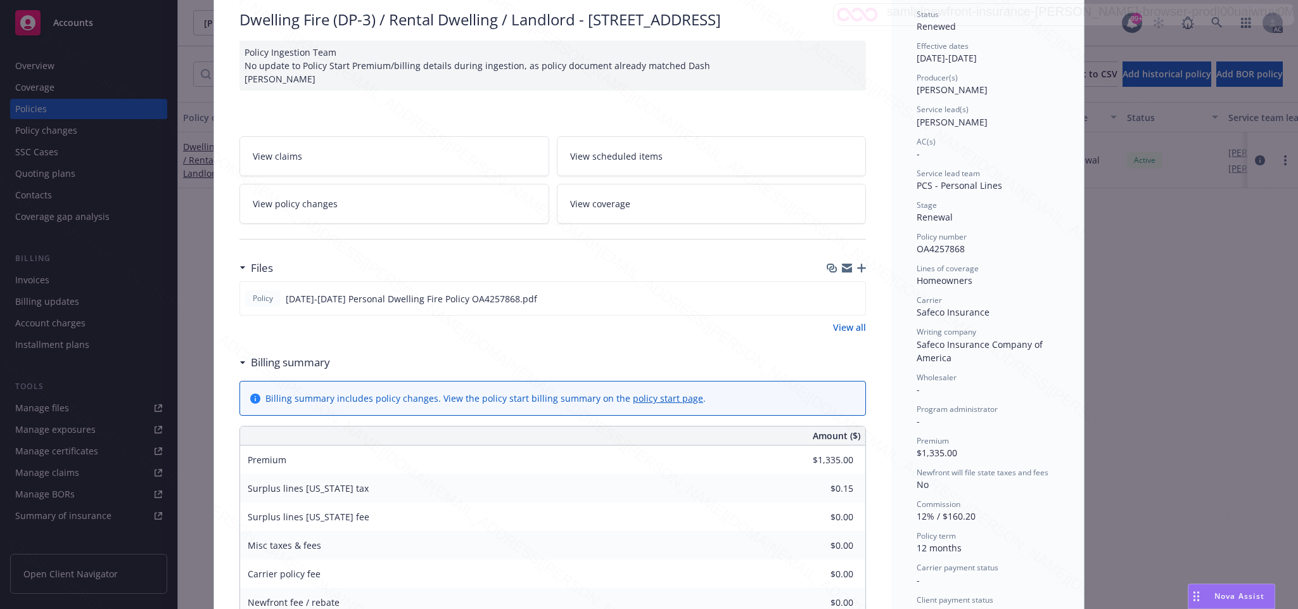
scroll to position [190, 0]
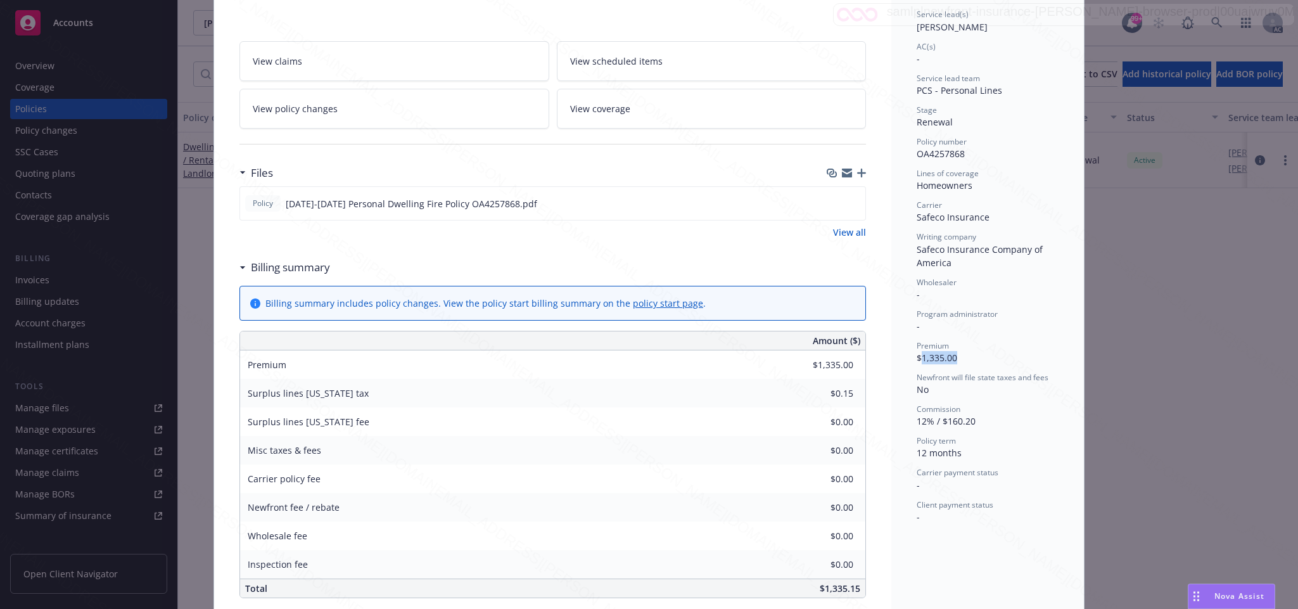
drag, startPoint x: 915, startPoint y: 357, endPoint x: 971, endPoint y: 357, distance: 56.4
click at [971, 357] on div "Premium $1,335.00" at bounding box center [988, 352] width 142 height 24
copy span "1,335.00"
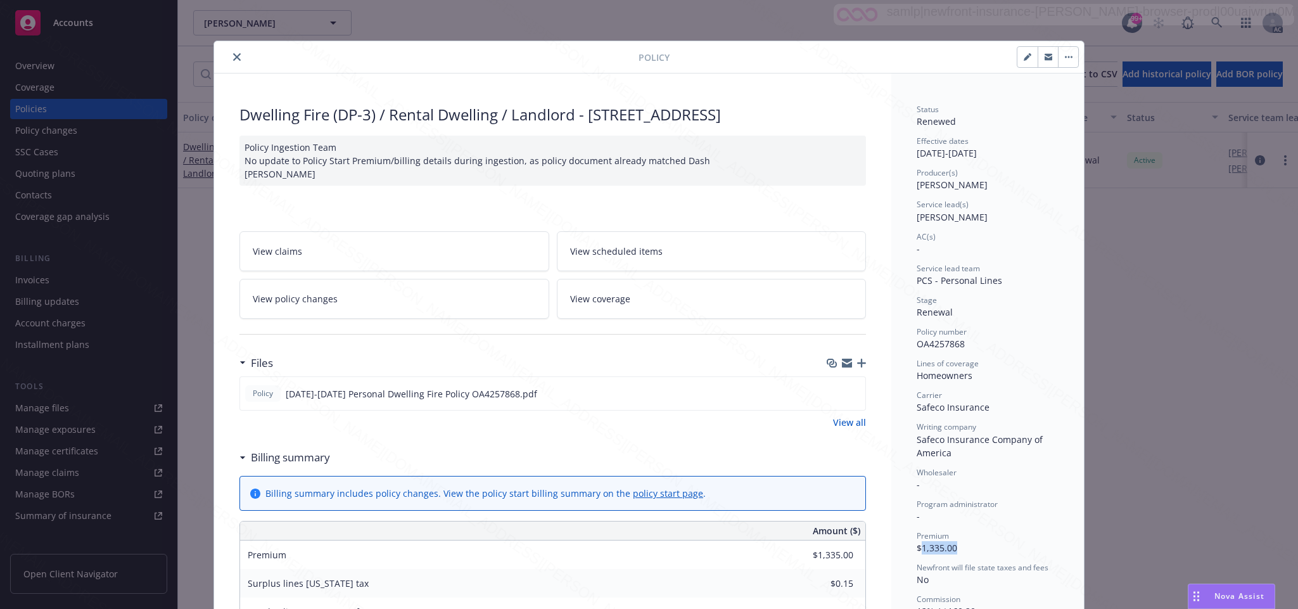
click at [234, 60] on button "close" at bounding box center [236, 56] width 15 height 15
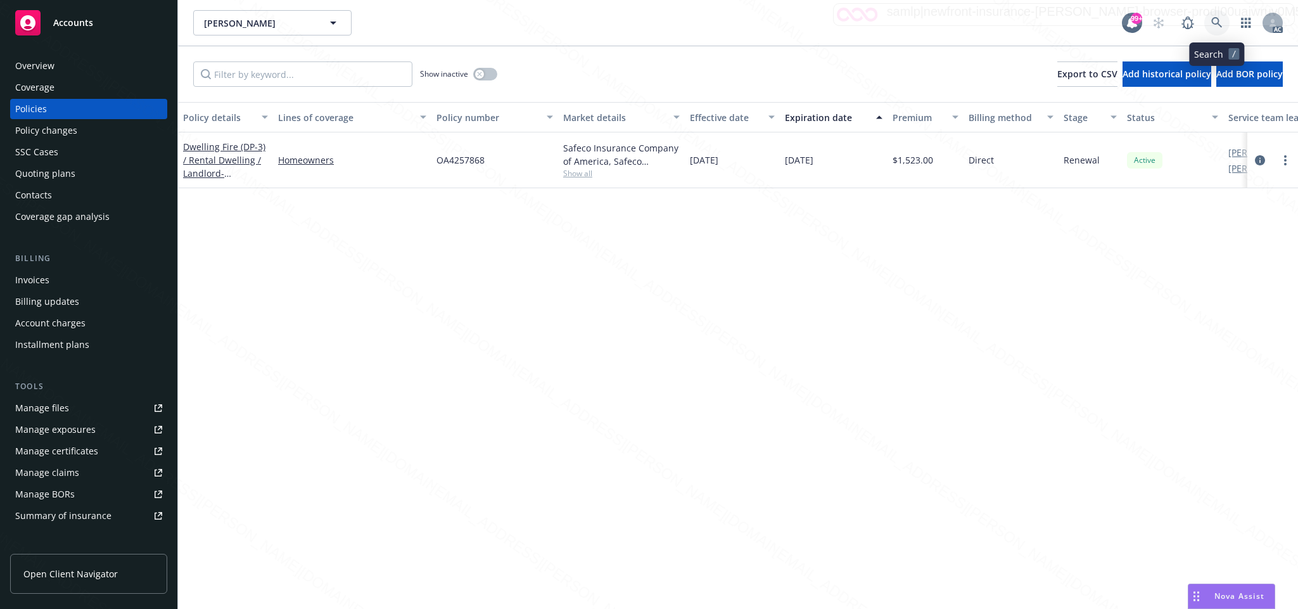
click at [1216, 21] on icon at bounding box center [1216, 22] width 11 height 11
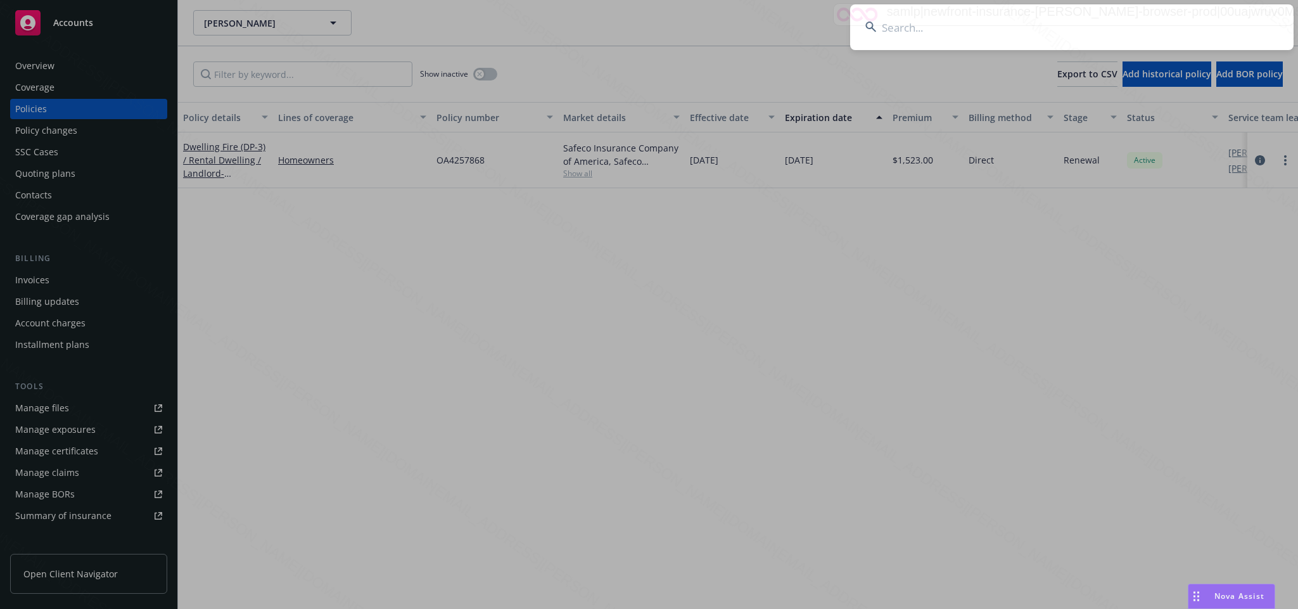
click at [902, 35] on input at bounding box center [1072, 27] width 444 height 46
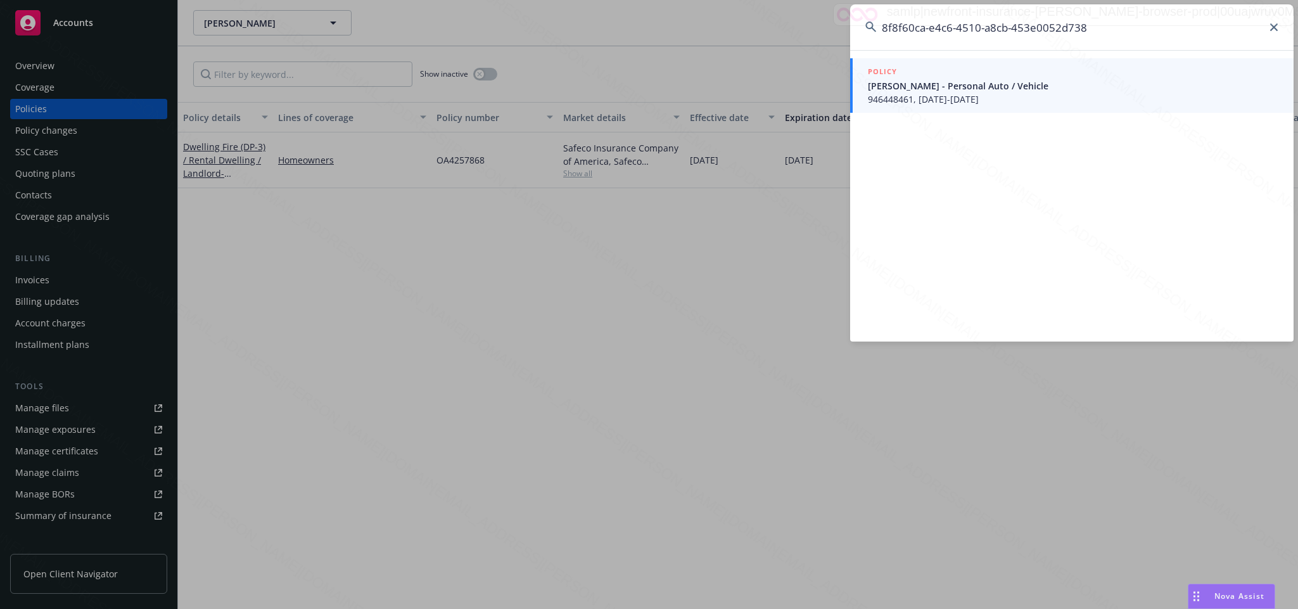
type input "8f8f60ca-e4c6-4510-a8cb-453e0052d738"
click at [938, 93] on span "946448461, 02/17/2025-08/17/2025" at bounding box center [1073, 99] width 411 height 13
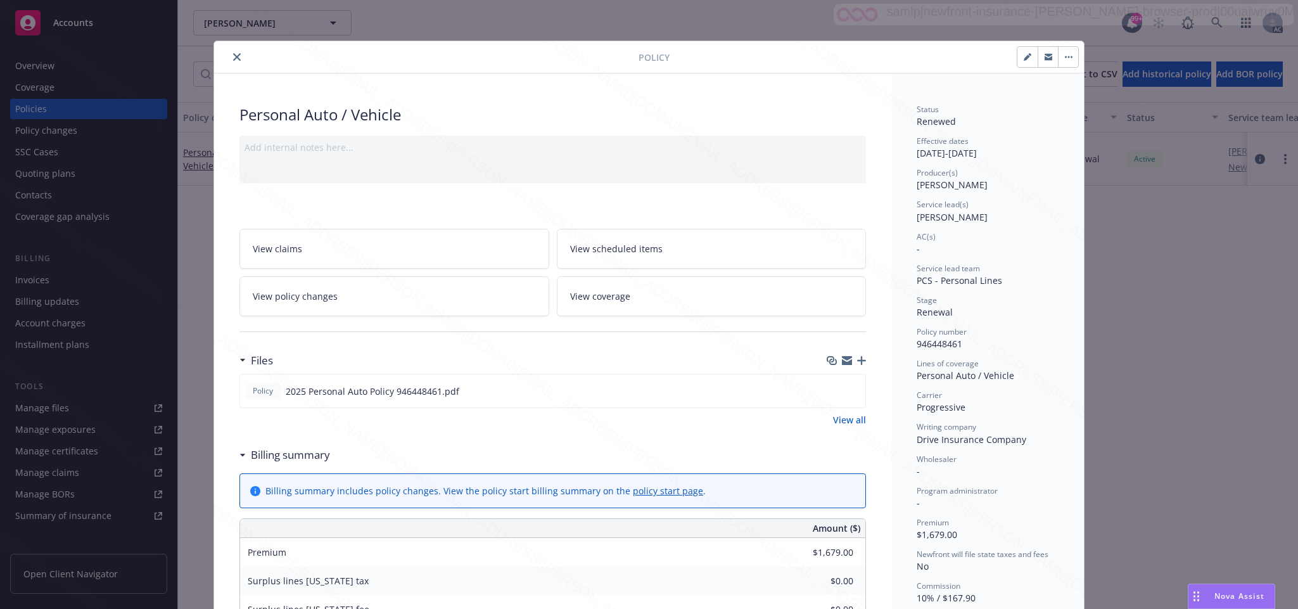
scroll to position [95, 0]
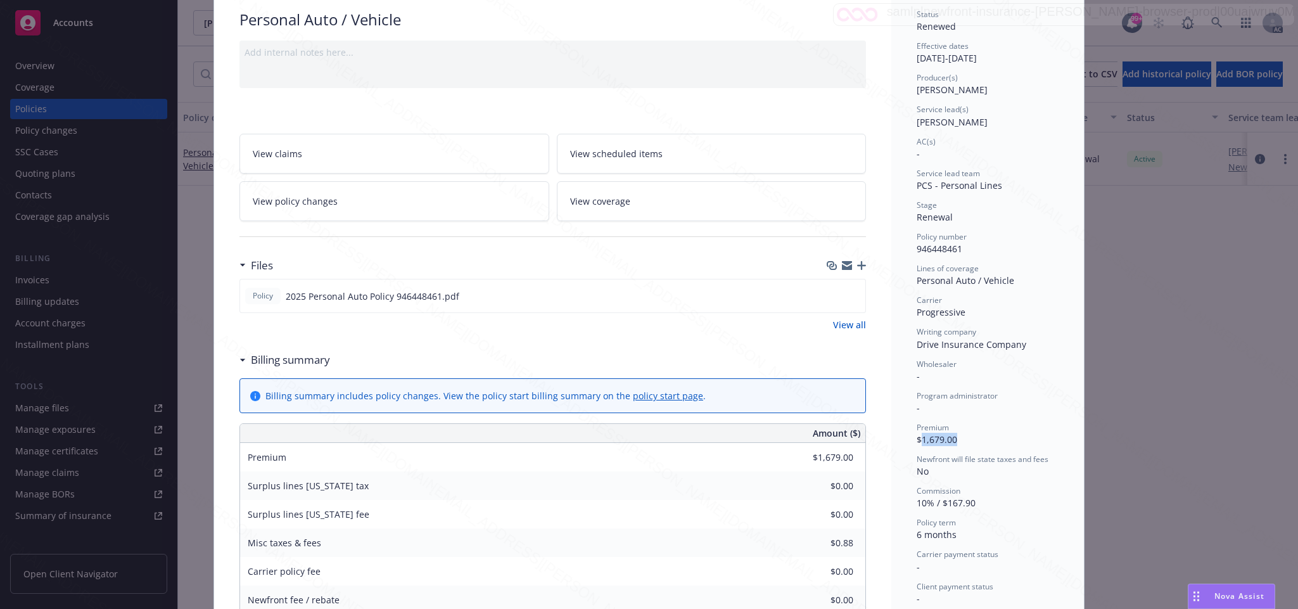
drag, startPoint x: 915, startPoint y: 439, endPoint x: 960, endPoint y: 441, distance: 45.0
click at [960, 441] on div "Premium $1,679.00" at bounding box center [988, 434] width 142 height 24
copy span "1,679.00"
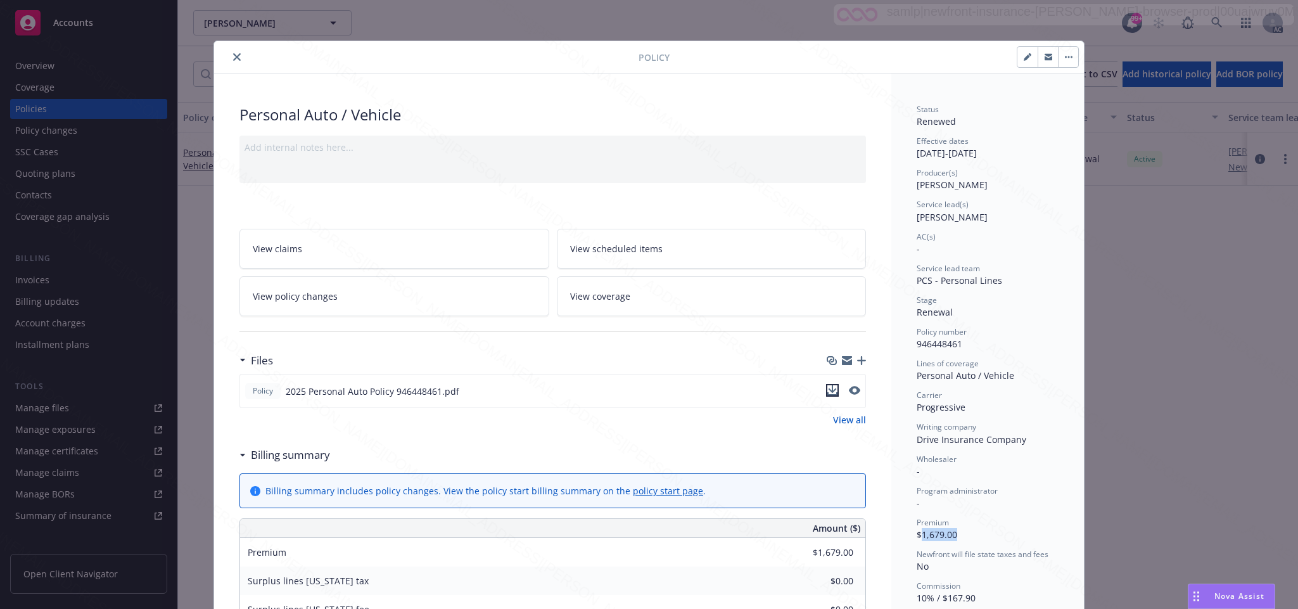
click at [827, 390] on icon "download file" at bounding box center [832, 390] width 10 height 10
click at [829, 393] on icon "download file" at bounding box center [833, 389] width 8 height 8
click at [233, 58] on icon "close" at bounding box center [237, 57] width 8 height 8
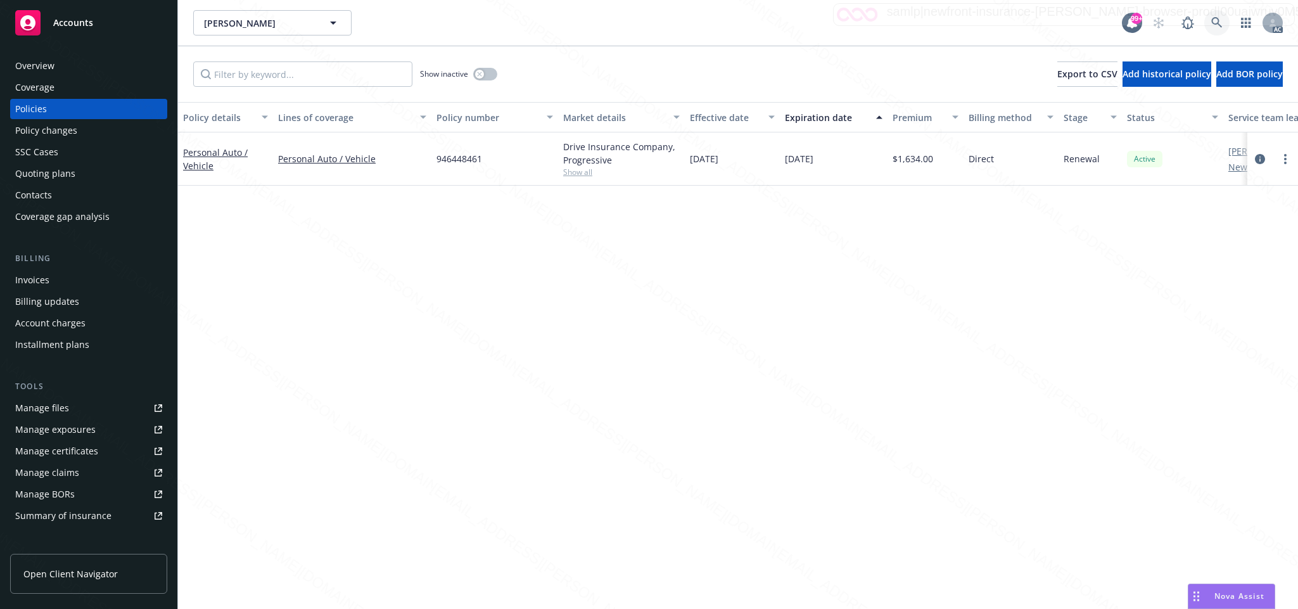
click at [1213, 22] on icon at bounding box center [1216, 22] width 11 height 11
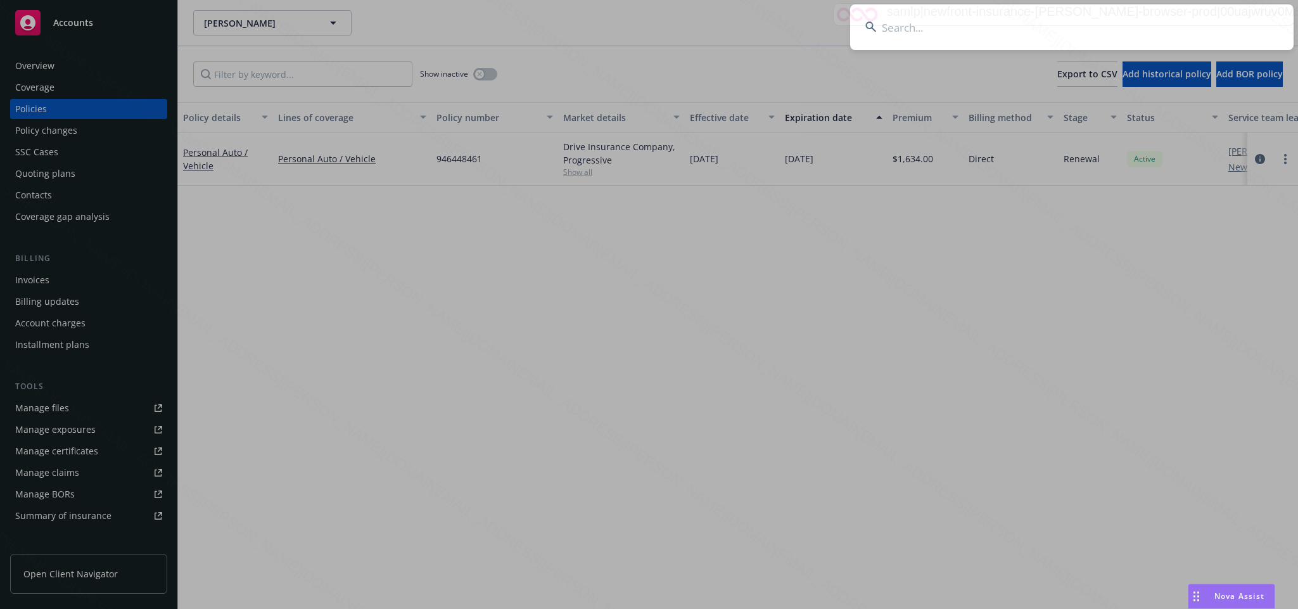
click at [890, 25] on input at bounding box center [1072, 27] width 444 height 46
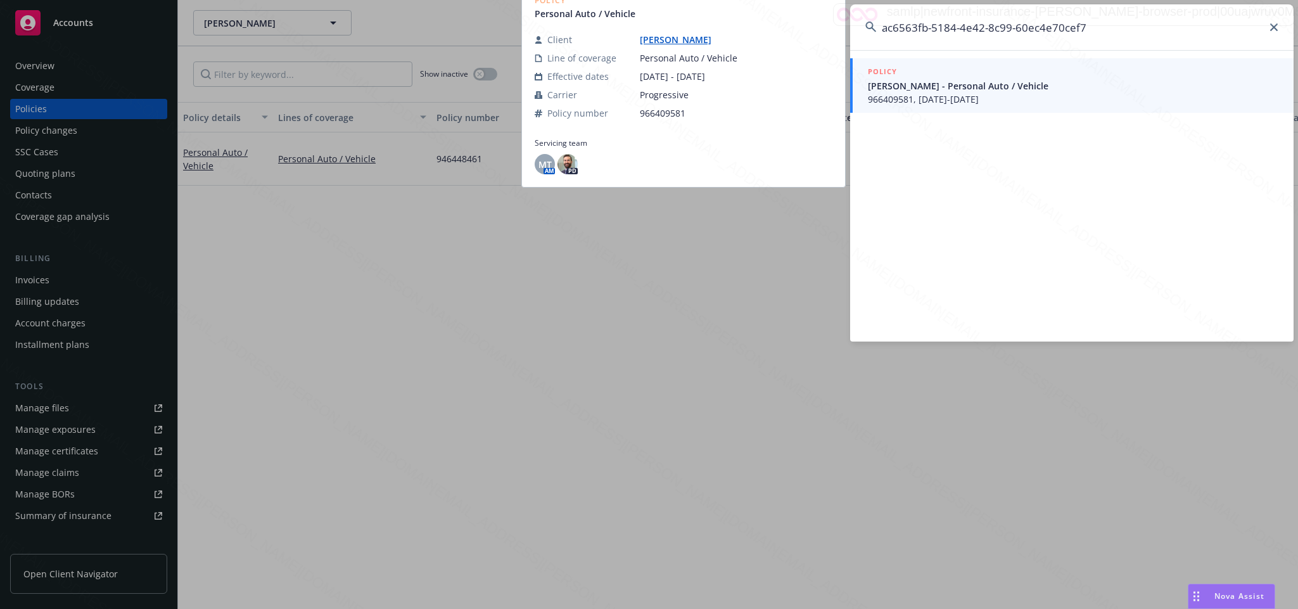
type input "ac6563fb-5184-4e42-8c99-60ec4e70cef7"
click at [953, 99] on span "966409581, 02/17/2025-08/17/2025" at bounding box center [1073, 99] width 411 height 13
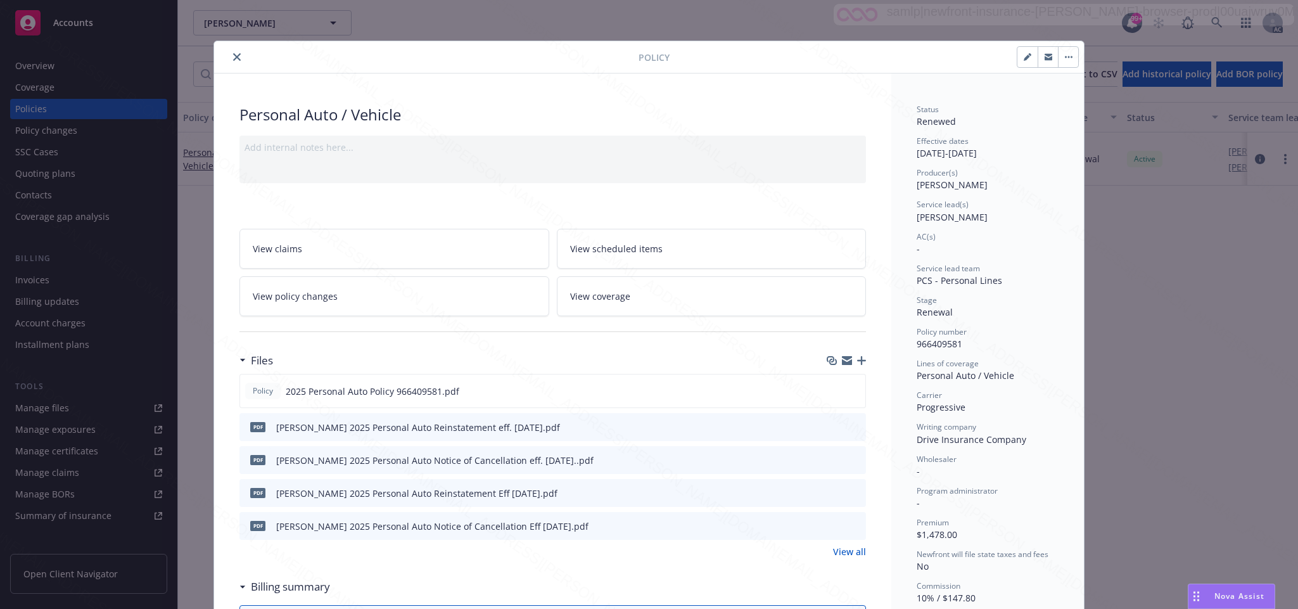
click at [326, 293] on span "View policy changes" at bounding box center [295, 296] width 85 height 13
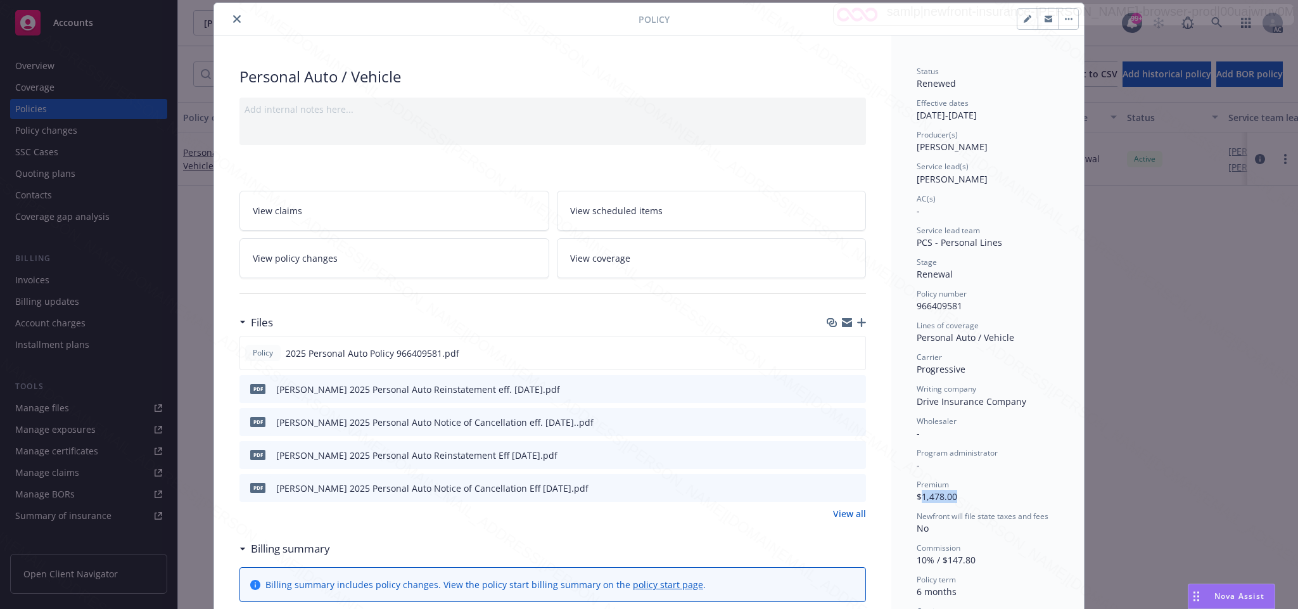
drag, startPoint x: 916, startPoint y: 500, endPoint x: 957, endPoint y: 500, distance: 40.5
click at [957, 500] on div "Premium $1,478.00" at bounding box center [988, 491] width 142 height 24
copy span "1,478.00"
click at [233, 18] on icon "close" at bounding box center [237, 19] width 8 height 8
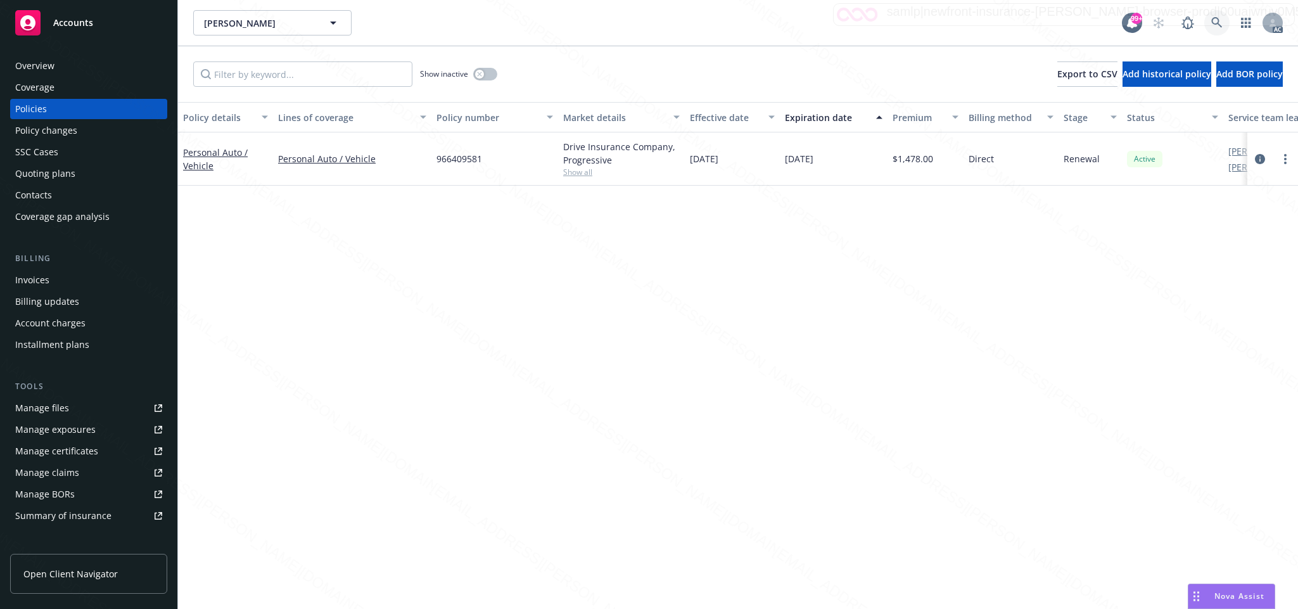
click at [1217, 21] on icon at bounding box center [1216, 22] width 11 height 11
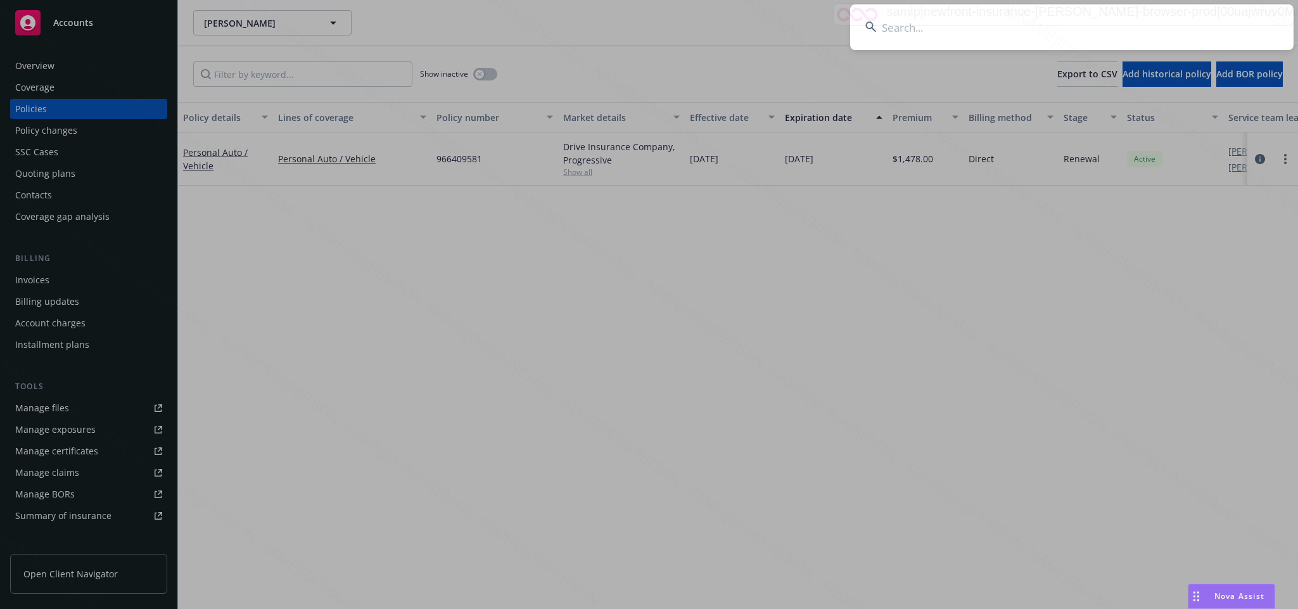
click at [900, 27] on input at bounding box center [1072, 27] width 444 height 46
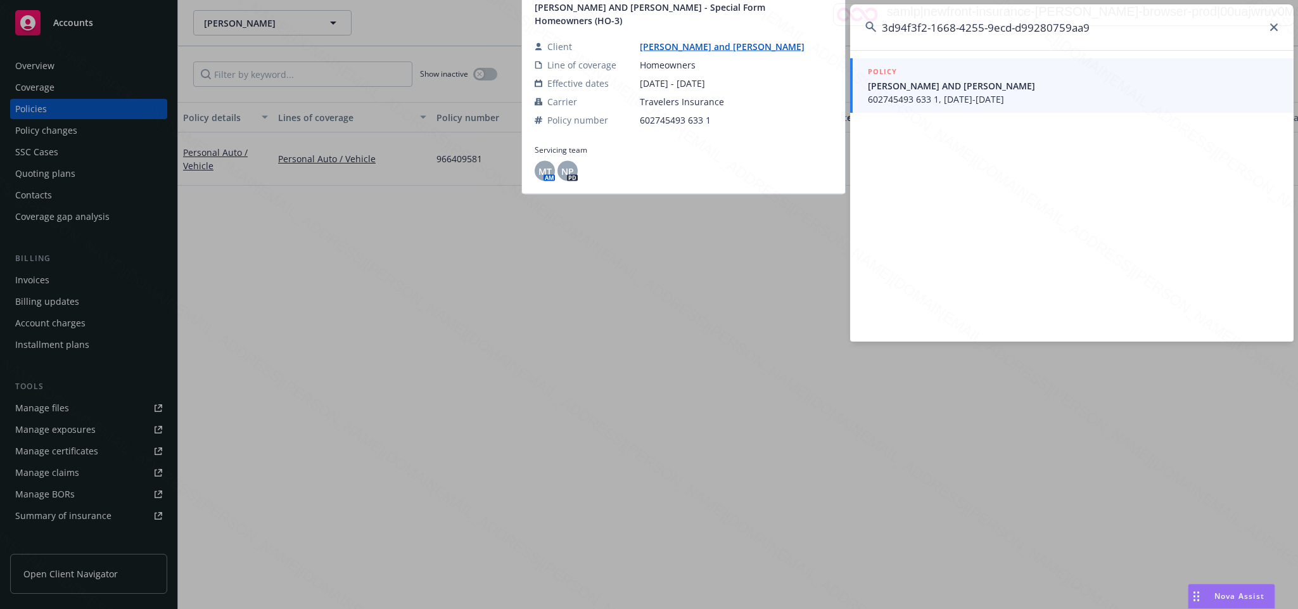
type input "3d94f3f2-1668-4255-9ecd-d99280759aa9"
click at [962, 97] on span "602745493 633 1, 08/18/2024-08/18/2025" at bounding box center [1073, 99] width 411 height 13
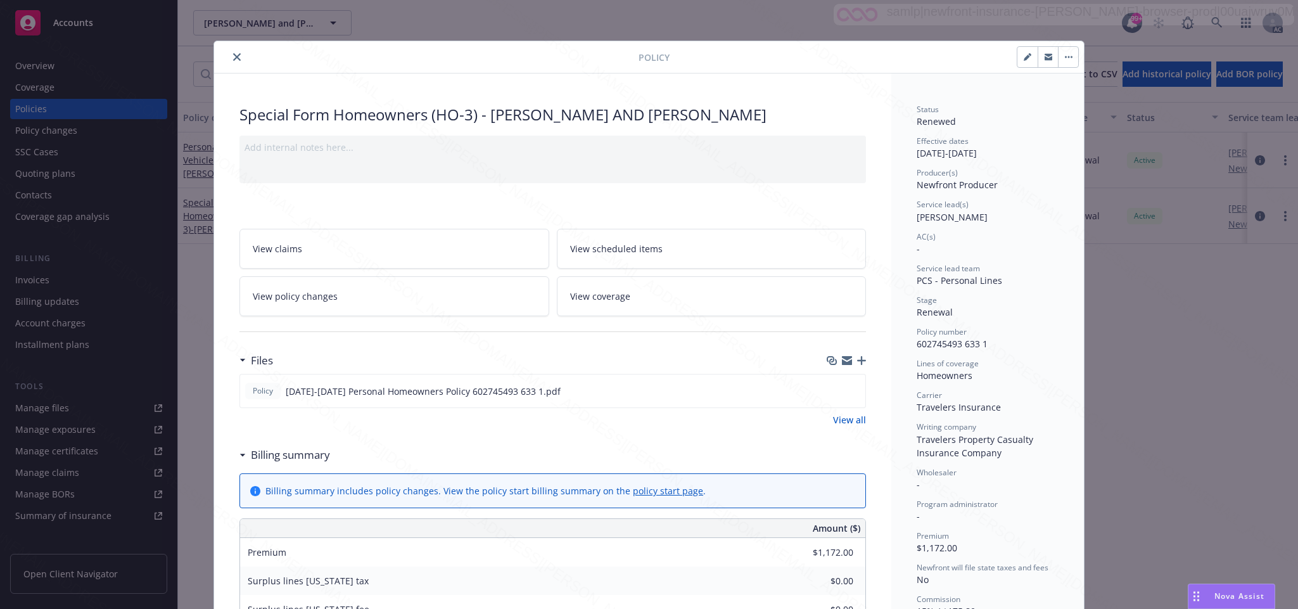
click at [233, 57] on icon "close" at bounding box center [237, 57] width 8 height 8
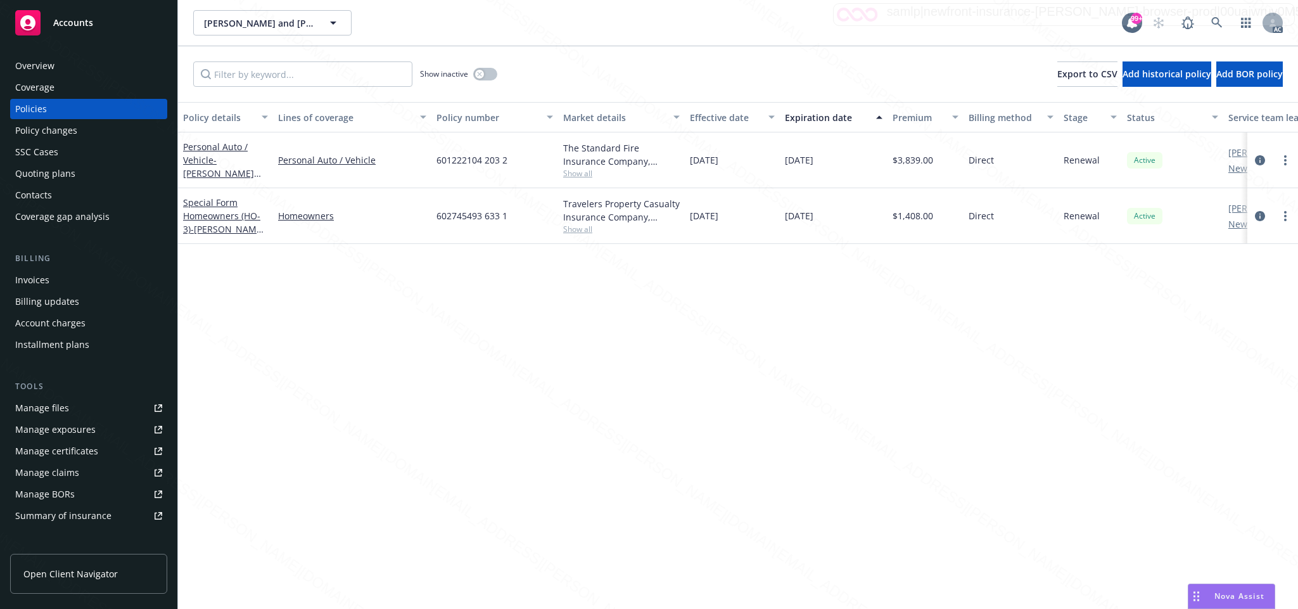
click at [38, 69] on div "Overview" at bounding box center [34, 66] width 39 height 20
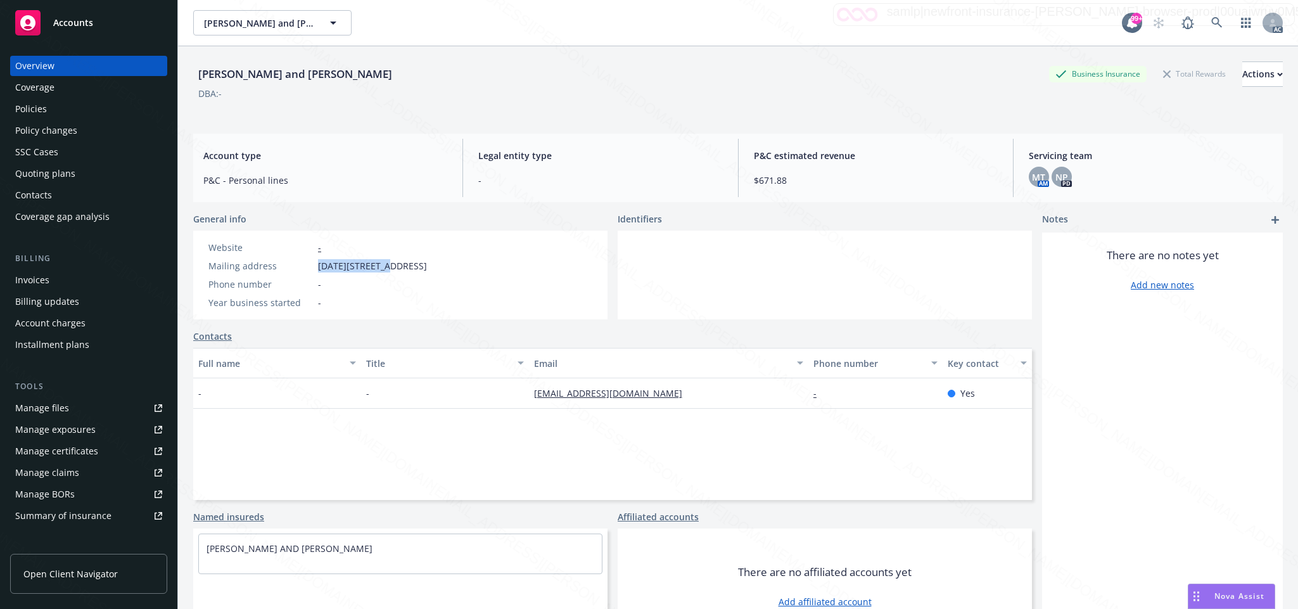
drag, startPoint x: 316, startPoint y: 267, endPoint x: 377, endPoint y: 270, distance: 61.5
click at [377, 270] on div "Mailing address 3054 April Dr, Toledo, OH, 43614" at bounding box center [317, 265] width 229 height 13
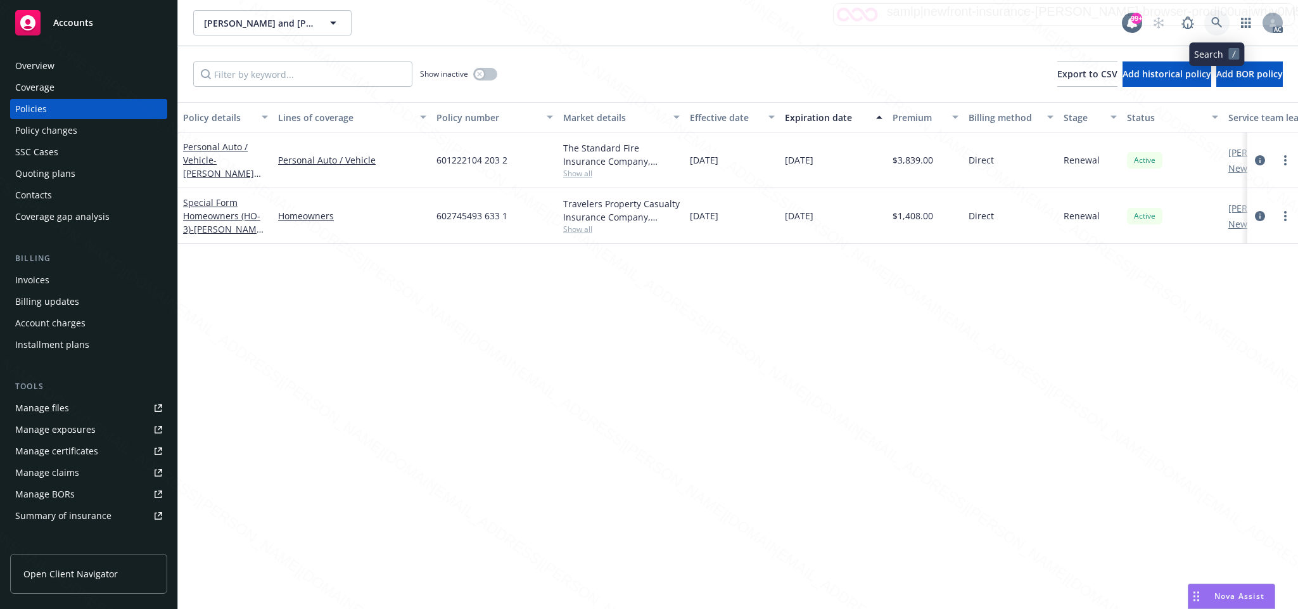
click at [1215, 23] on icon at bounding box center [1216, 22] width 11 height 11
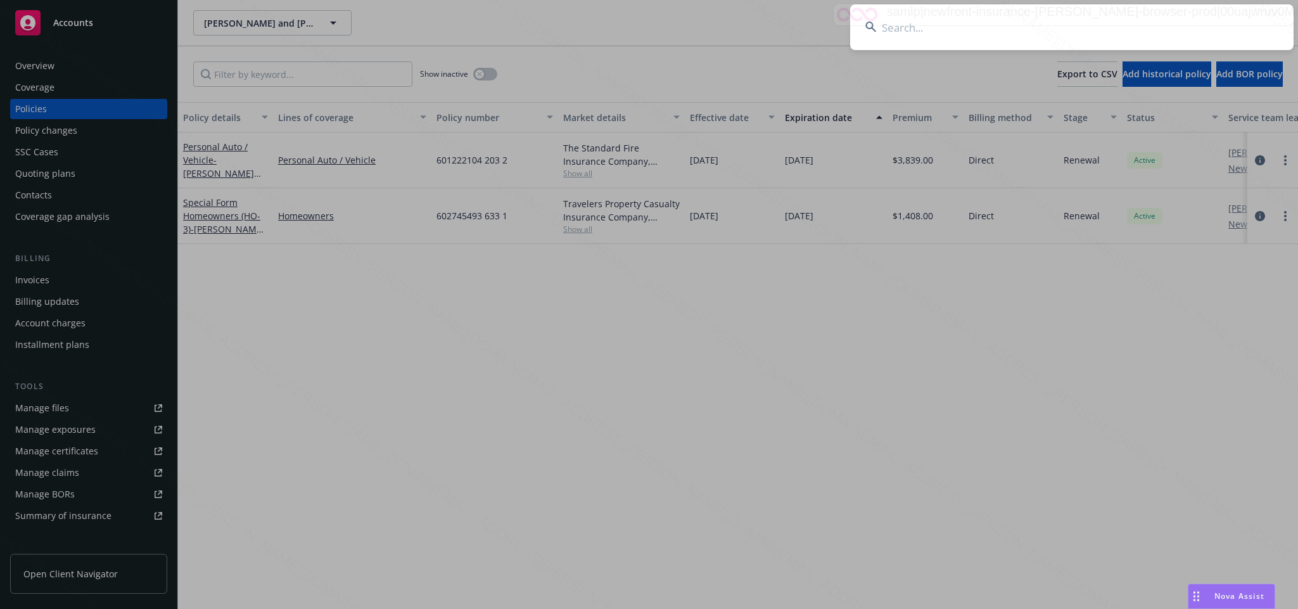
click at [898, 29] on input at bounding box center [1072, 27] width 444 height 46
type input "3d94f3f2-1668-4255-9ecd-d99280759aa9"
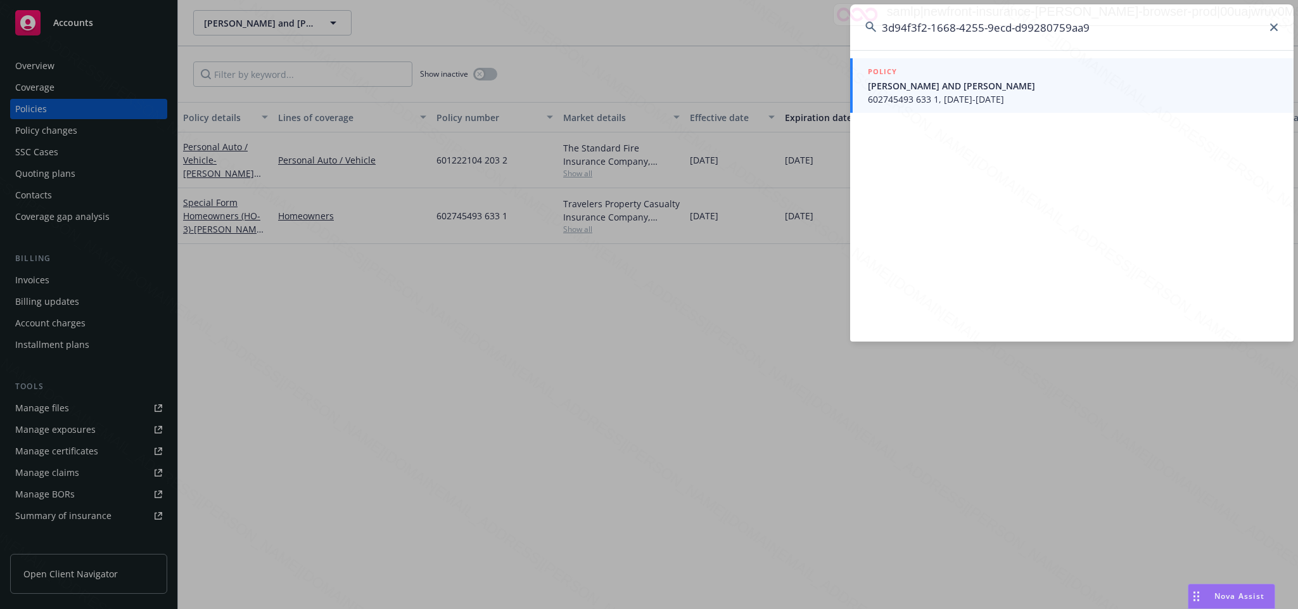
click at [945, 93] on span "602745493 633 1, 08/18/2024-08/18/2025" at bounding box center [1073, 99] width 411 height 13
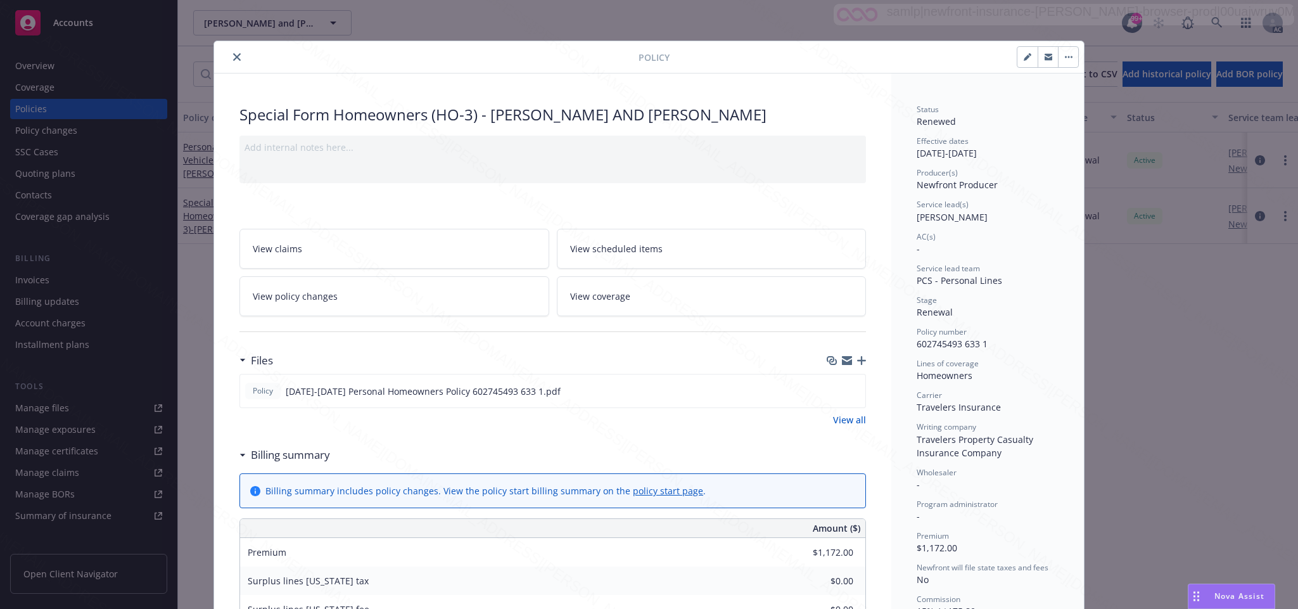
scroll to position [38, 0]
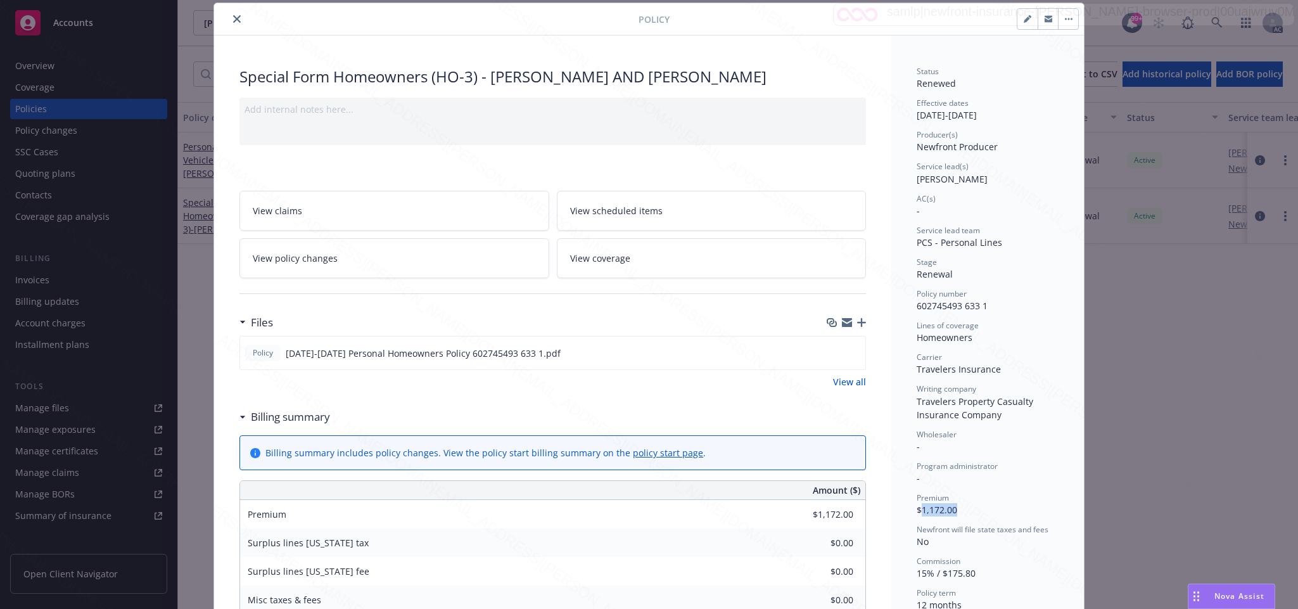
drag, startPoint x: 914, startPoint y: 508, endPoint x: 957, endPoint y: 506, distance: 42.5
click at [957, 506] on div "Premium $1,172.00" at bounding box center [988, 504] width 142 height 24
copy span "1,172.00"
click at [233, 19] on icon "close" at bounding box center [237, 19] width 8 height 8
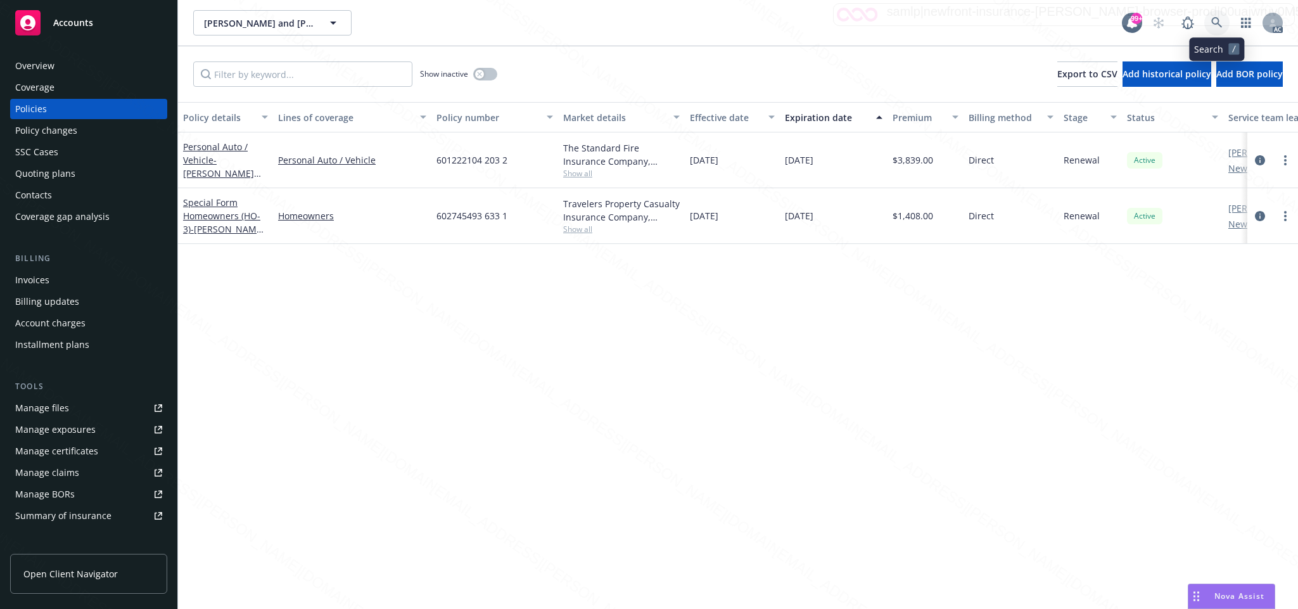
click at [1213, 22] on icon at bounding box center [1216, 22] width 11 height 11
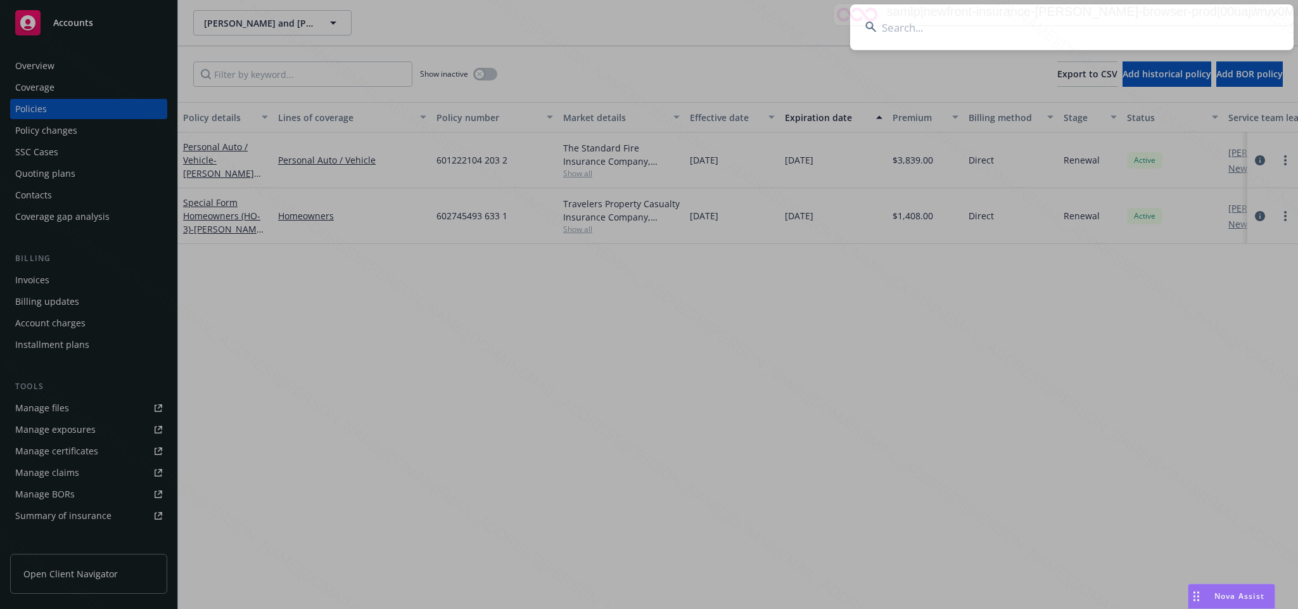
click at [918, 29] on input at bounding box center [1072, 27] width 444 height 46
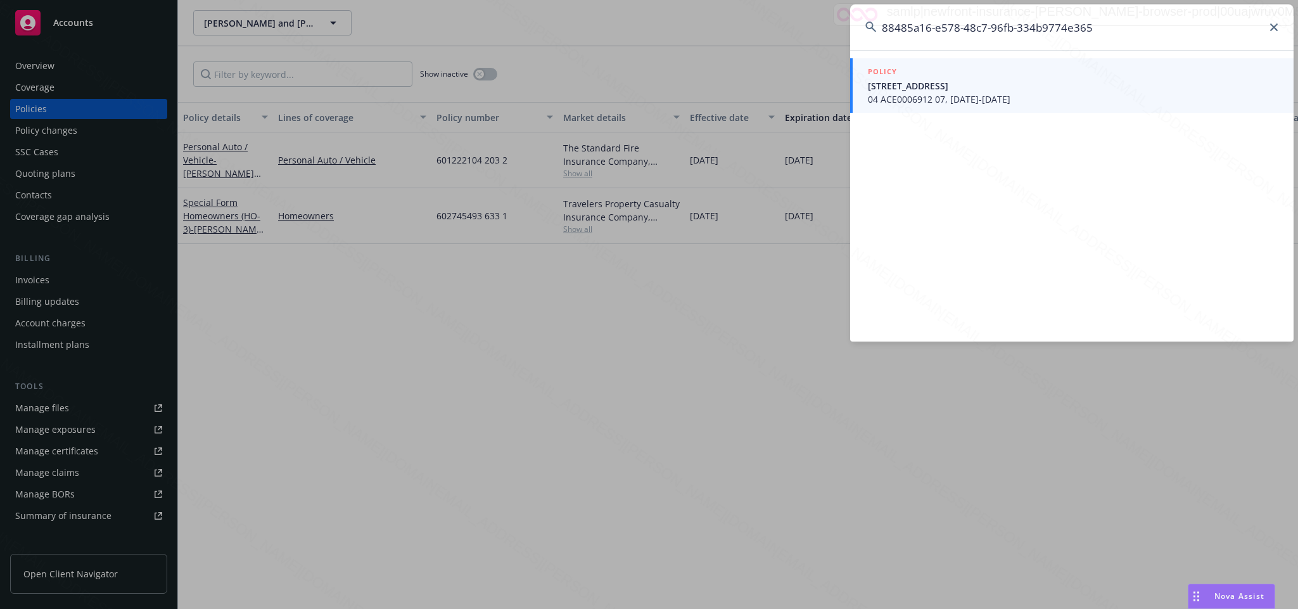
type input "88485a16-e578-48c7-96fb-334b9774e365"
click at [926, 87] on span "26 Corinthian Walk Long Beach CA 90803" at bounding box center [1073, 85] width 411 height 13
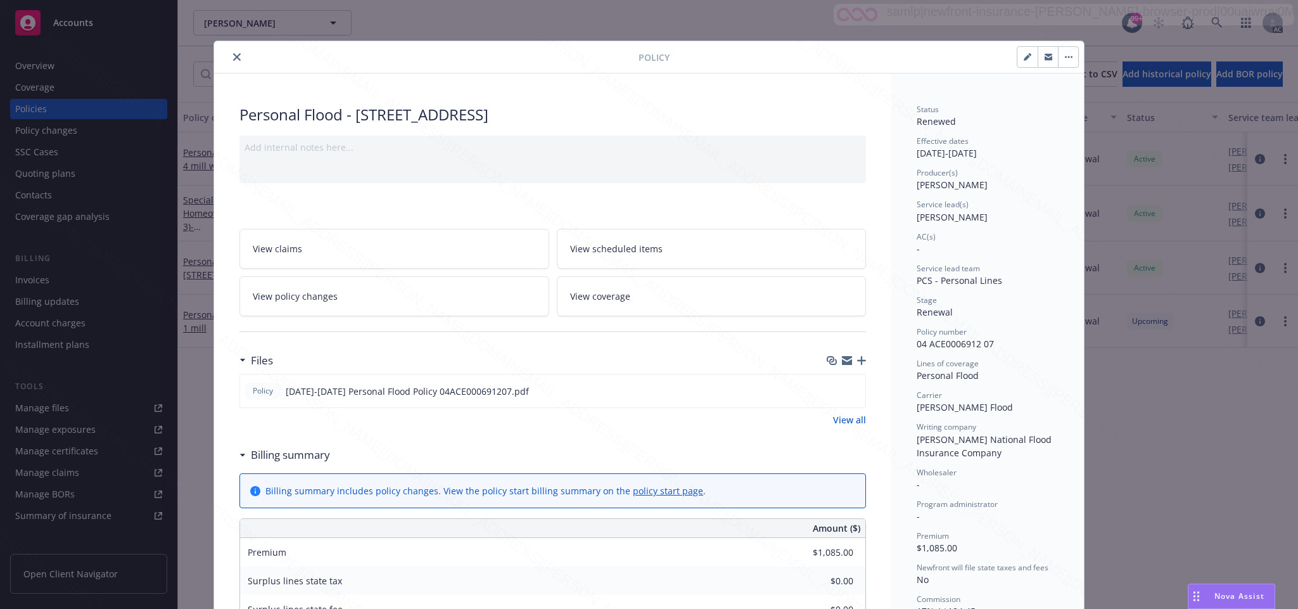
click at [233, 58] on icon "close" at bounding box center [237, 57] width 8 height 8
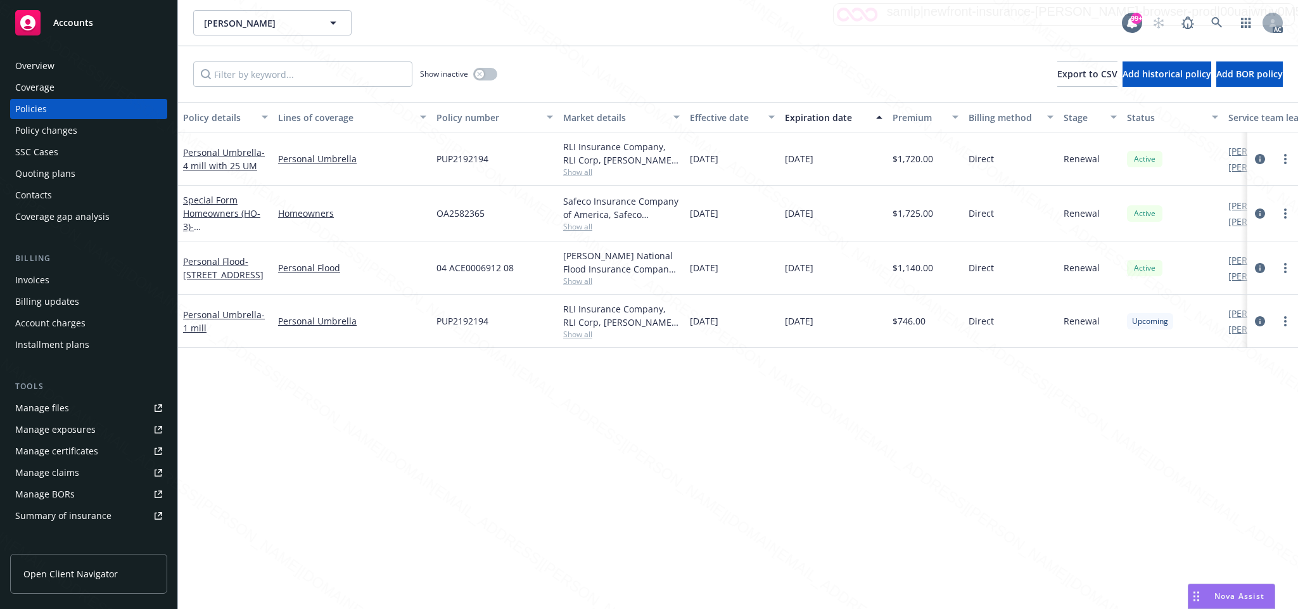
click at [49, 67] on div "Overview" at bounding box center [34, 66] width 39 height 20
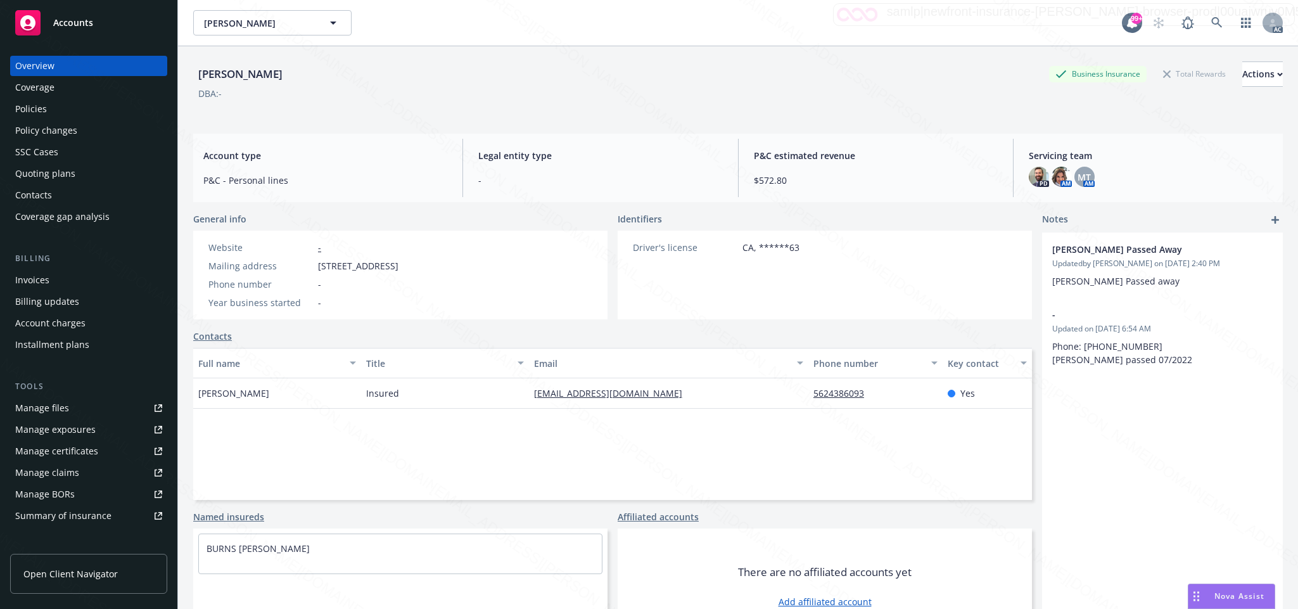
drag, startPoint x: 321, startPoint y: 266, endPoint x: 423, endPoint y: 267, distance: 101.4
click at [404, 267] on div "Mailing address 26 Corinthian Walk, Long Beach, CA, 90803" at bounding box center [303, 265] width 200 height 13
click at [44, 111] on div "Policies" at bounding box center [31, 109] width 32 height 20
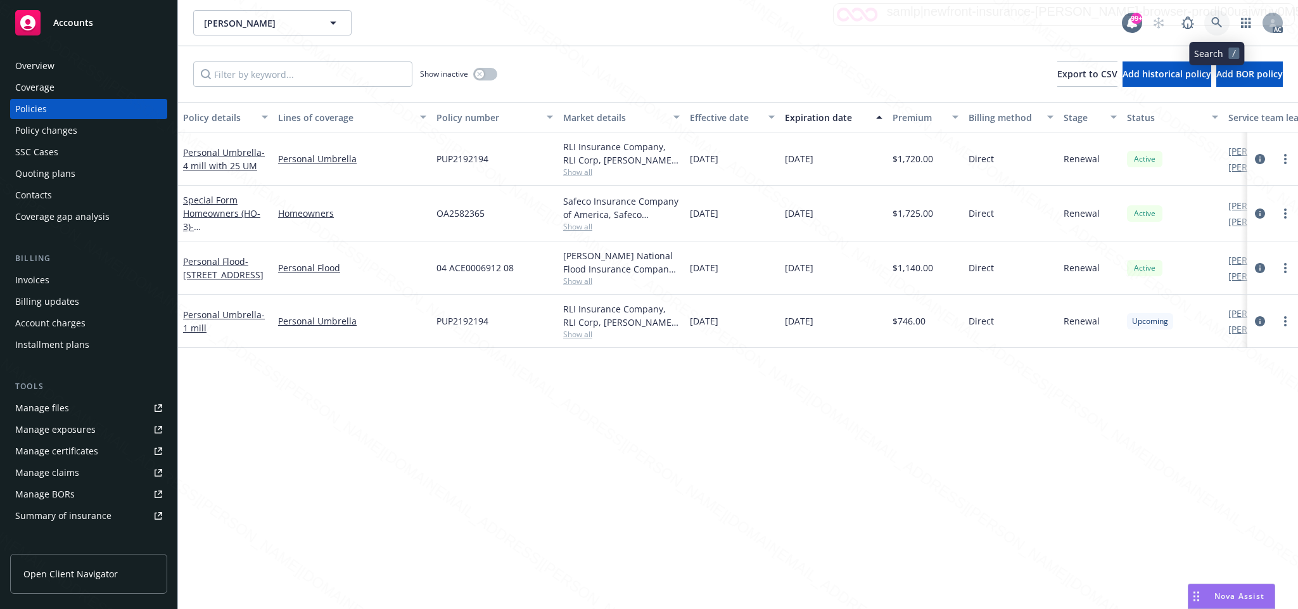
click at [1218, 22] on icon at bounding box center [1216, 22] width 11 height 11
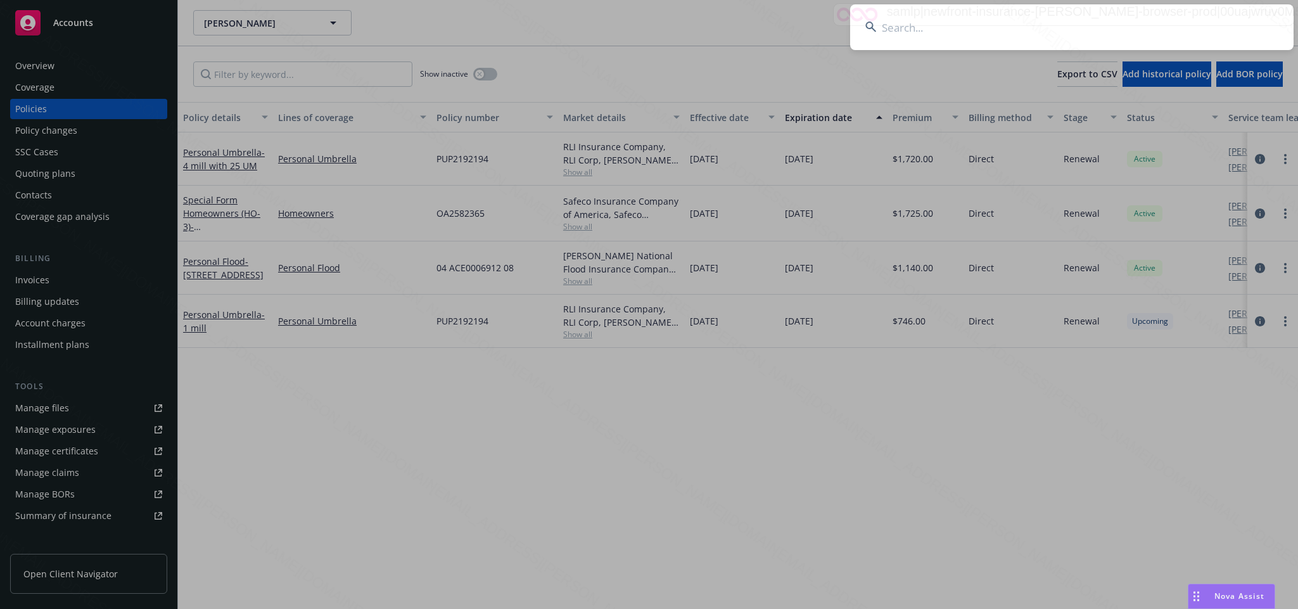
click at [903, 32] on input at bounding box center [1072, 27] width 444 height 46
paste input "88485a16-e578-48c7-96fb-334b9774e365"
type input "88485a16-e578-48c7-96fb-334b9774e365"
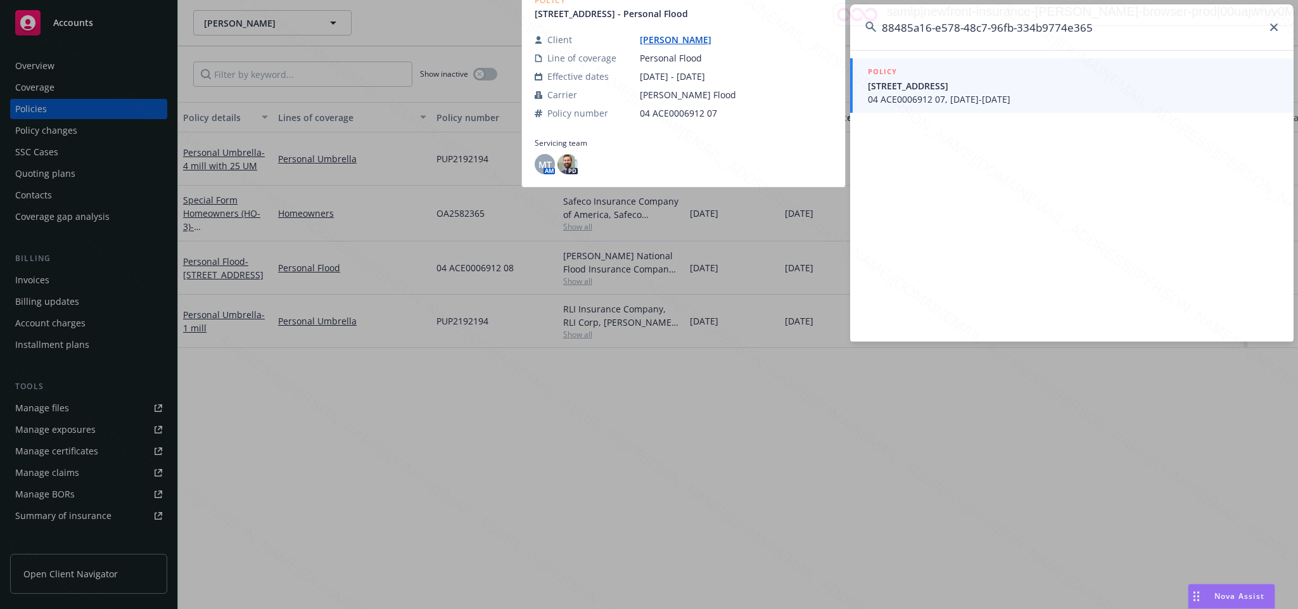
click at [956, 88] on span "26 Corinthian Walk Long Beach CA 90803" at bounding box center [1073, 85] width 411 height 13
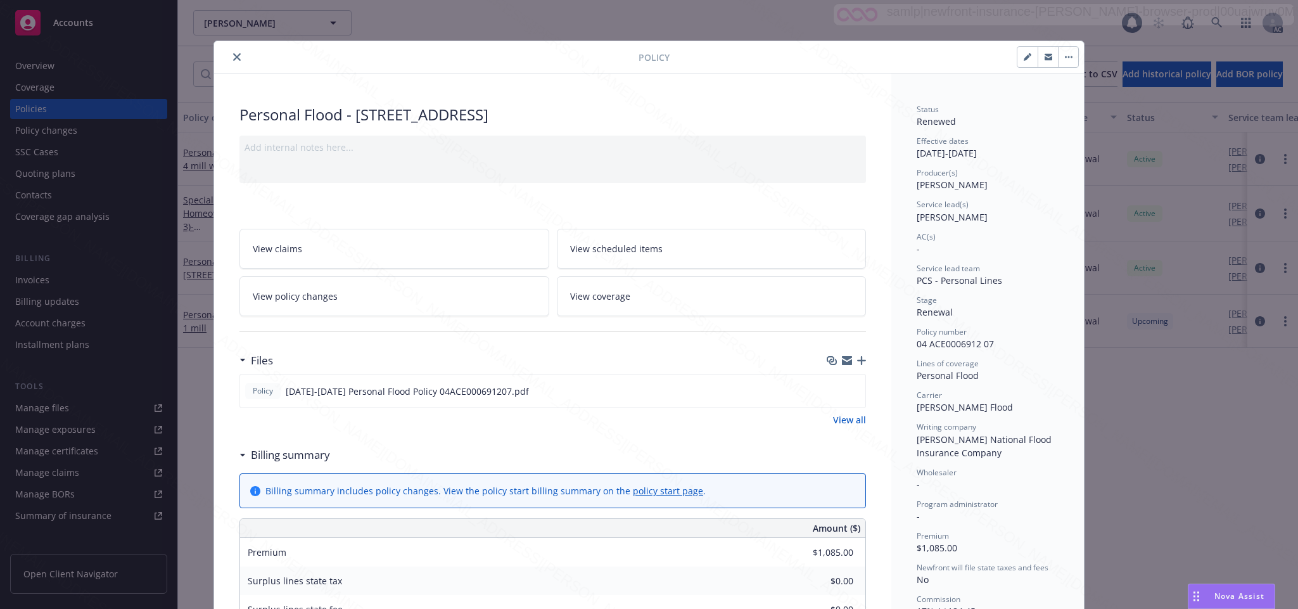
scroll to position [38, 0]
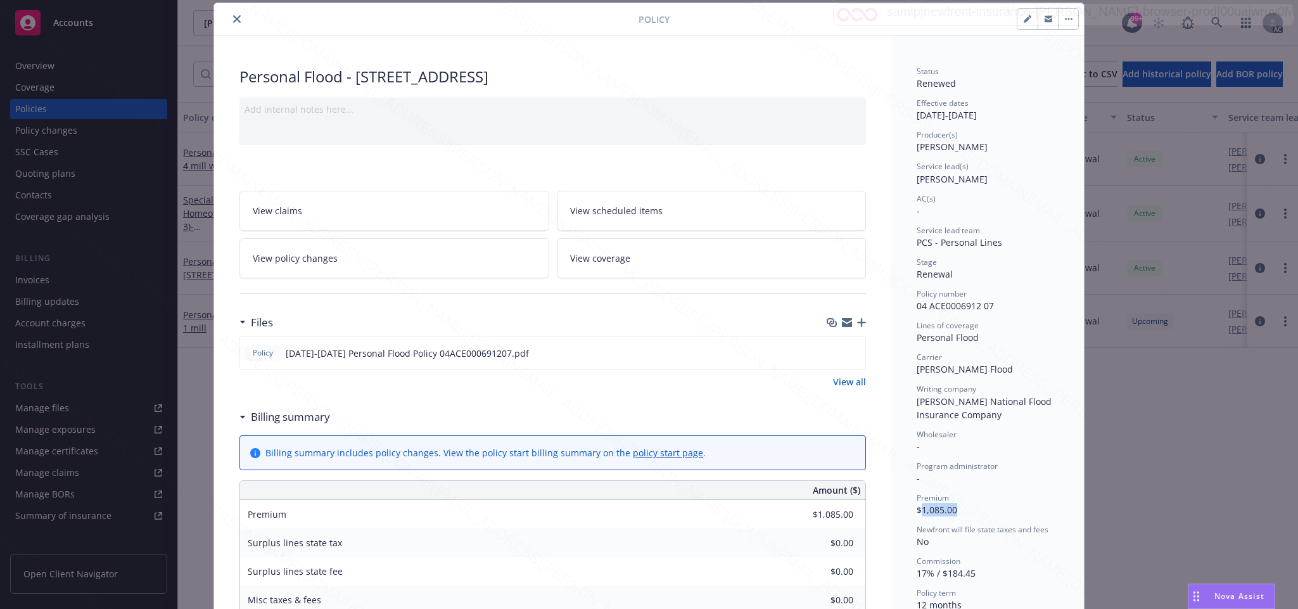
drag, startPoint x: 912, startPoint y: 511, endPoint x: 970, endPoint y: 509, distance: 57.7
click at [970, 509] on div "Premium $1,085.00" at bounding box center [988, 504] width 142 height 24
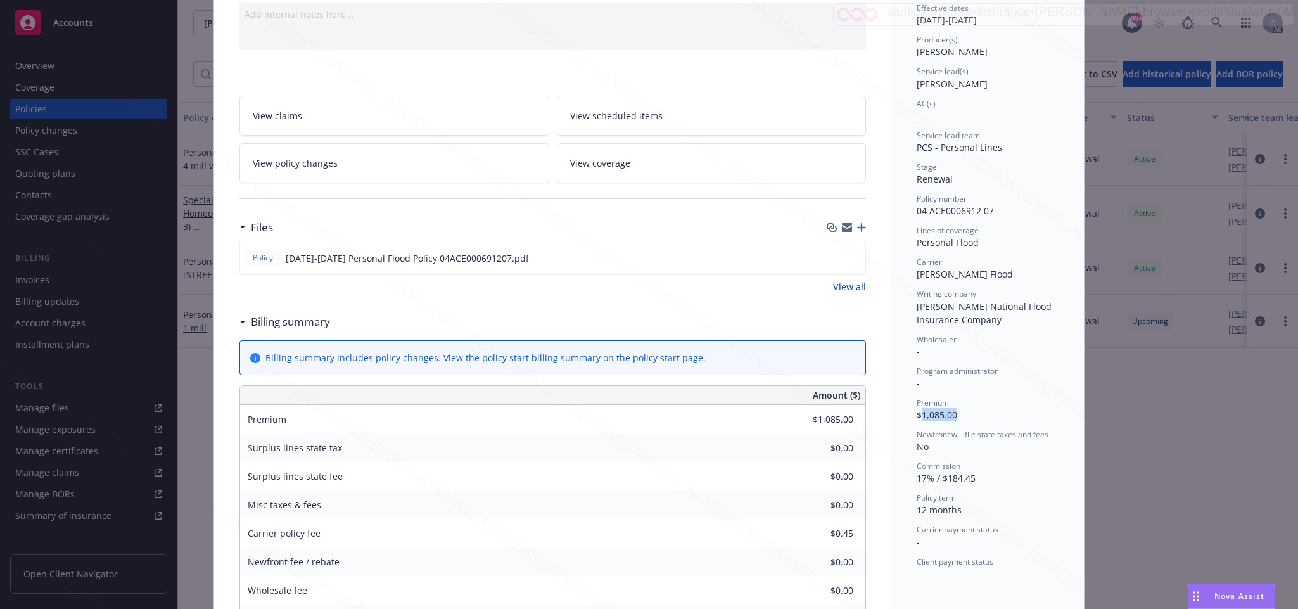
click at [980, 412] on div "Premium $1,085.00" at bounding box center [988, 409] width 142 height 24
drag, startPoint x: 914, startPoint y: 414, endPoint x: 964, endPoint y: 414, distance: 50.1
click at [964, 414] on div "Premium $1,085.00" at bounding box center [988, 409] width 142 height 24
copy span "1,085.00"
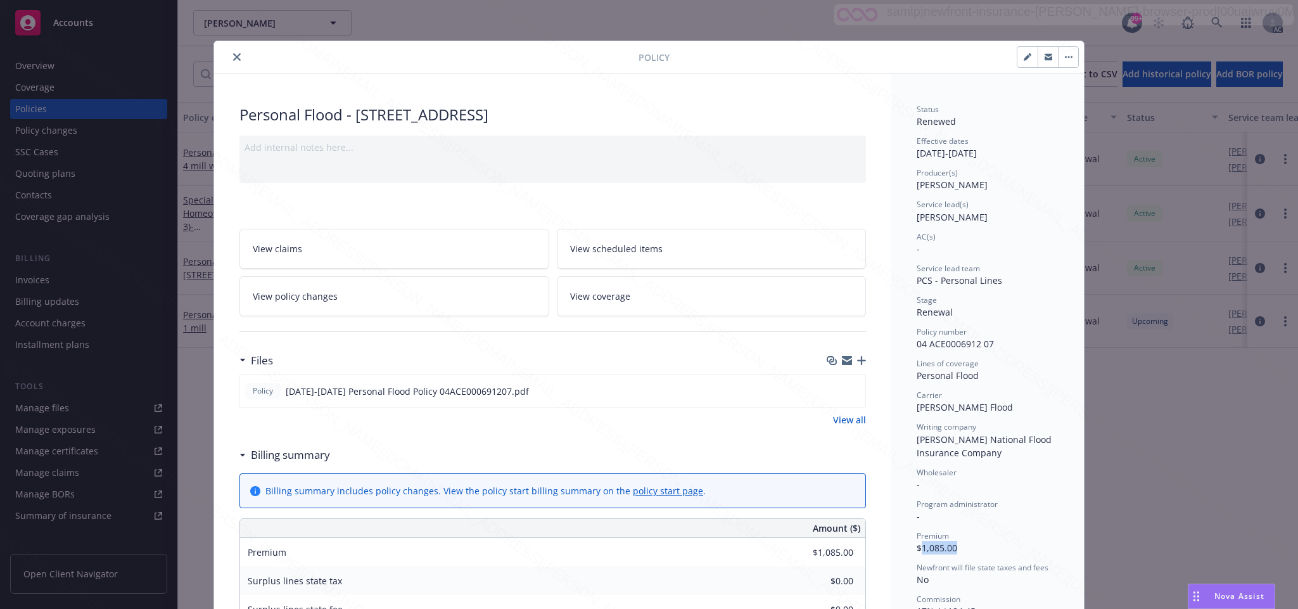
click at [233, 57] on icon "close" at bounding box center [237, 57] width 8 height 8
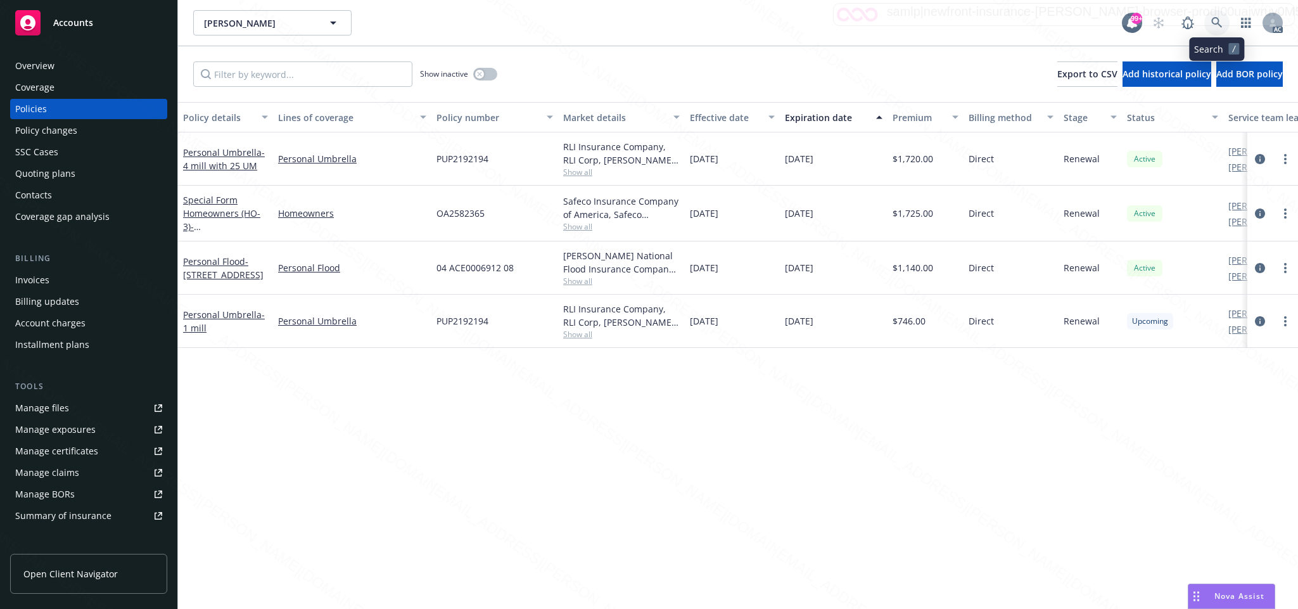
click at [1216, 22] on icon at bounding box center [1216, 22] width 11 height 11
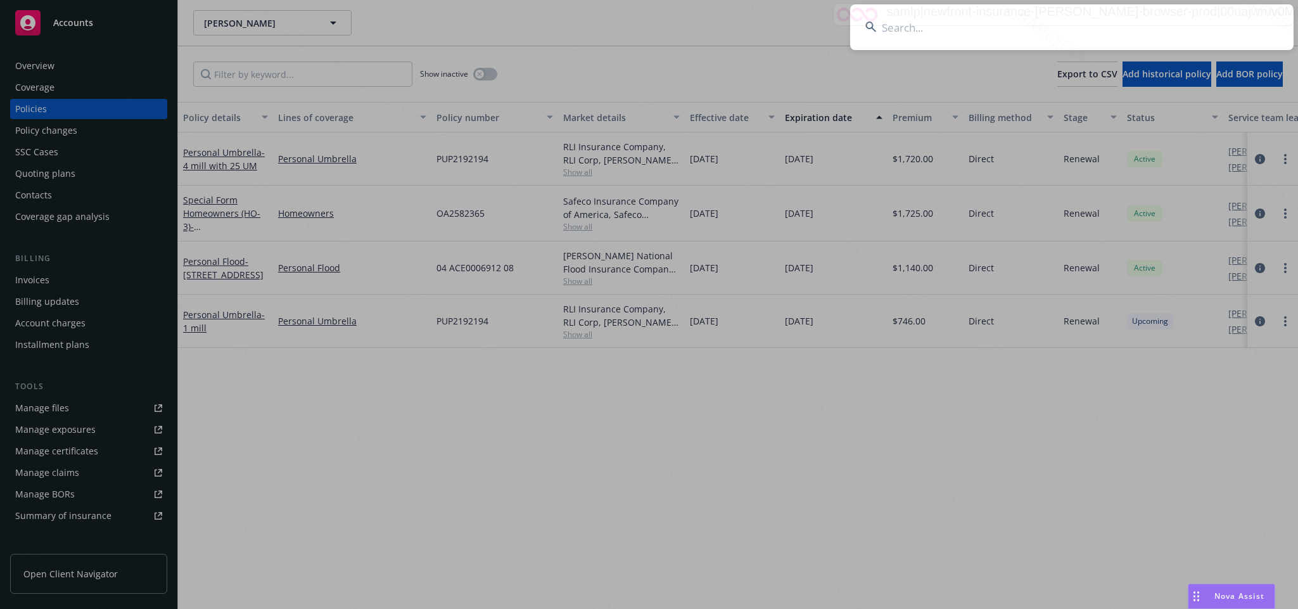
click at [891, 33] on input at bounding box center [1072, 27] width 444 height 46
type input "b1a5ef5b-5213-4aeb-bb24-8d80aa14ee27"
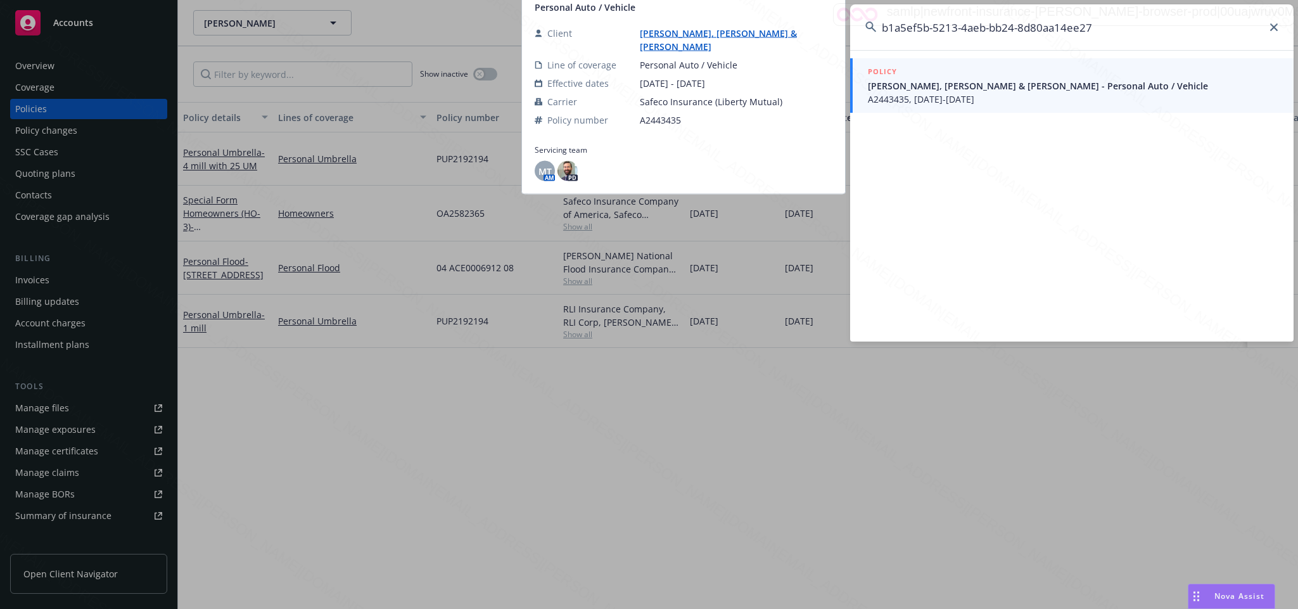
click at [926, 91] on span "Ingersoll, Michael Ray & Deanna - Personal Auto / Vehicle" at bounding box center [1073, 85] width 411 height 13
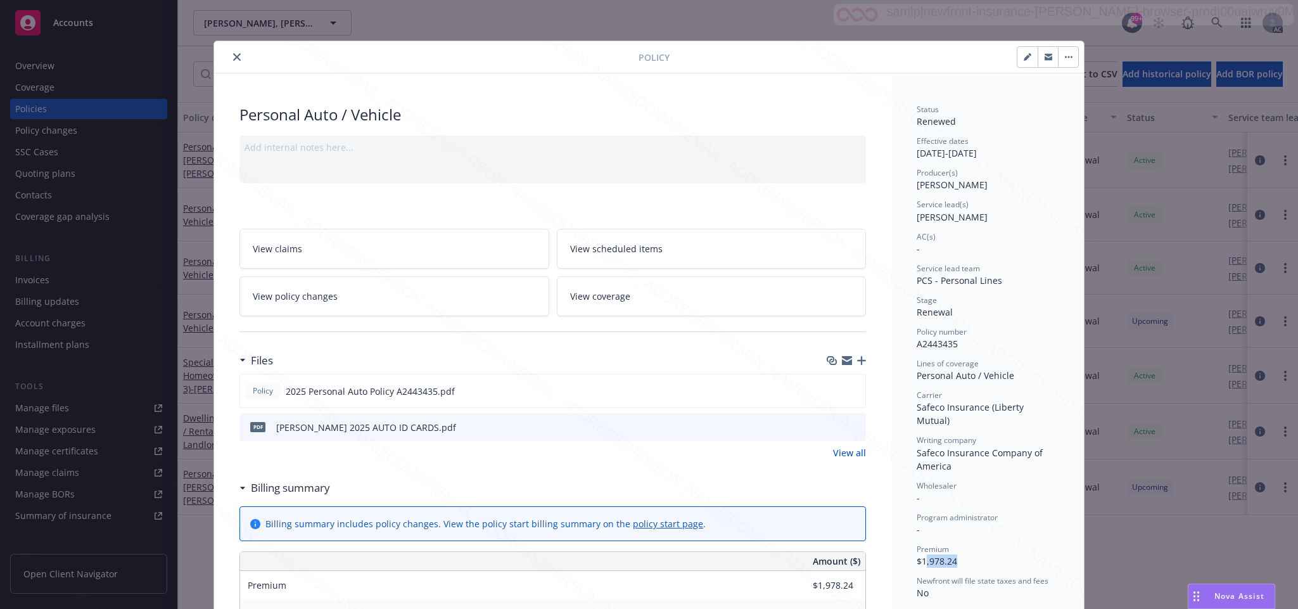
drag, startPoint x: 917, startPoint y: 548, endPoint x: 975, endPoint y: 548, distance: 58.3
click at [975, 548] on div "Premium $1,978.24" at bounding box center [988, 556] width 142 height 24
drag, startPoint x: 913, startPoint y: 544, endPoint x: 1002, endPoint y: 544, distance: 88.7
click at [1002, 544] on div "Premium $1,978.24" at bounding box center [988, 556] width 142 height 24
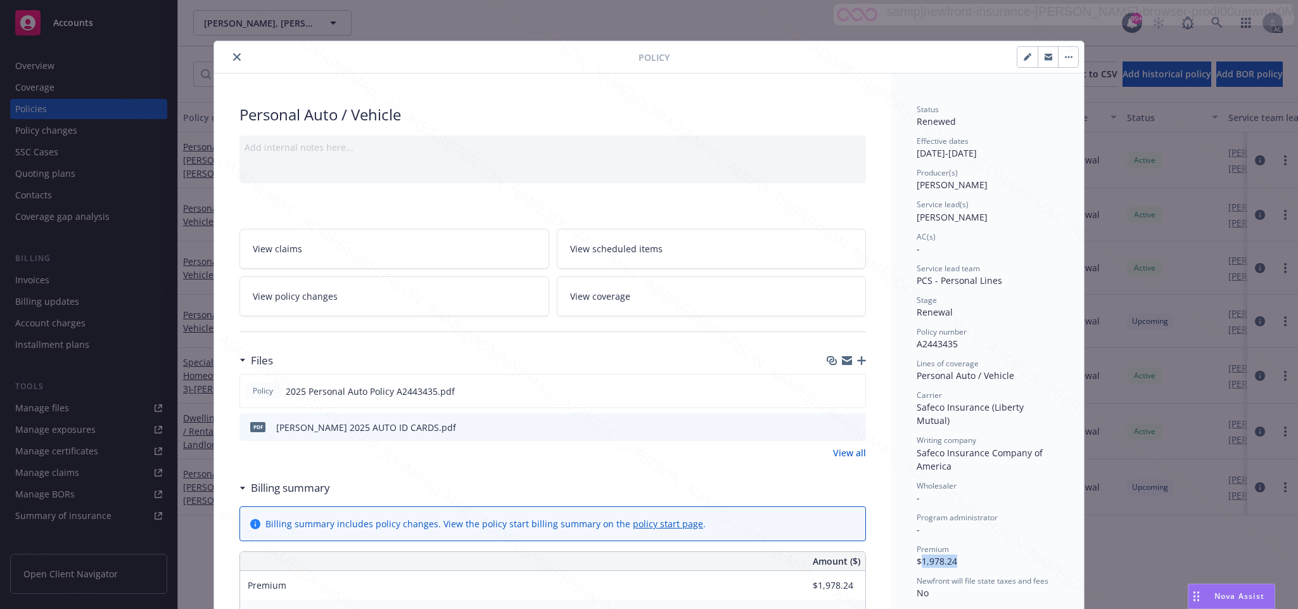
copy span "1,978.24"
click at [233, 57] on icon "close" at bounding box center [237, 57] width 8 height 8
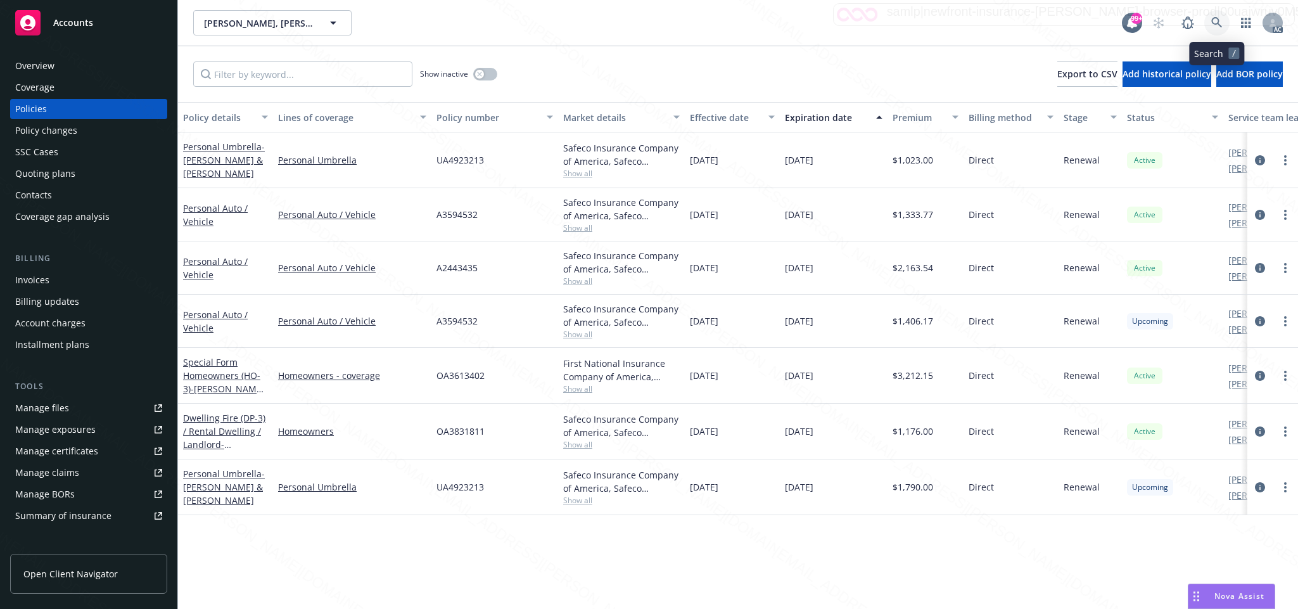
click at [1213, 20] on icon at bounding box center [1216, 22] width 11 height 11
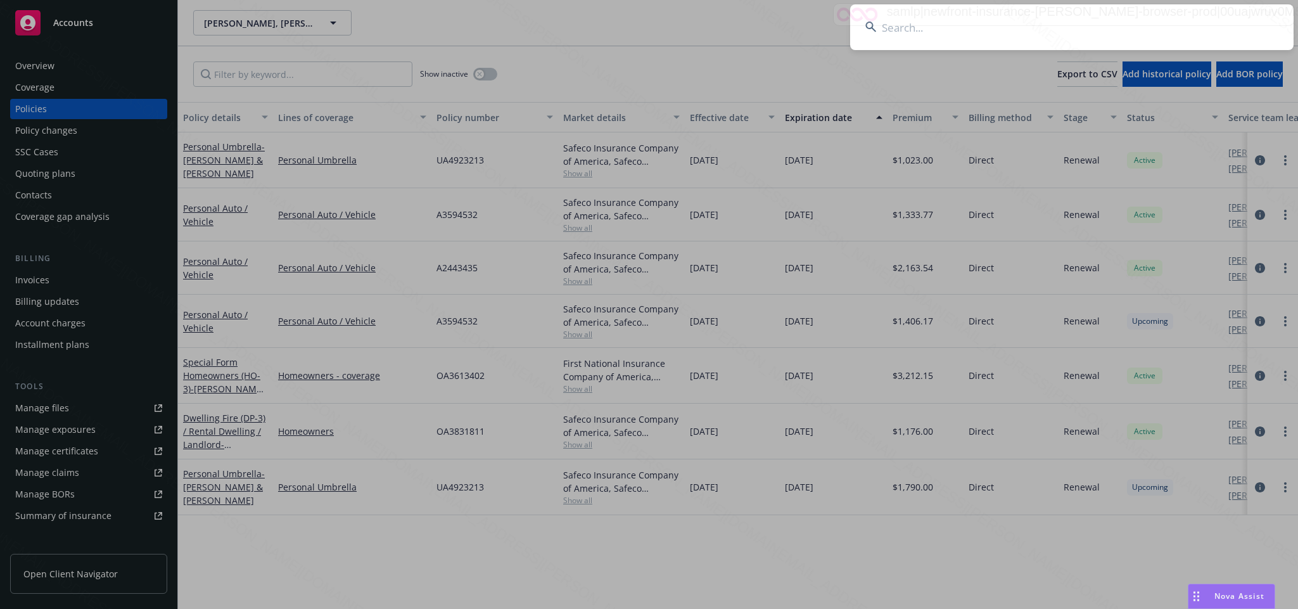
click at [905, 25] on input at bounding box center [1072, 27] width 444 height 46
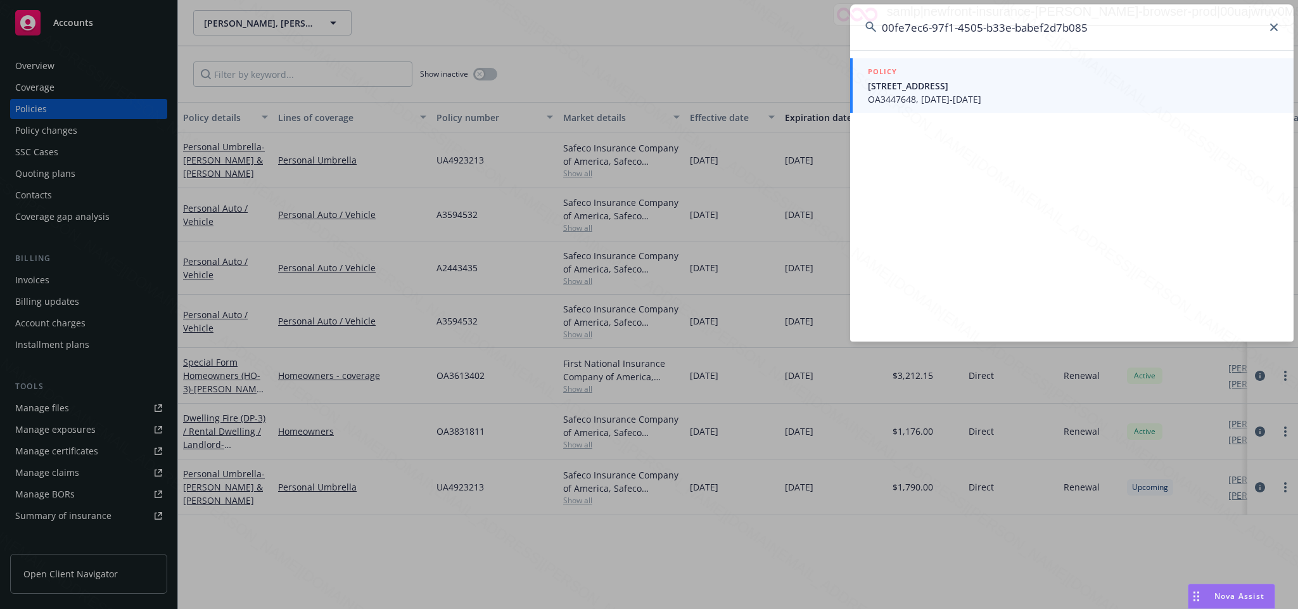
type input "00fe7ec6-97f1-4505-b33e-babef2d7b085"
click at [914, 84] on span "13663 Geranium ST Chino CA 91710" at bounding box center [1073, 85] width 411 height 13
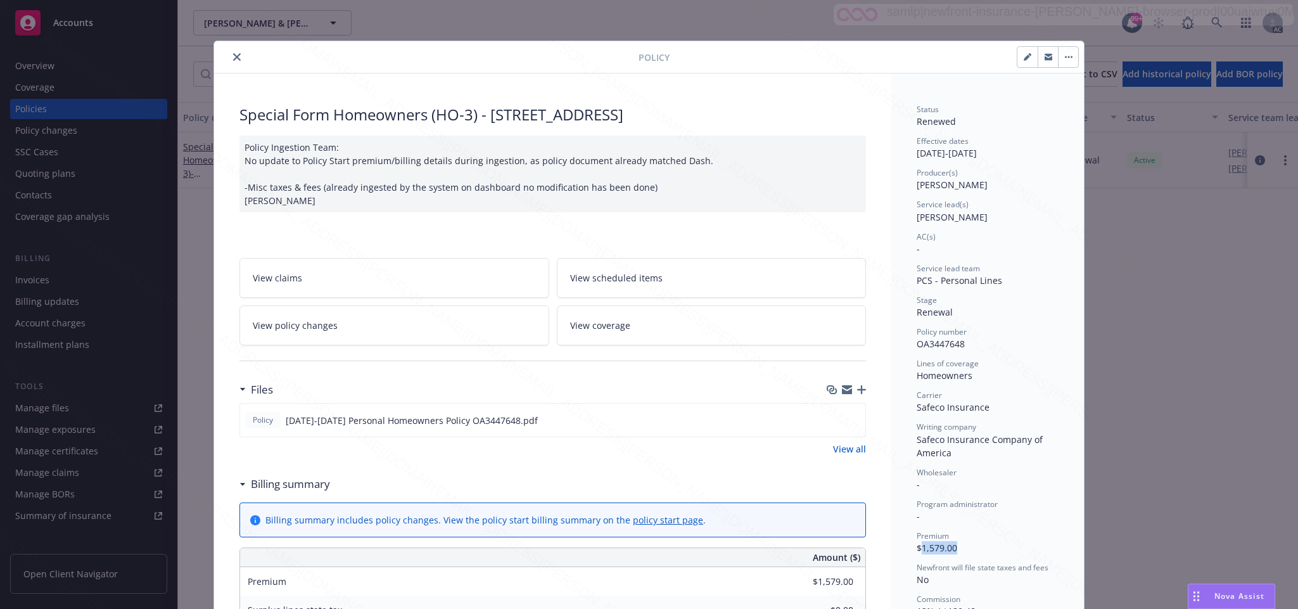
drag, startPoint x: 915, startPoint y: 551, endPoint x: 964, endPoint y: 546, distance: 49.7
click at [964, 546] on div "Premium $1,579.00" at bounding box center [988, 542] width 142 height 24
copy span "1,579.00"
click at [233, 56] on icon "close" at bounding box center [237, 57] width 8 height 8
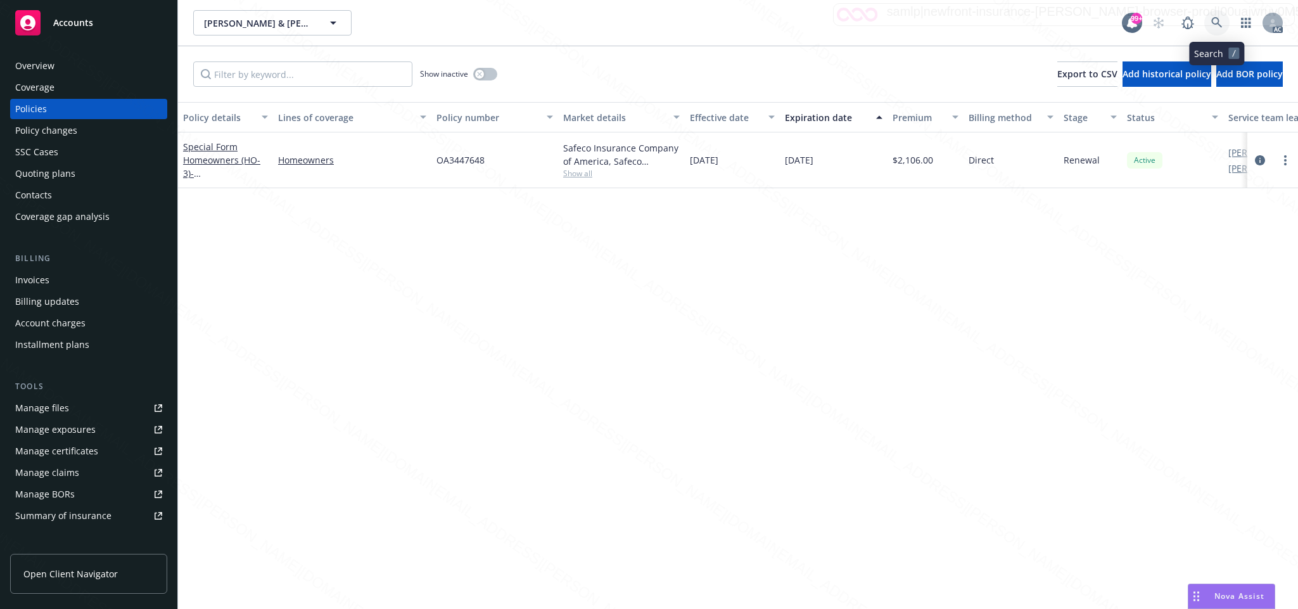
click at [1215, 21] on icon at bounding box center [1216, 22] width 11 height 11
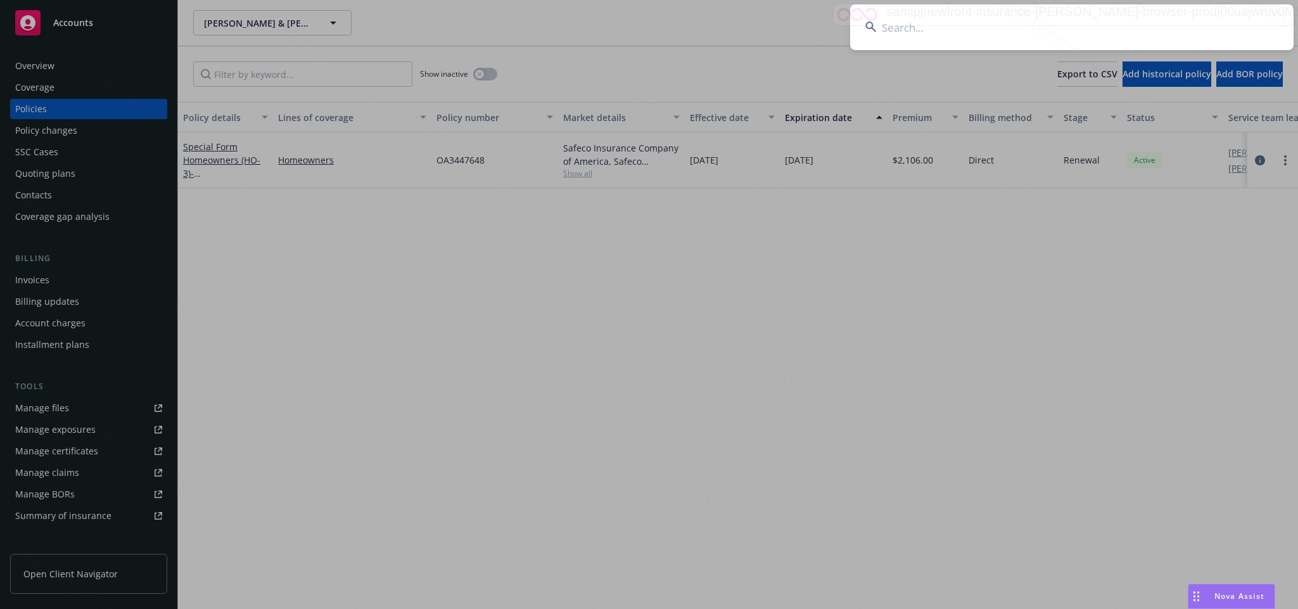
click at [903, 30] on input at bounding box center [1072, 27] width 444 height 46
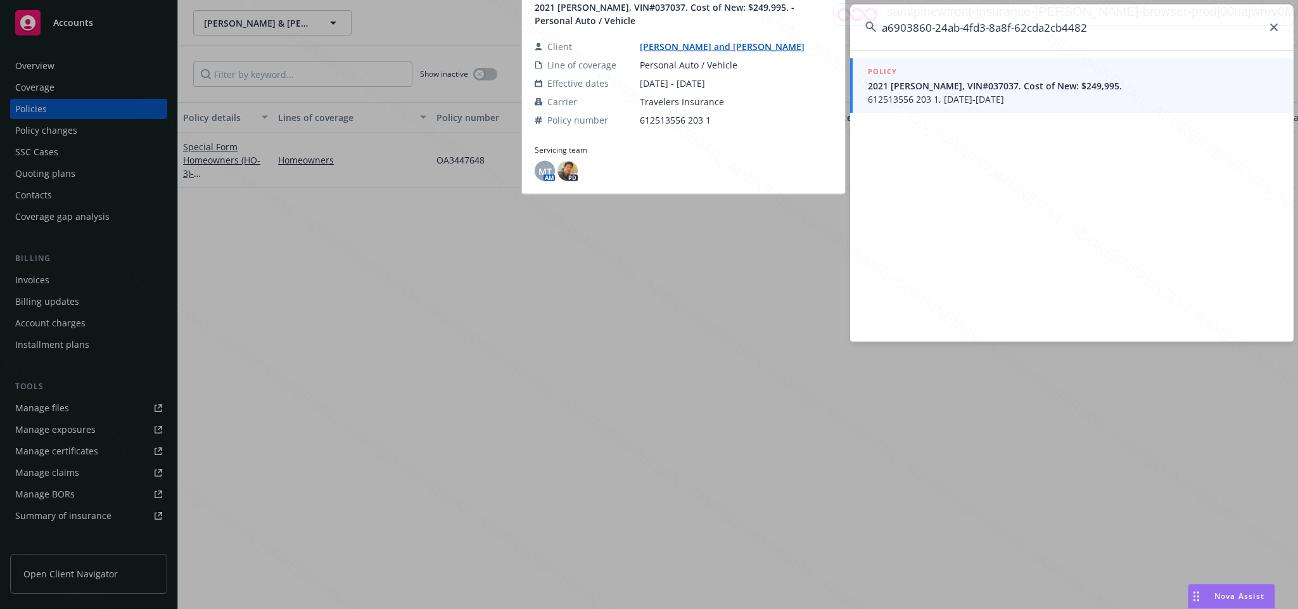
type input "a6903860-24ab-4fd3-8a8f-62cda2cb4482"
click at [968, 98] on span "612513556 203 1, 08/19/2024-08/19/2025" at bounding box center [1073, 99] width 411 height 13
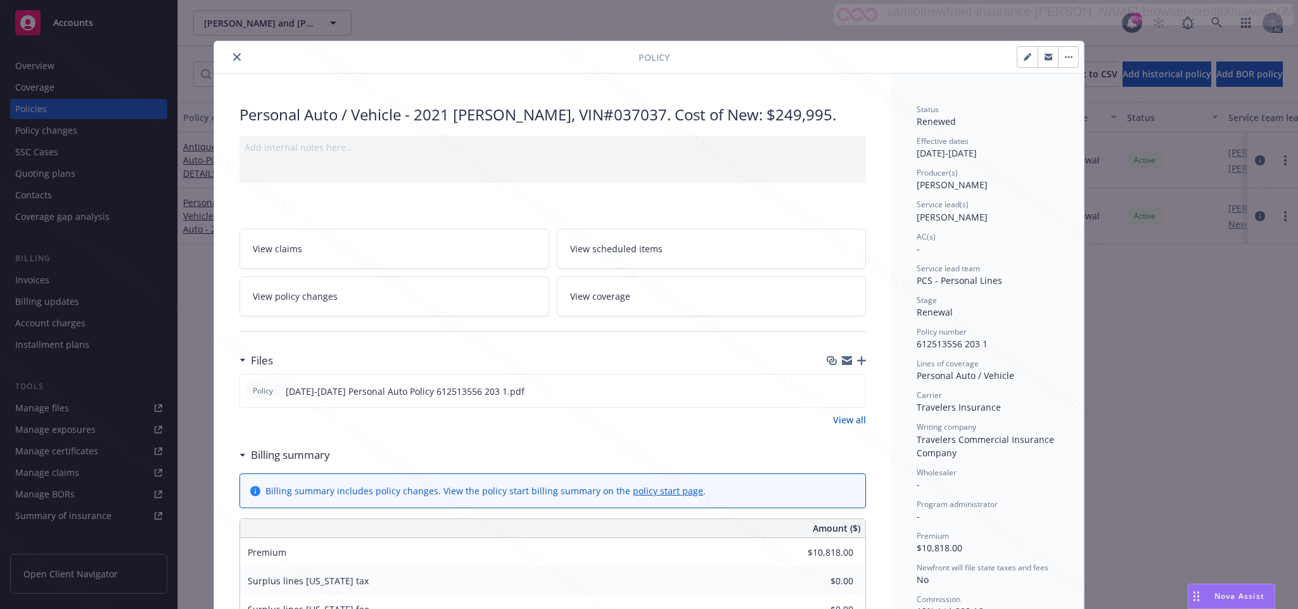
click at [228, 48] on div "Policy" at bounding box center [649, 57] width 870 height 32
click at [233, 59] on icon "close" at bounding box center [237, 57] width 8 height 8
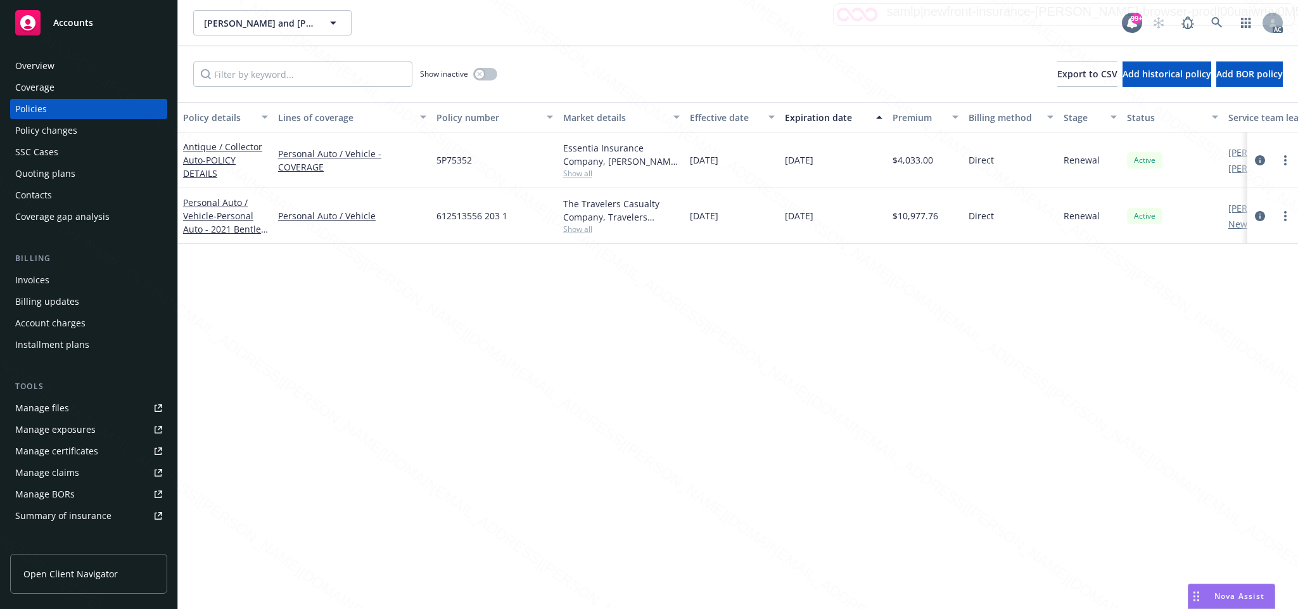
click at [29, 67] on div "Overview" at bounding box center [34, 66] width 39 height 20
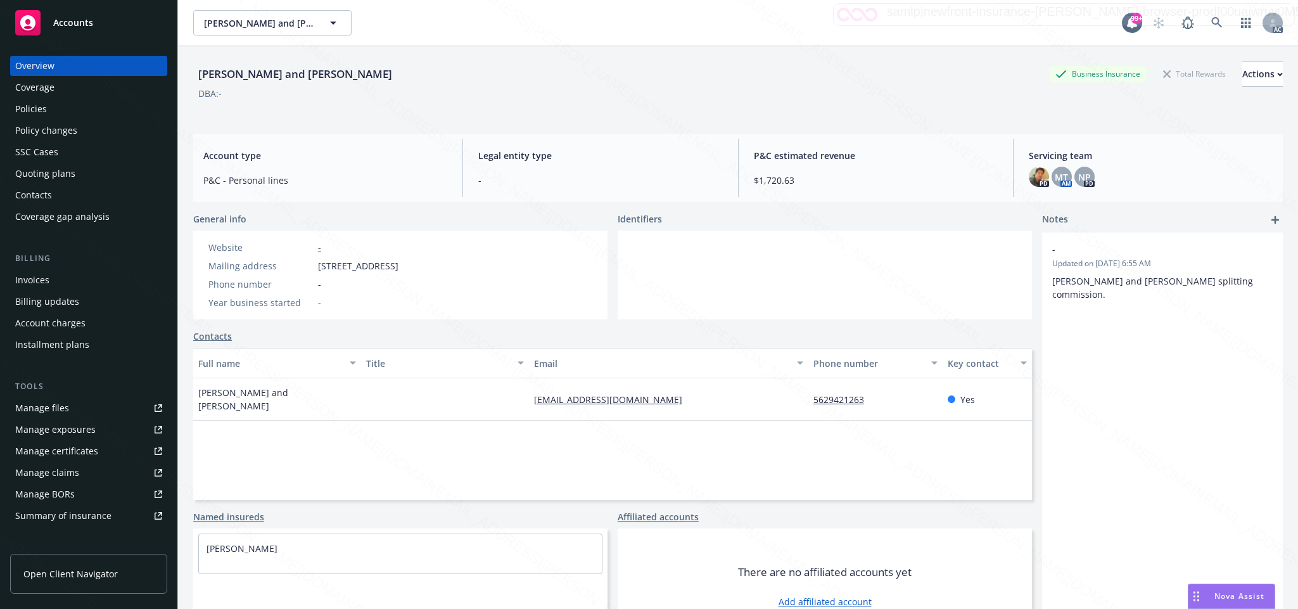
drag, startPoint x: 318, startPoint y: 263, endPoint x: 404, endPoint y: 268, distance: 85.7
click at [399, 268] on span "26901 Sand Canyon Rd, Canyon Country, CA, 91387" at bounding box center [358, 265] width 80 height 13
copy span "26901 Sand Canyon"
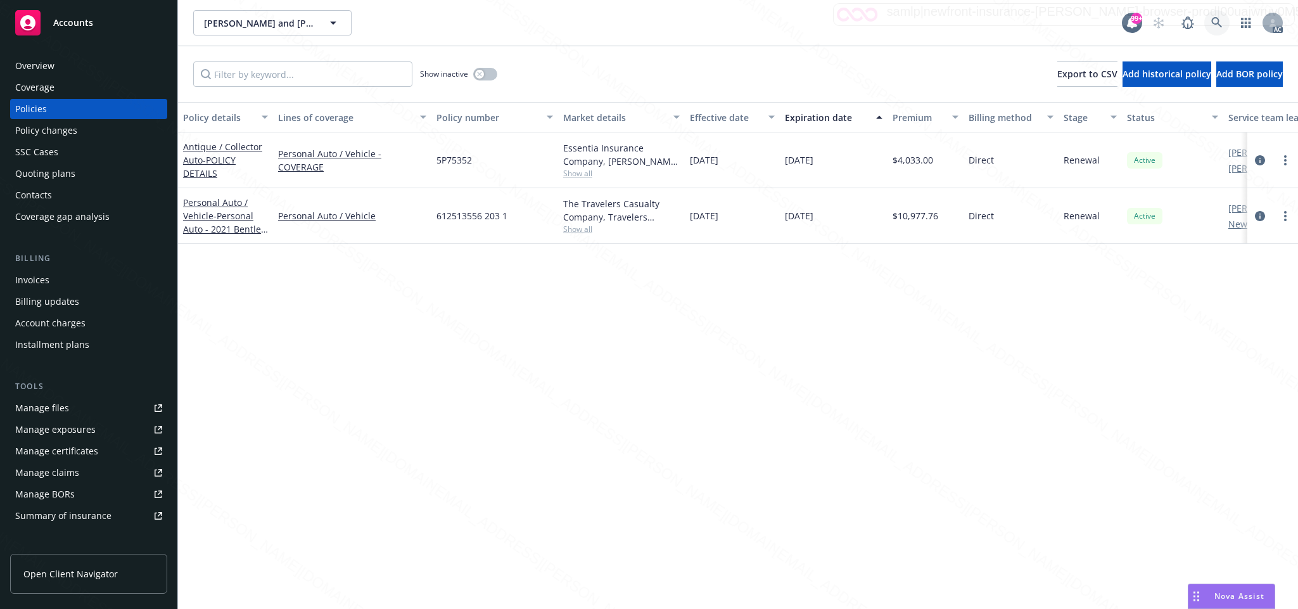
click at [1216, 19] on icon at bounding box center [1216, 22] width 11 height 11
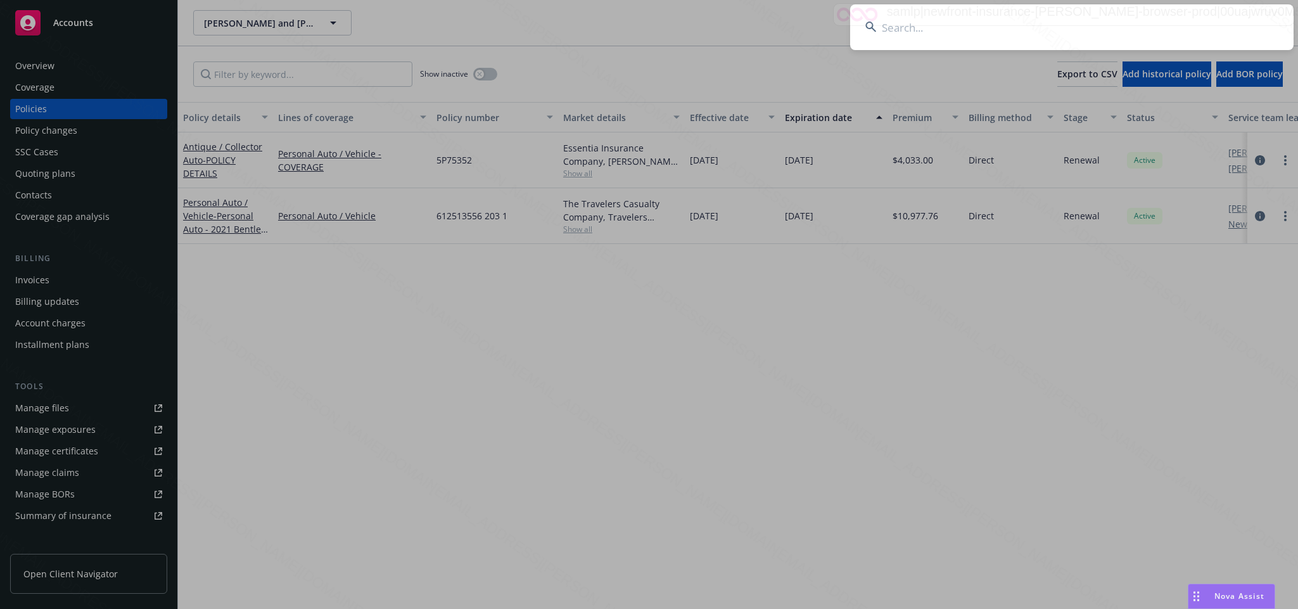
click at [907, 32] on input at bounding box center [1072, 27] width 444 height 46
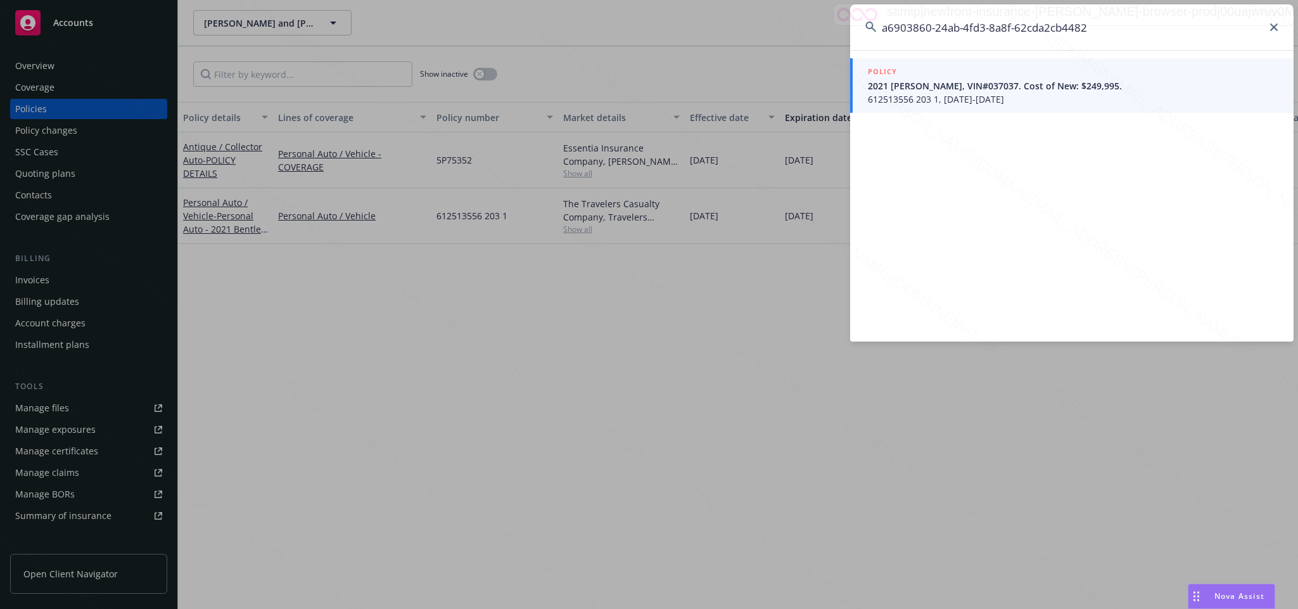
type input "a6903860-24ab-4fd3-8a8f-62cda2cb4482"
click at [926, 99] on span "612513556 203 1, 08/19/2024-08/19/2025" at bounding box center [1073, 99] width 411 height 13
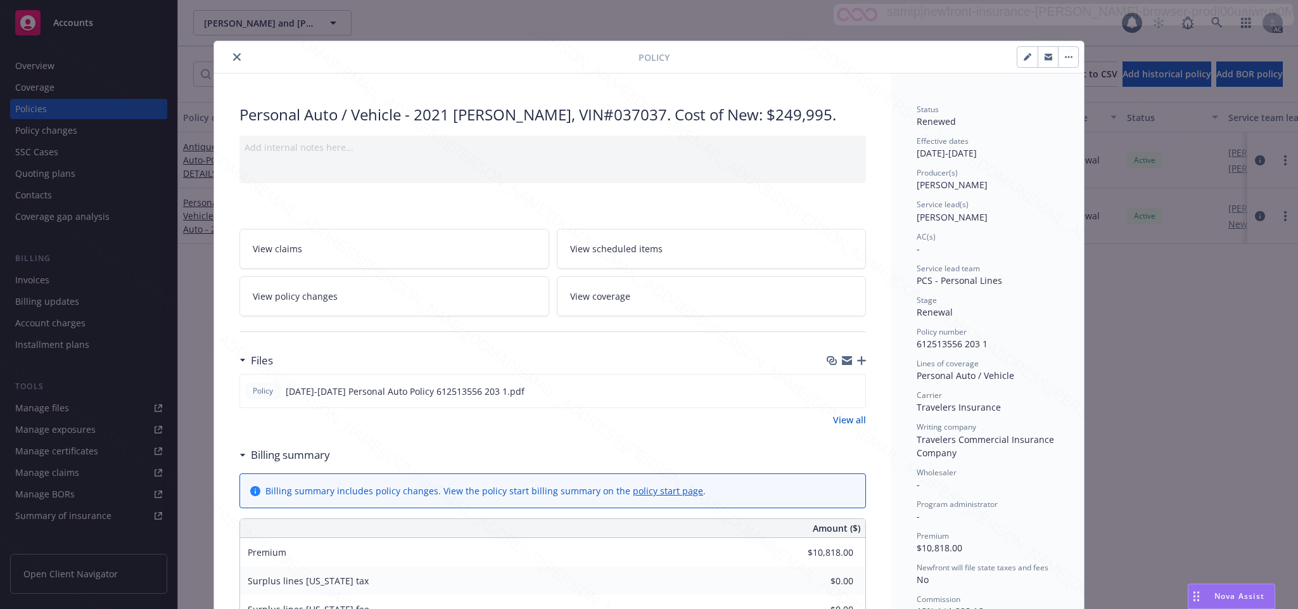
scroll to position [38, 0]
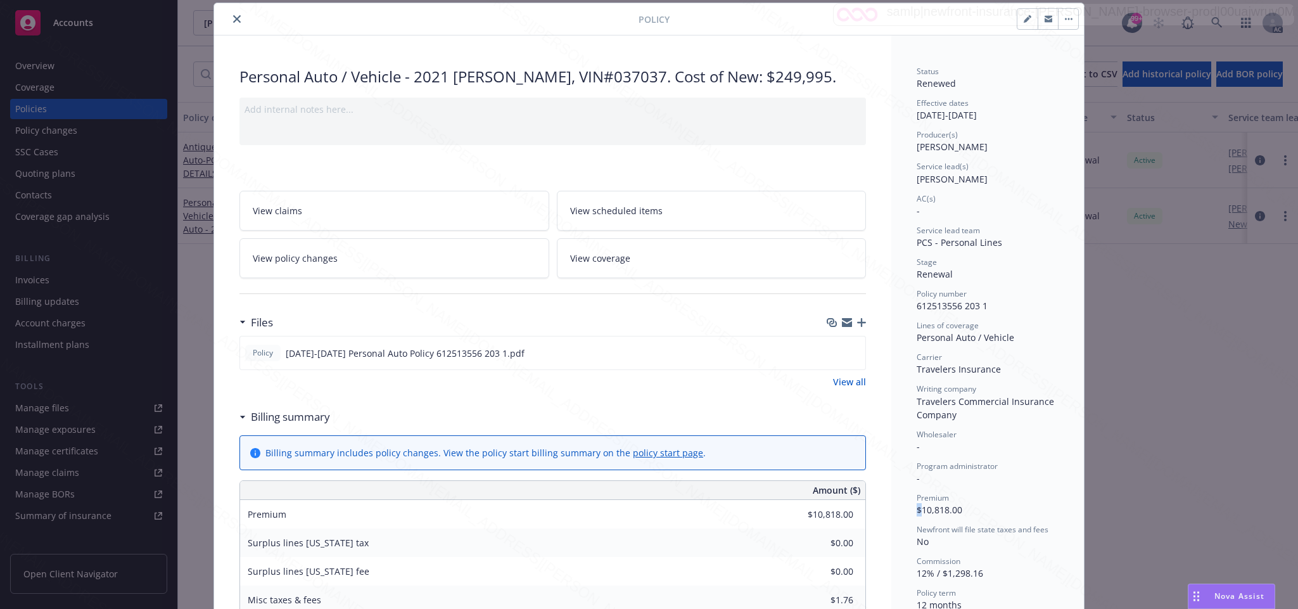
drag, startPoint x: 914, startPoint y: 509, endPoint x: 968, endPoint y: 502, distance: 54.3
click at [968, 502] on div "Premium $10,818.00" at bounding box center [988, 504] width 142 height 24
click at [968, 502] on div "Premium" at bounding box center [988, 497] width 142 height 11
drag, startPoint x: 913, startPoint y: 508, endPoint x: 966, endPoint y: 506, distance: 53.3
click at [966, 506] on div "Premium $10,818.00" at bounding box center [988, 504] width 142 height 24
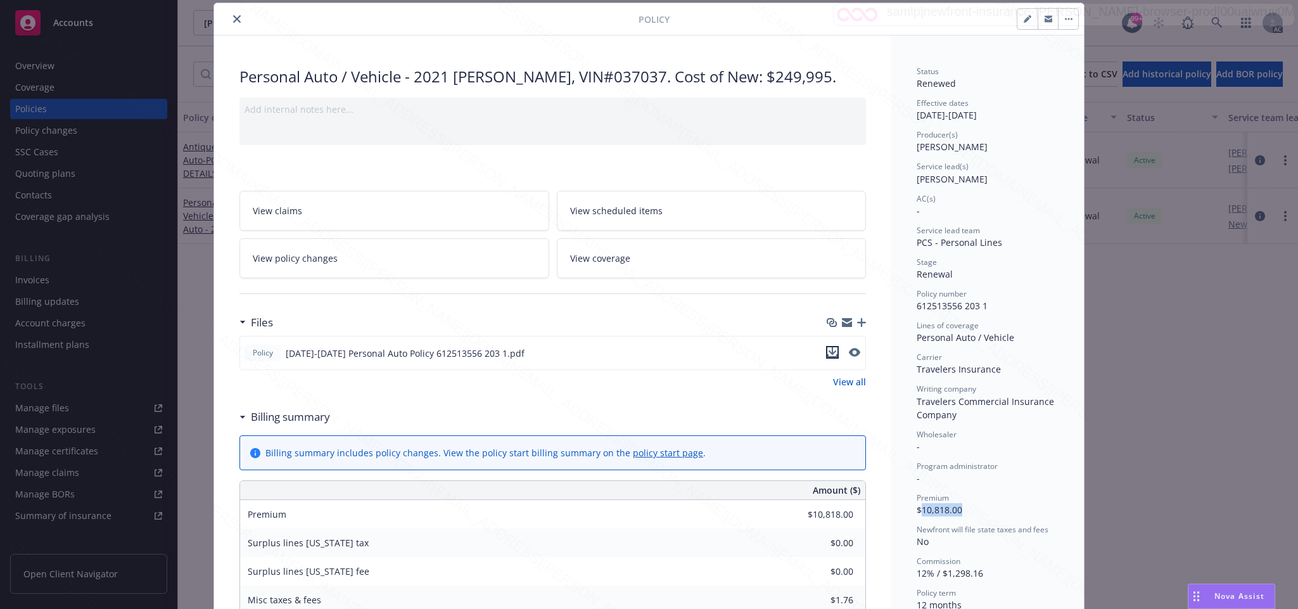
click at [827, 357] on icon "download file" at bounding box center [832, 352] width 10 height 10
click at [1065, 18] on icon "button" at bounding box center [1069, 19] width 8 height 3
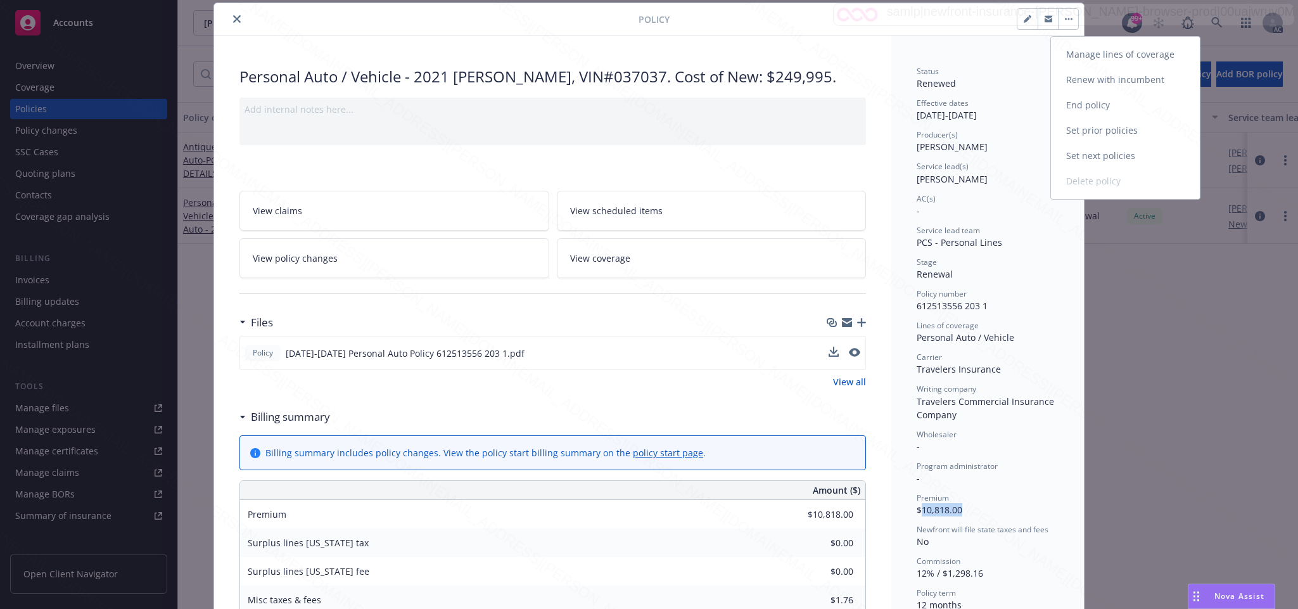
click at [1078, 101] on link "End policy" at bounding box center [1125, 105] width 149 height 25
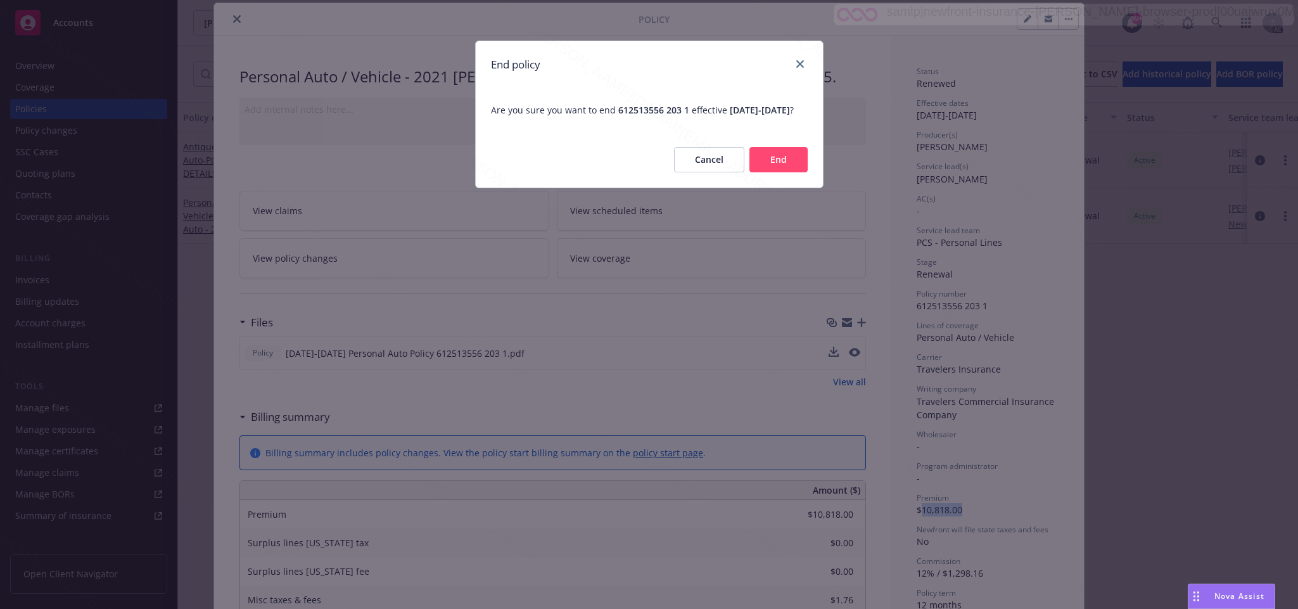
click at [778, 169] on button "End" at bounding box center [779, 159] width 58 height 25
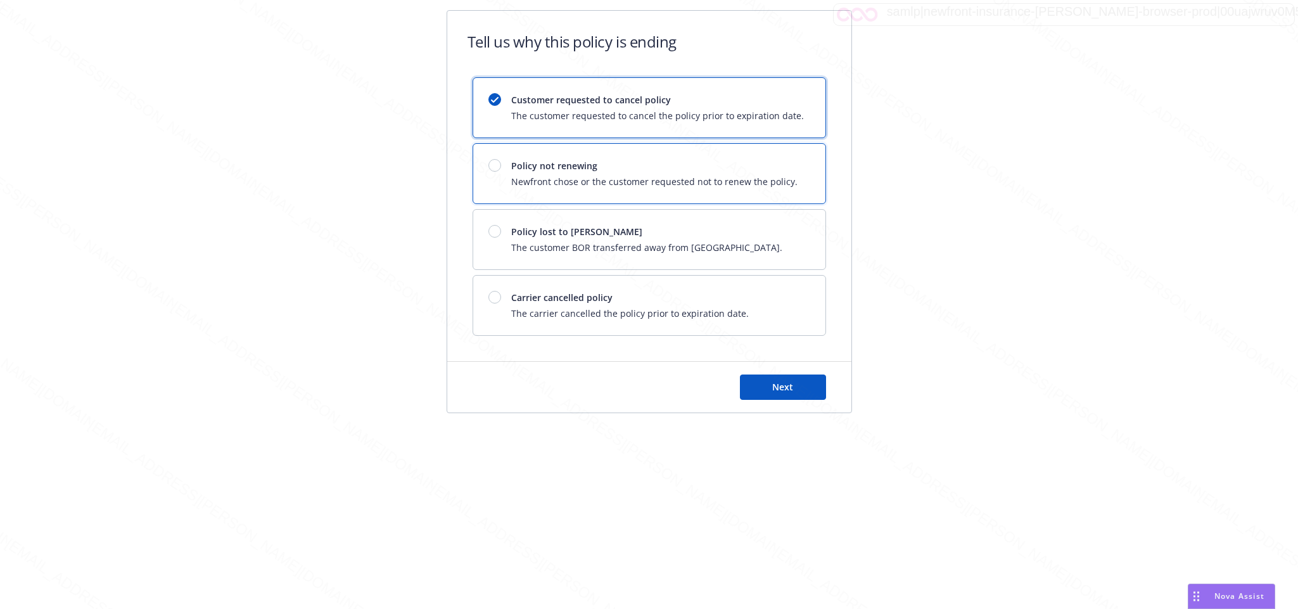
click at [494, 165] on div at bounding box center [494, 165] width 13 height 13
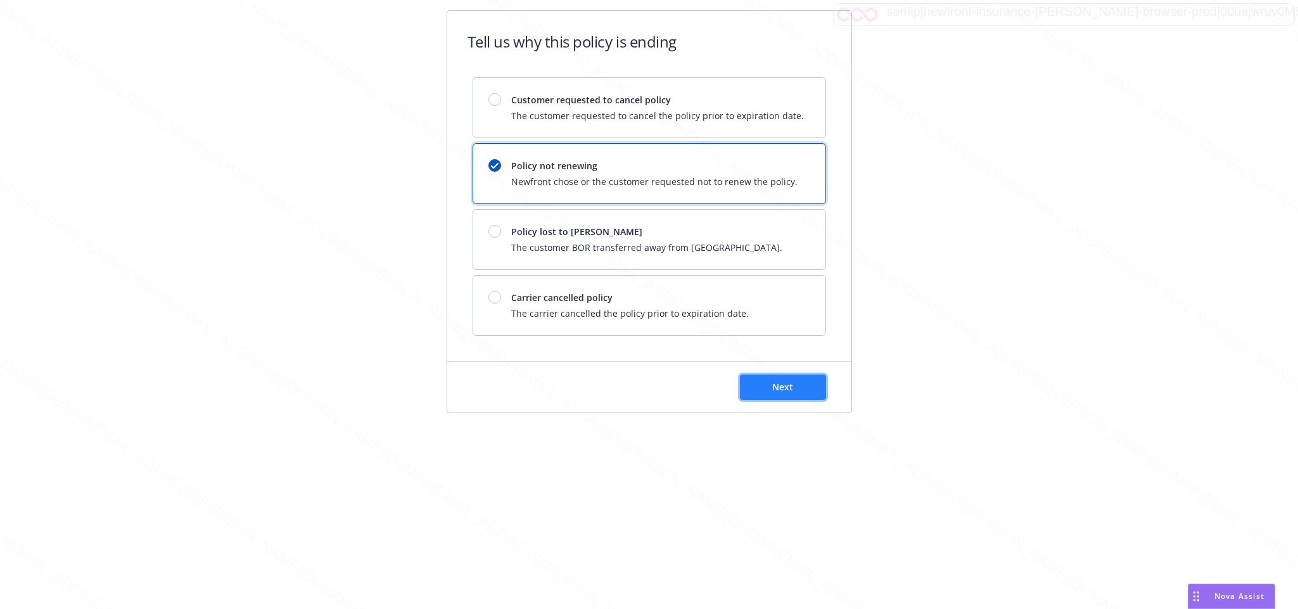
click at [789, 392] on span "Next" at bounding box center [782, 387] width 21 height 12
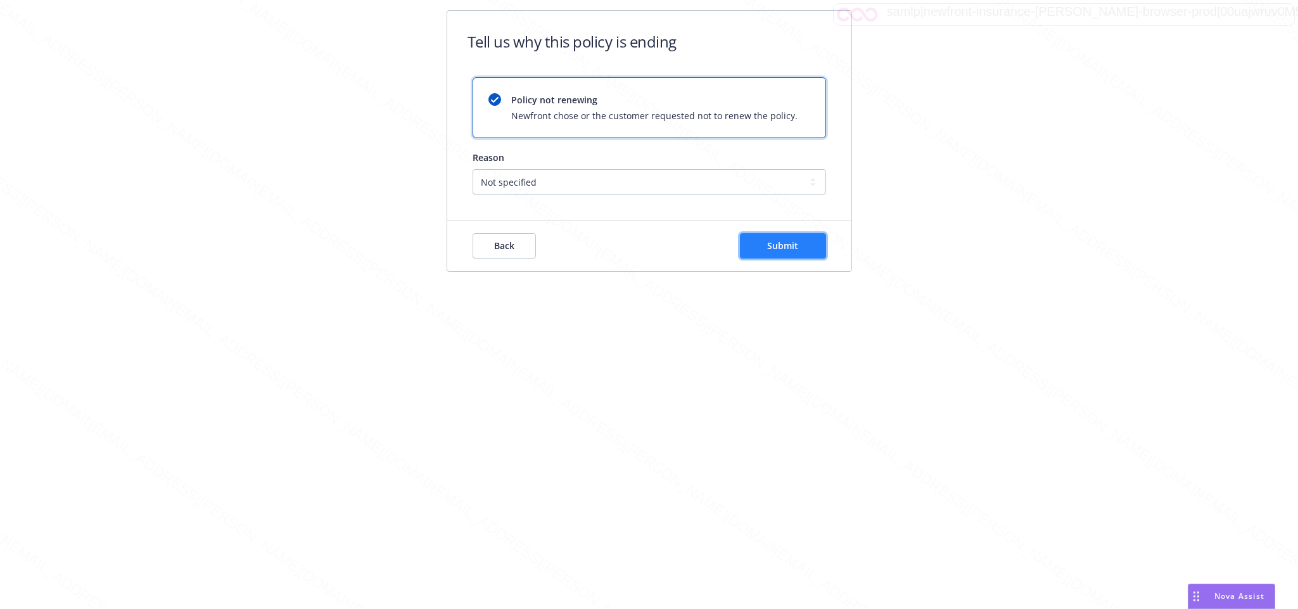
click at [780, 246] on span "Submit" at bounding box center [782, 245] width 31 height 12
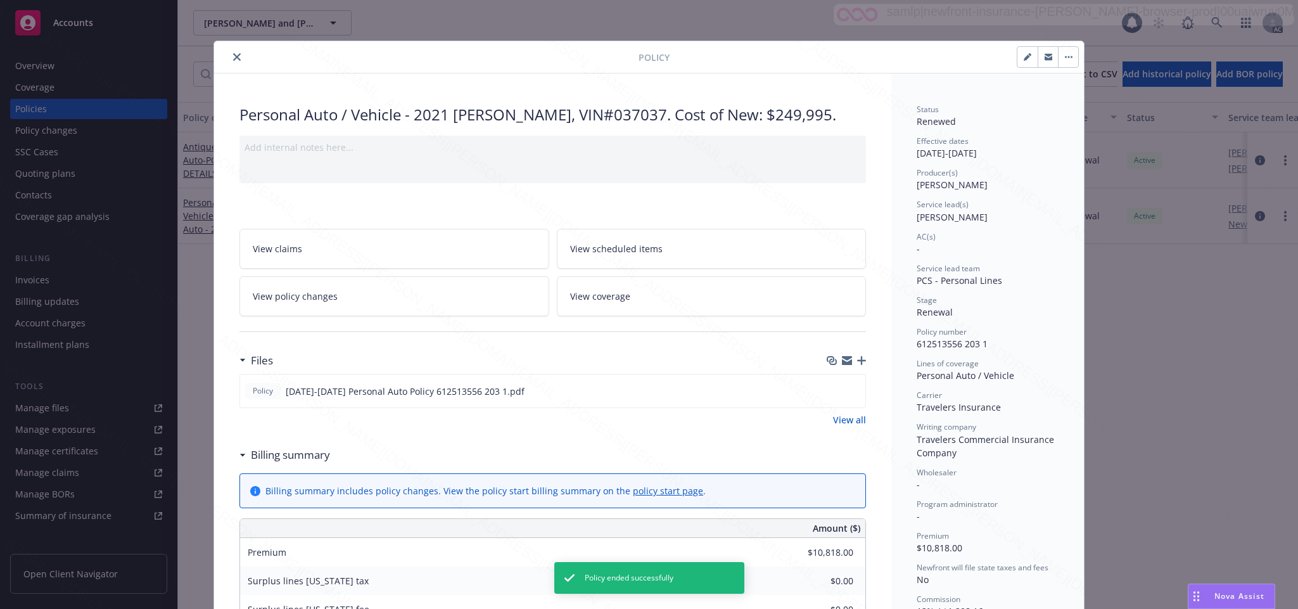
scroll to position [38, 0]
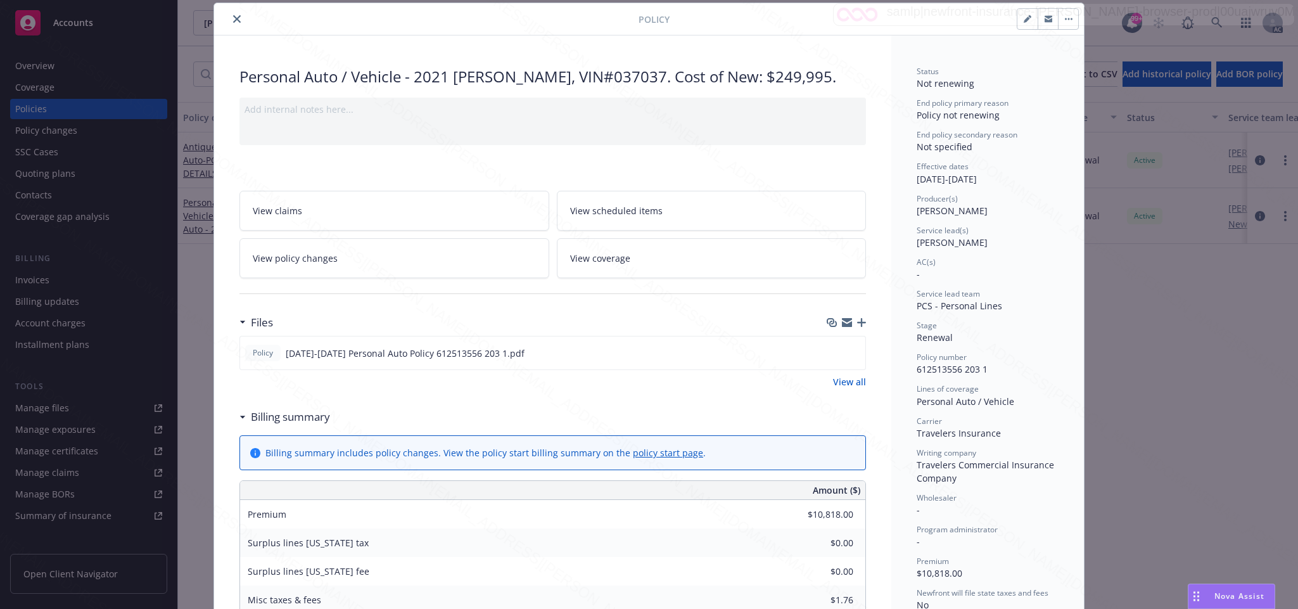
click at [229, 20] on button "close" at bounding box center [236, 18] width 15 height 15
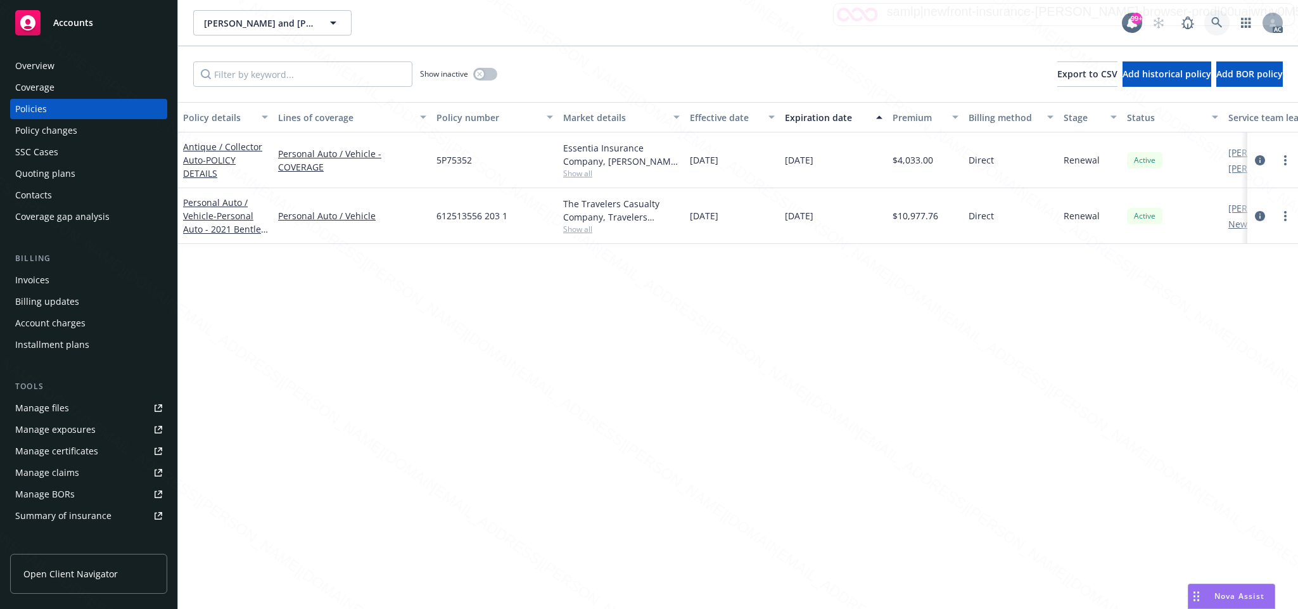
click at [1213, 23] on icon at bounding box center [1216, 22] width 11 height 11
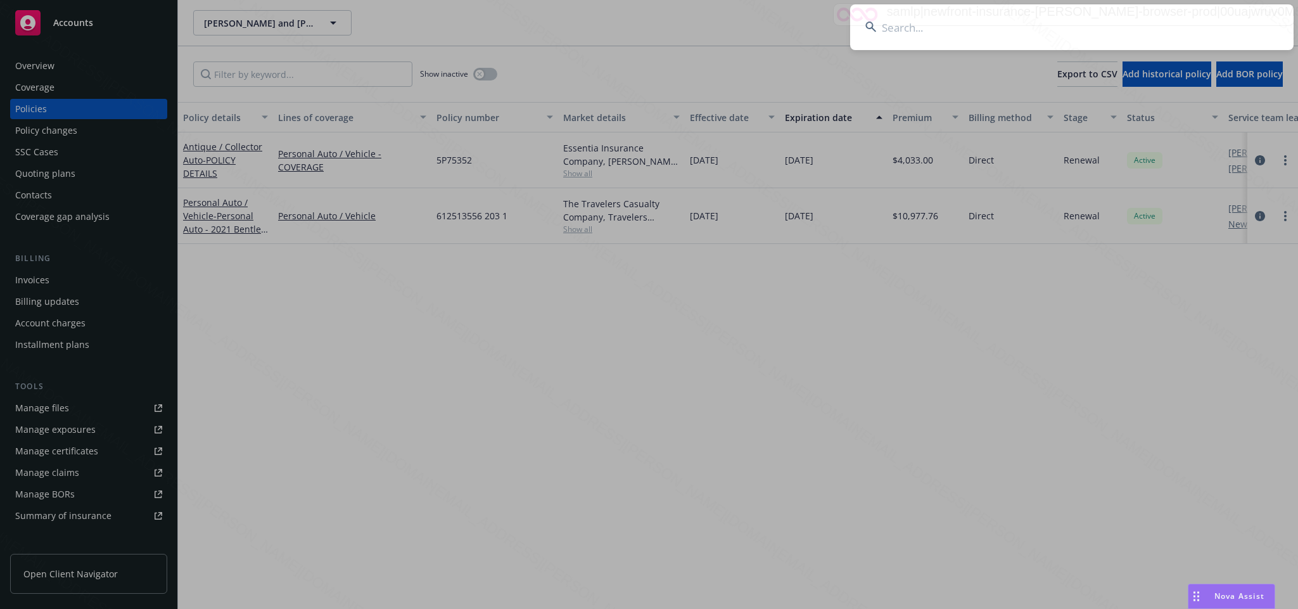
click at [917, 25] on input at bounding box center [1072, 27] width 444 height 46
type input "9dd0ef74-a125-48f7-ac75-ef2df1cc9b8b"
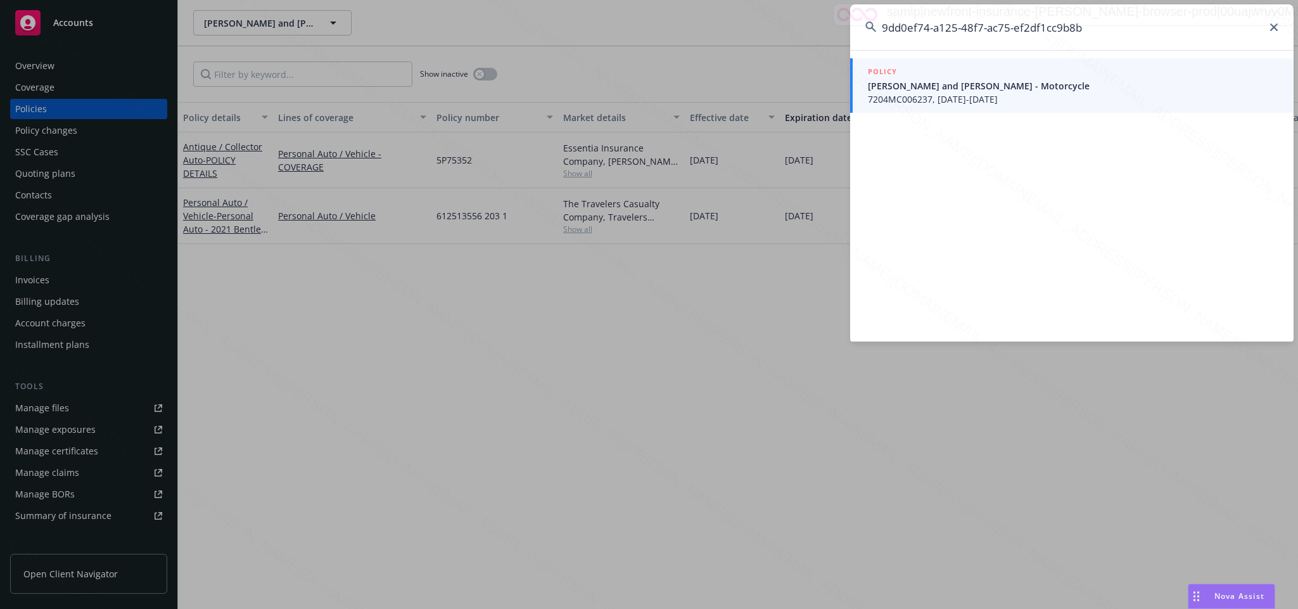
click at [923, 97] on span "7204MC006237, 08/19/2024-08/19/2025" at bounding box center [1073, 99] width 411 height 13
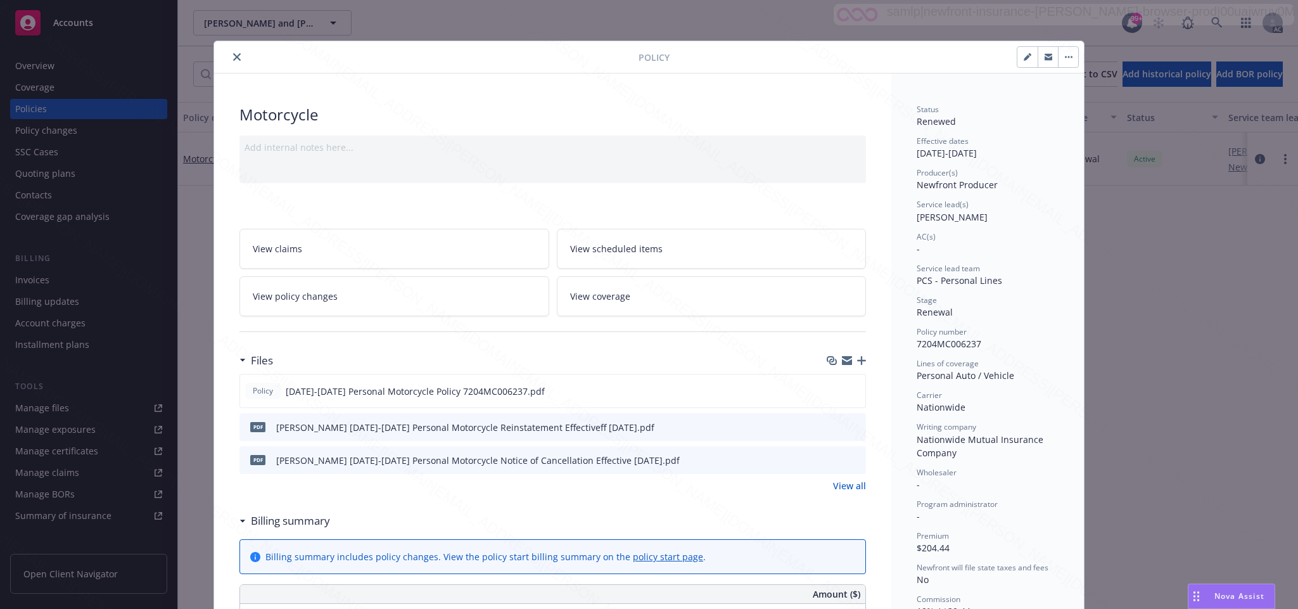
click at [322, 298] on span "View policy changes" at bounding box center [295, 296] width 85 height 13
